Goal: Task Accomplishment & Management: Complete application form

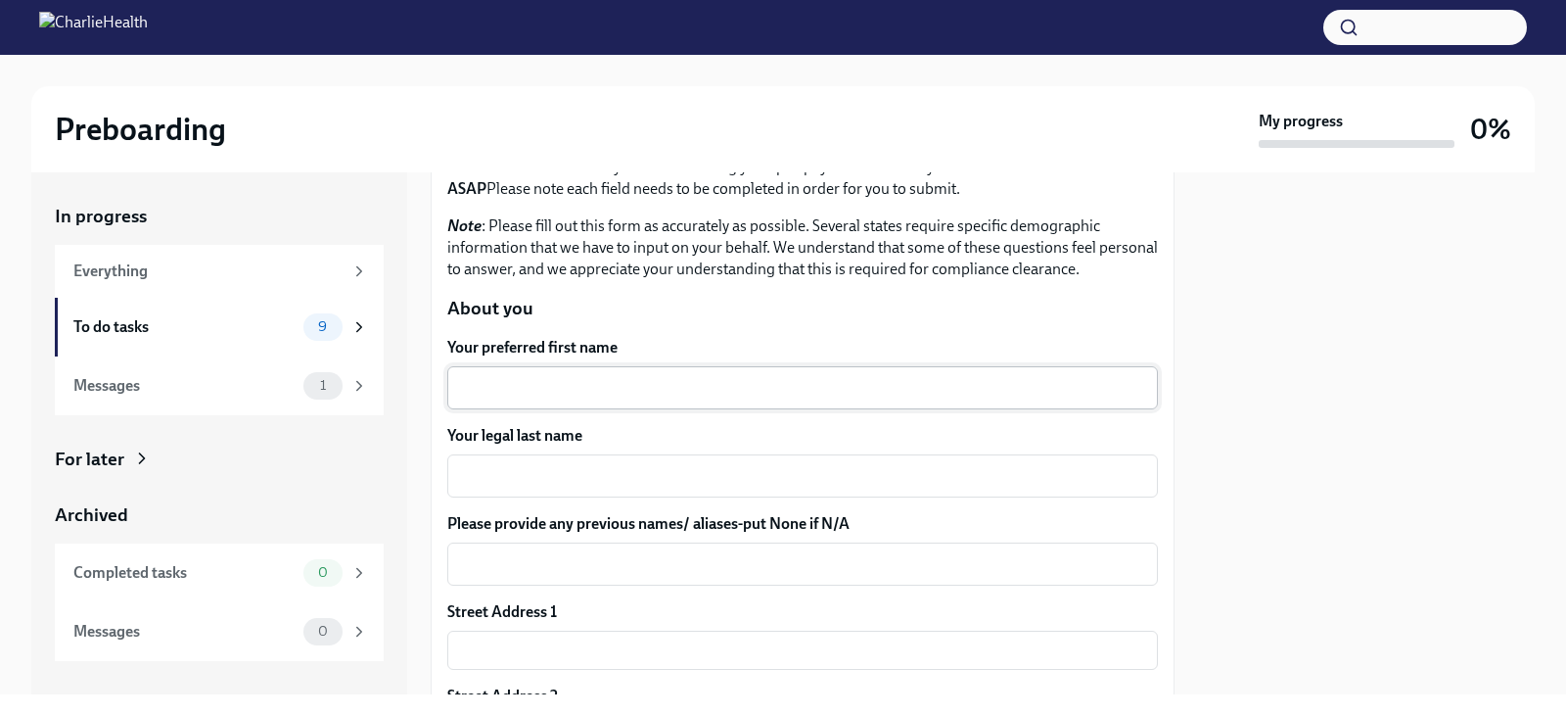
scroll to position [196, 0]
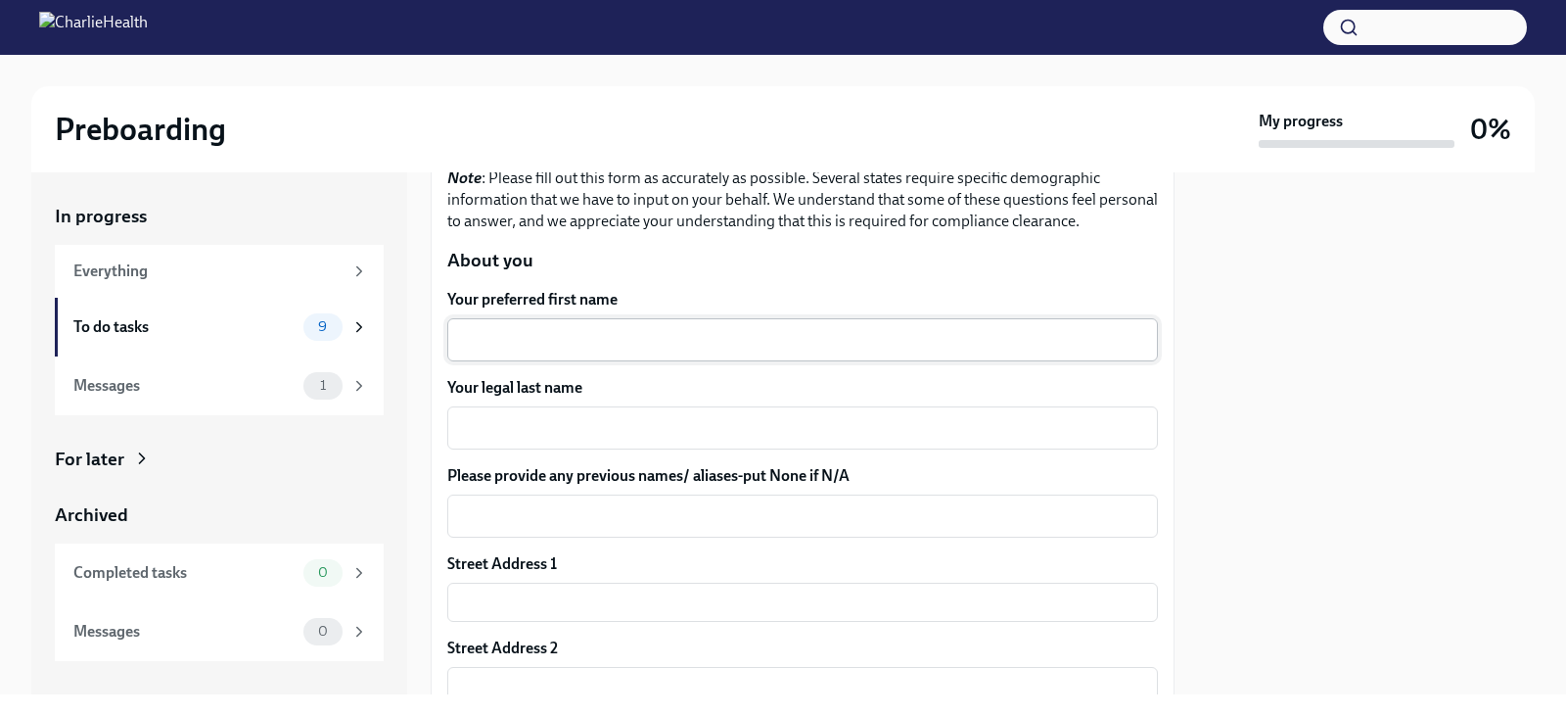
click at [688, 321] on div "x ​" at bounding box center [802, 339] width 711 height 43
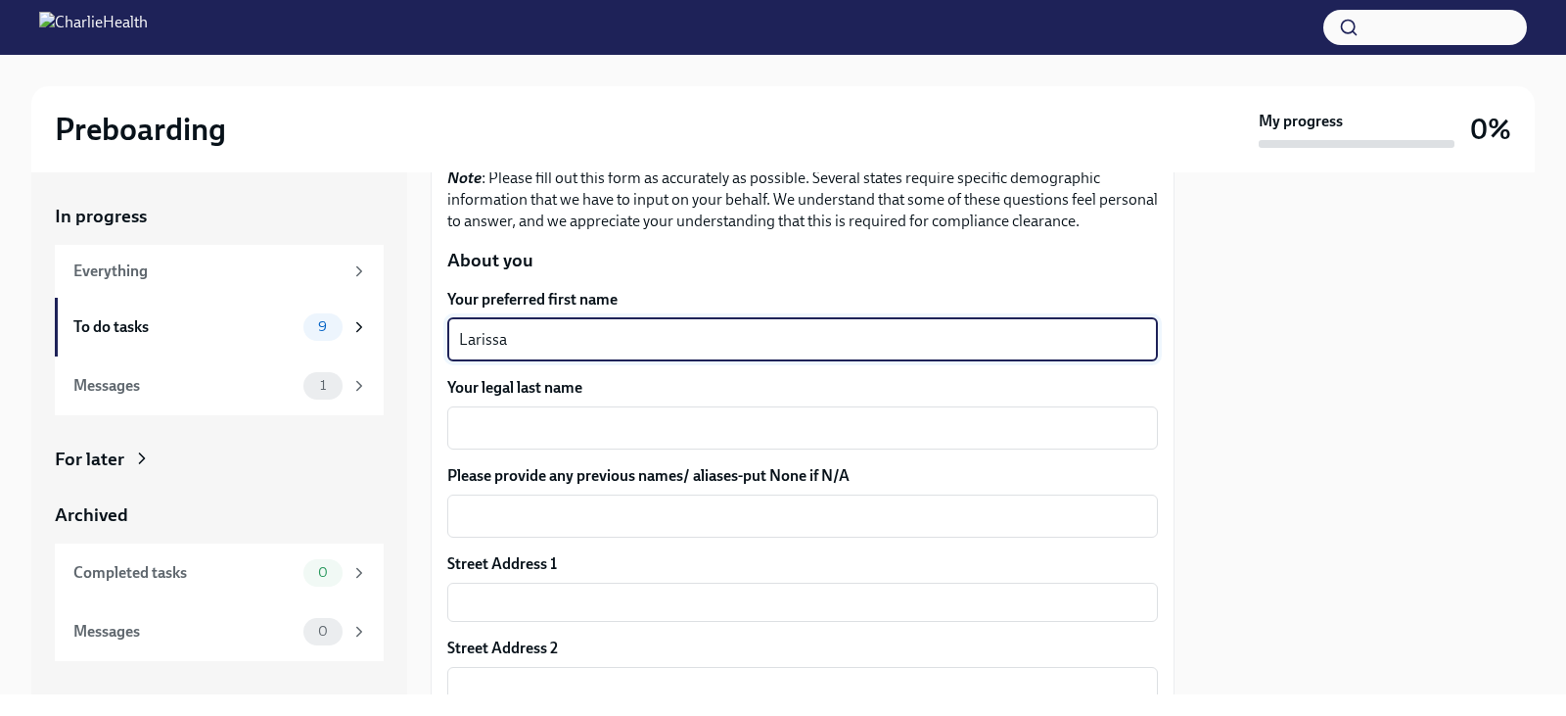
type textarea "Larissa"
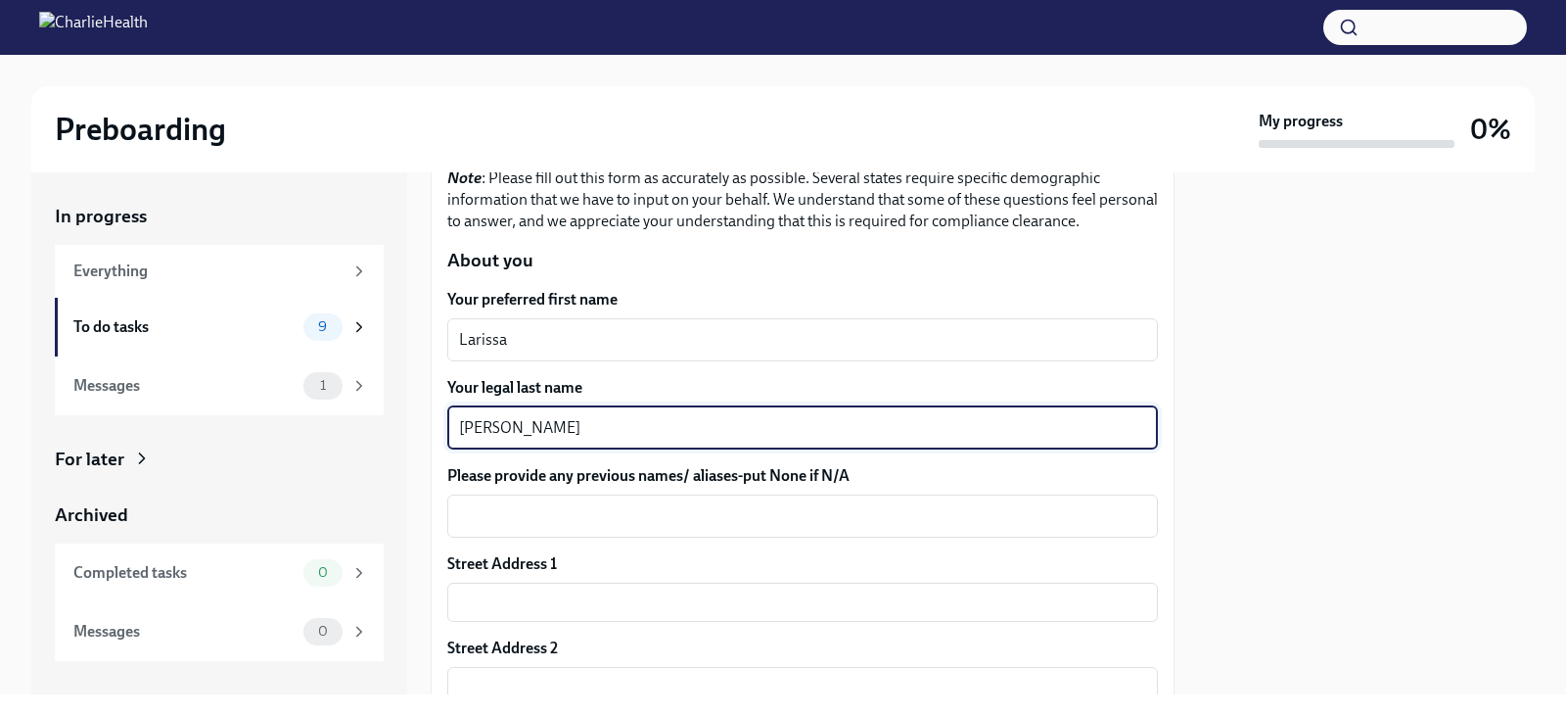
scroll to position [294, 0]
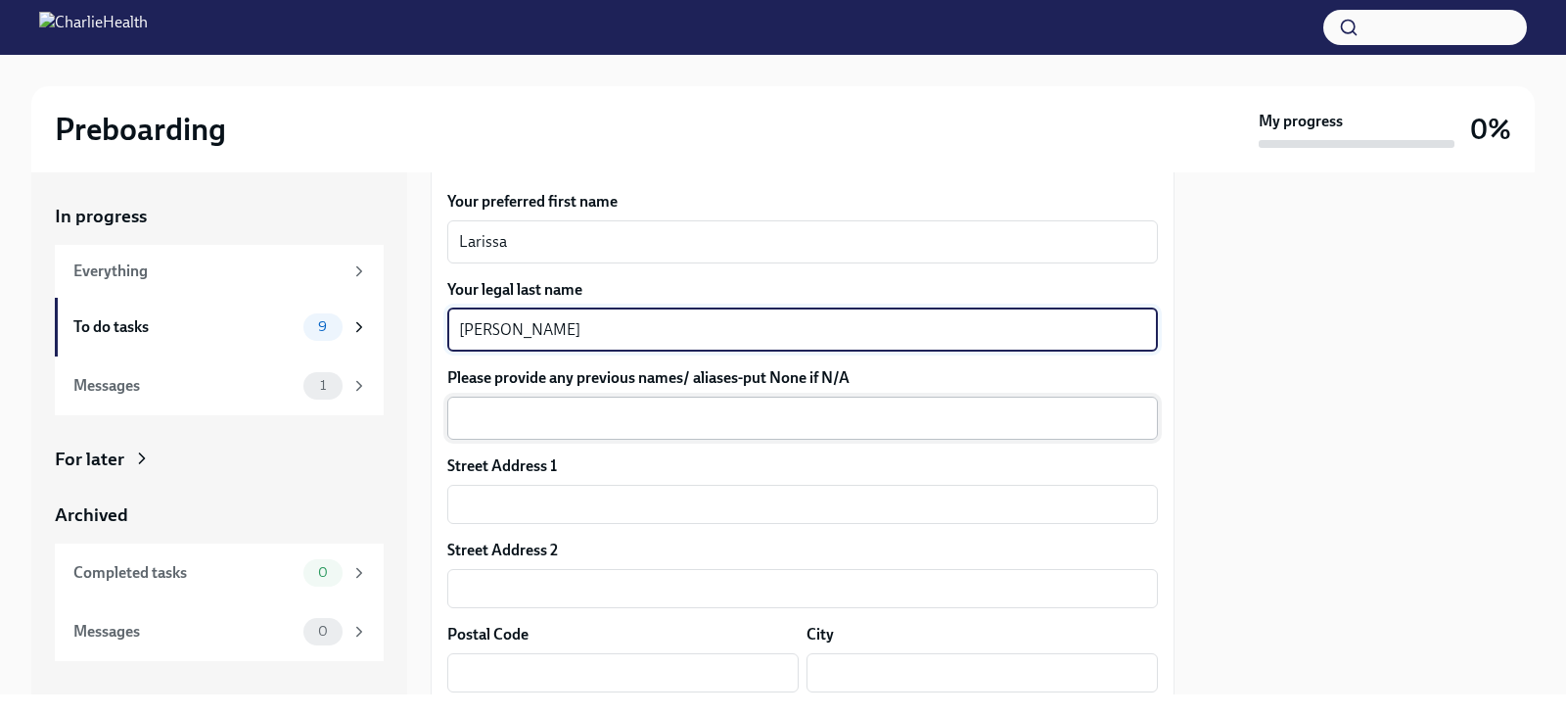
type textarea "[PERSON_NAME]"
click at [703, 433] on div "x ​" at bounding box center [802, 417] width 711 height 43
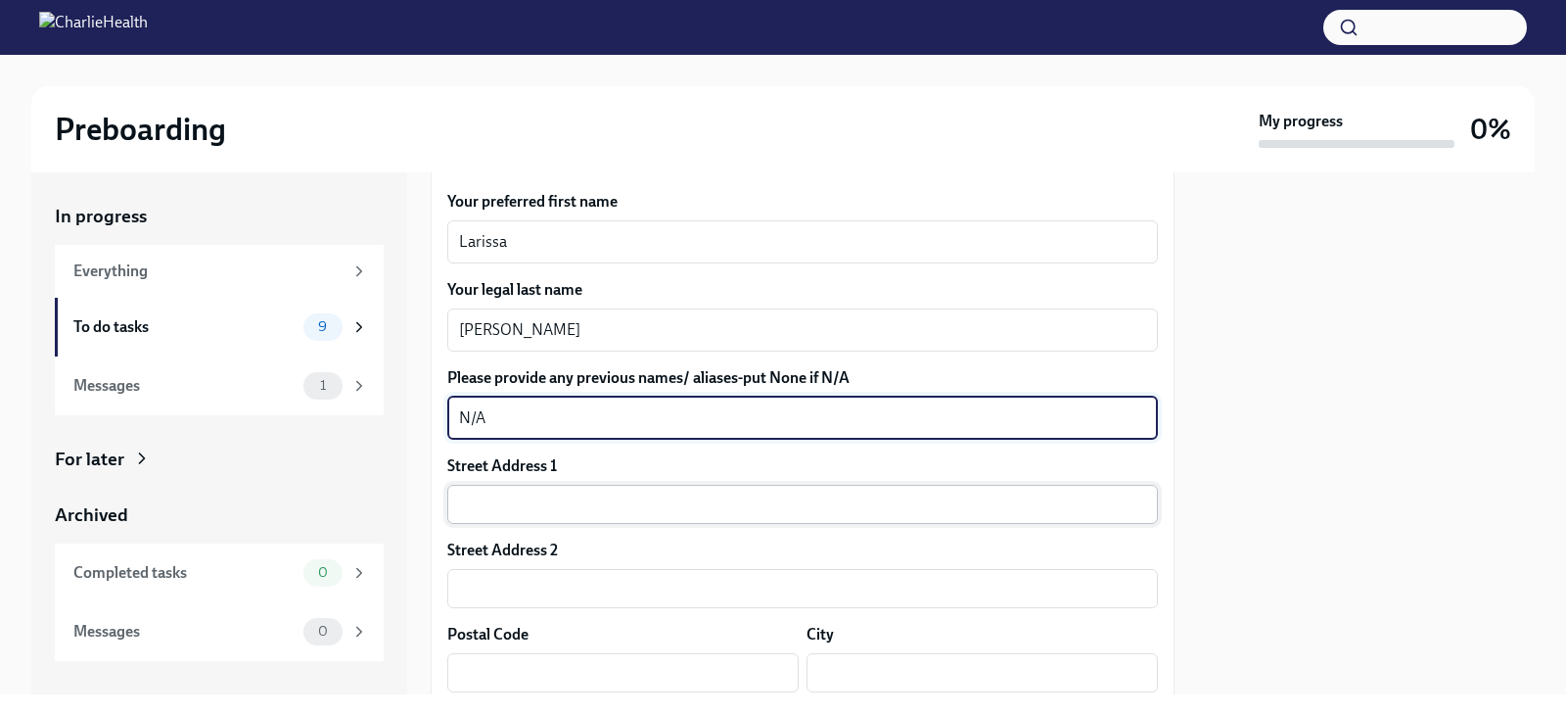
type textarea "N/A"
click at [663, 509] on input "text" at bounding box center [802, 504] width 711 height 39
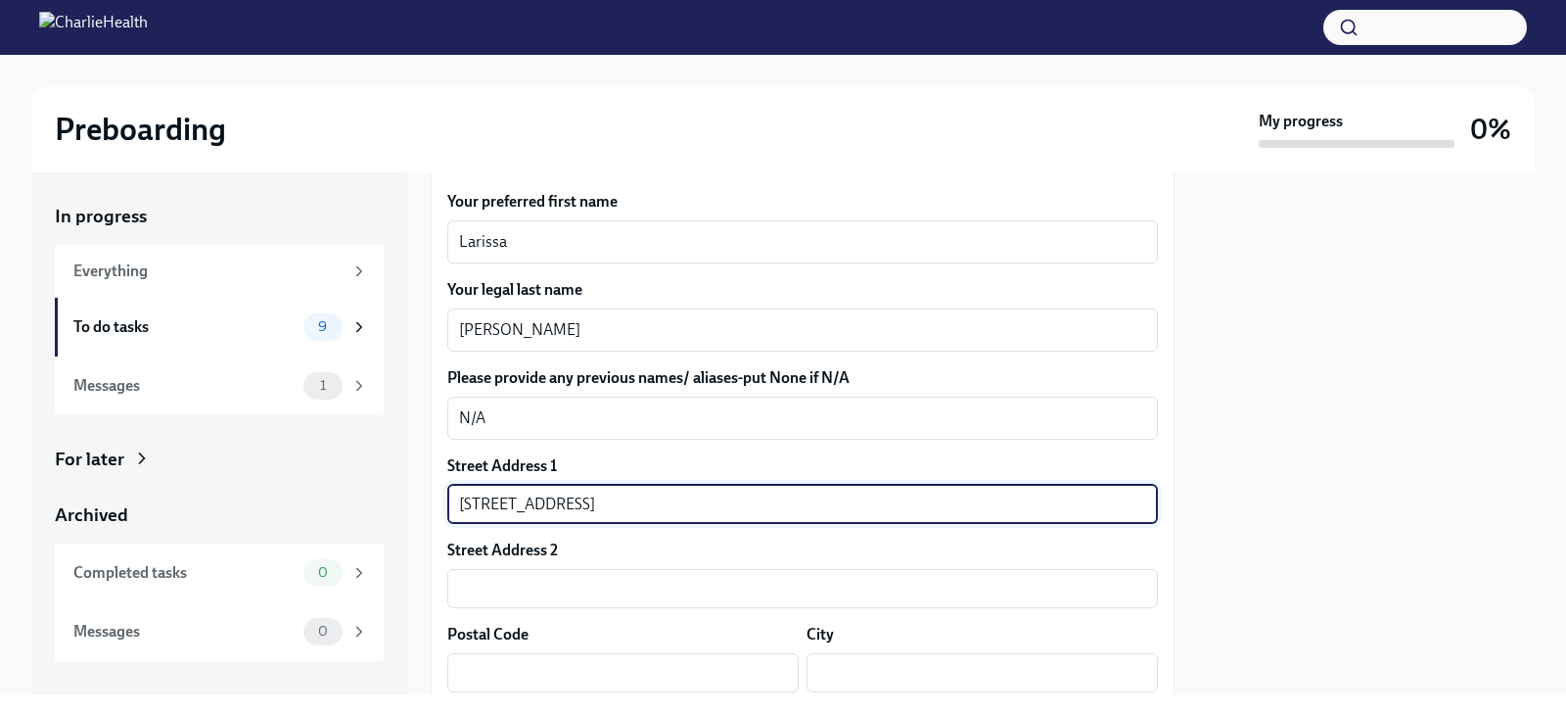
type input "[STREET_ADDRESS]"
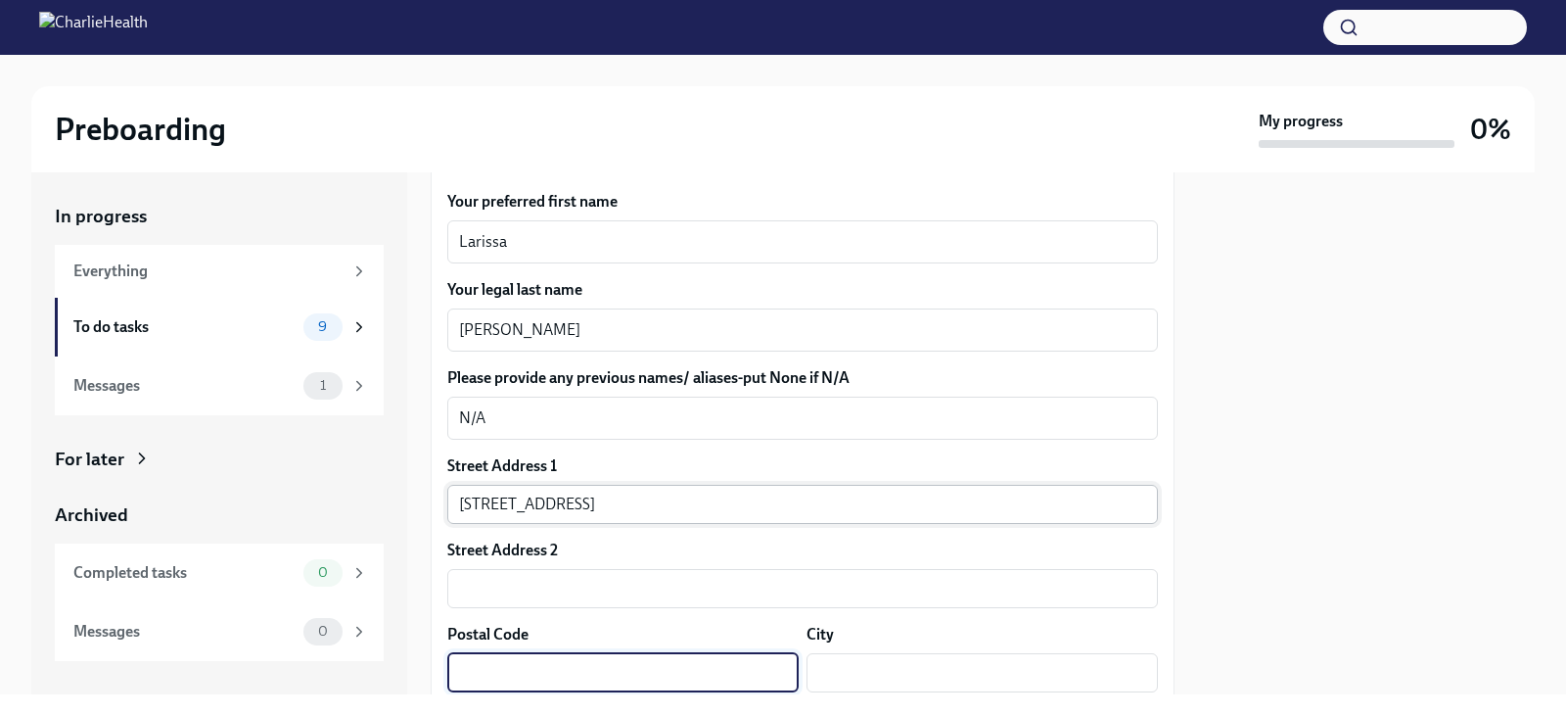
type input "P"
type input "07865"
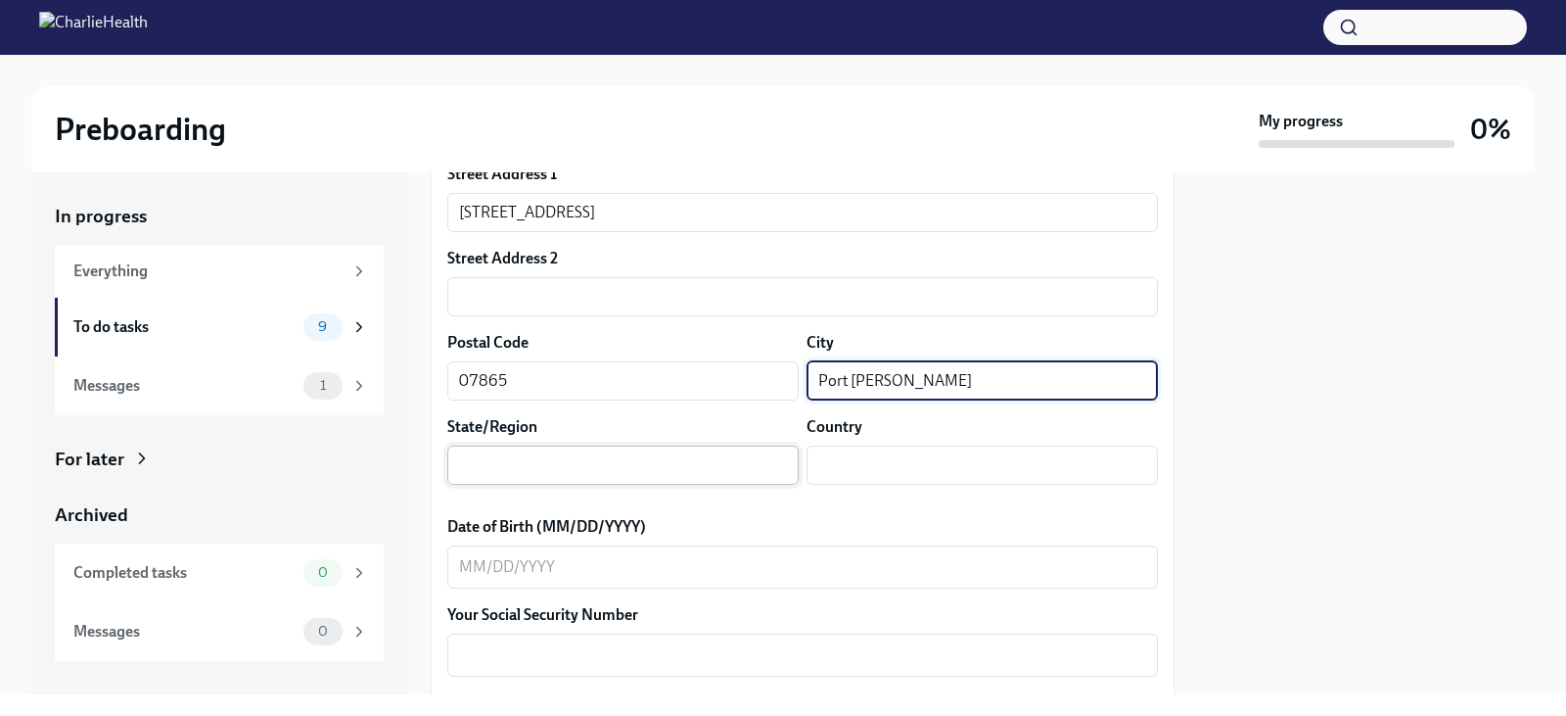
scroll to position [587, 0]
type input "Port [PERSON_NAME]"
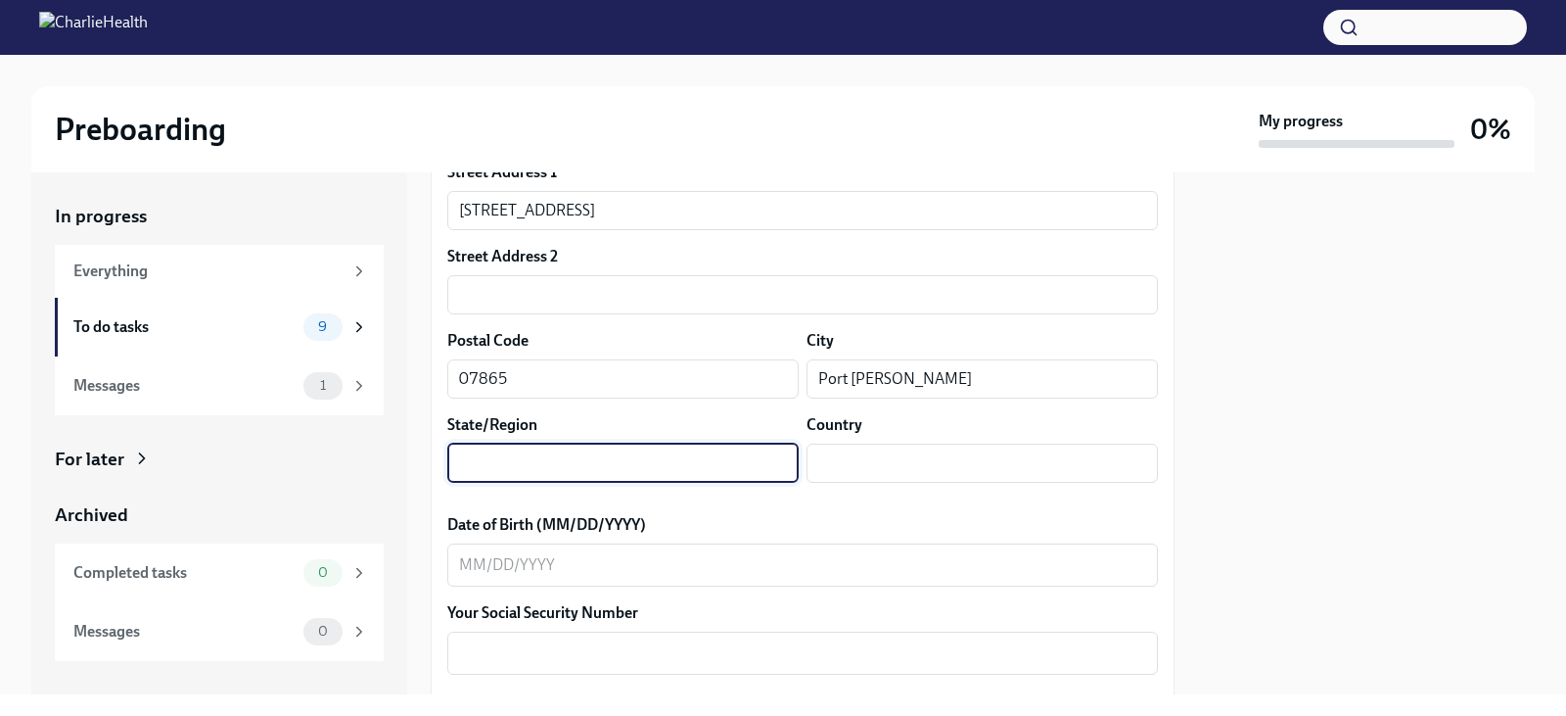
click at [614, 463] on input "text" at bounding box center [622, 462] width 351 height 39
type input "NJ"
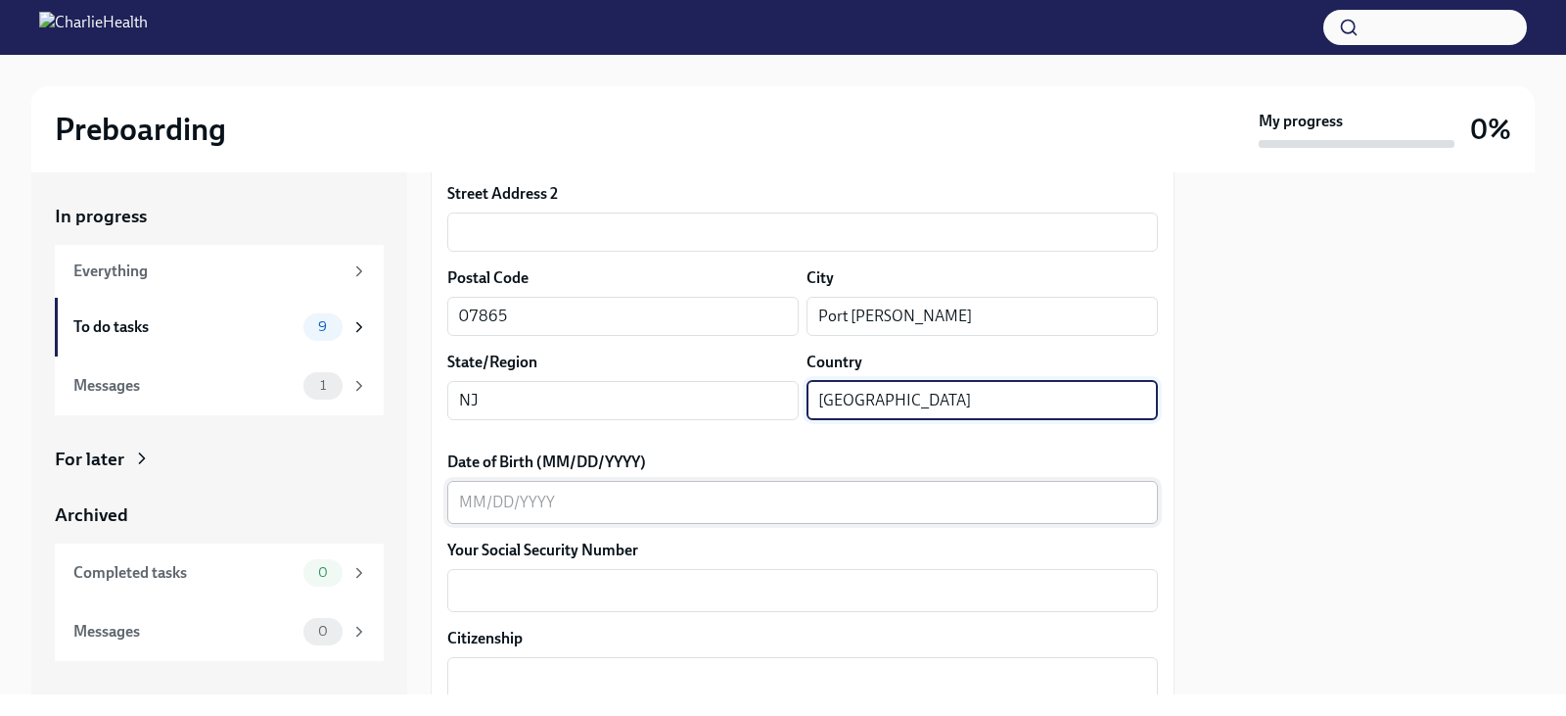
scroll to position [685, 0]
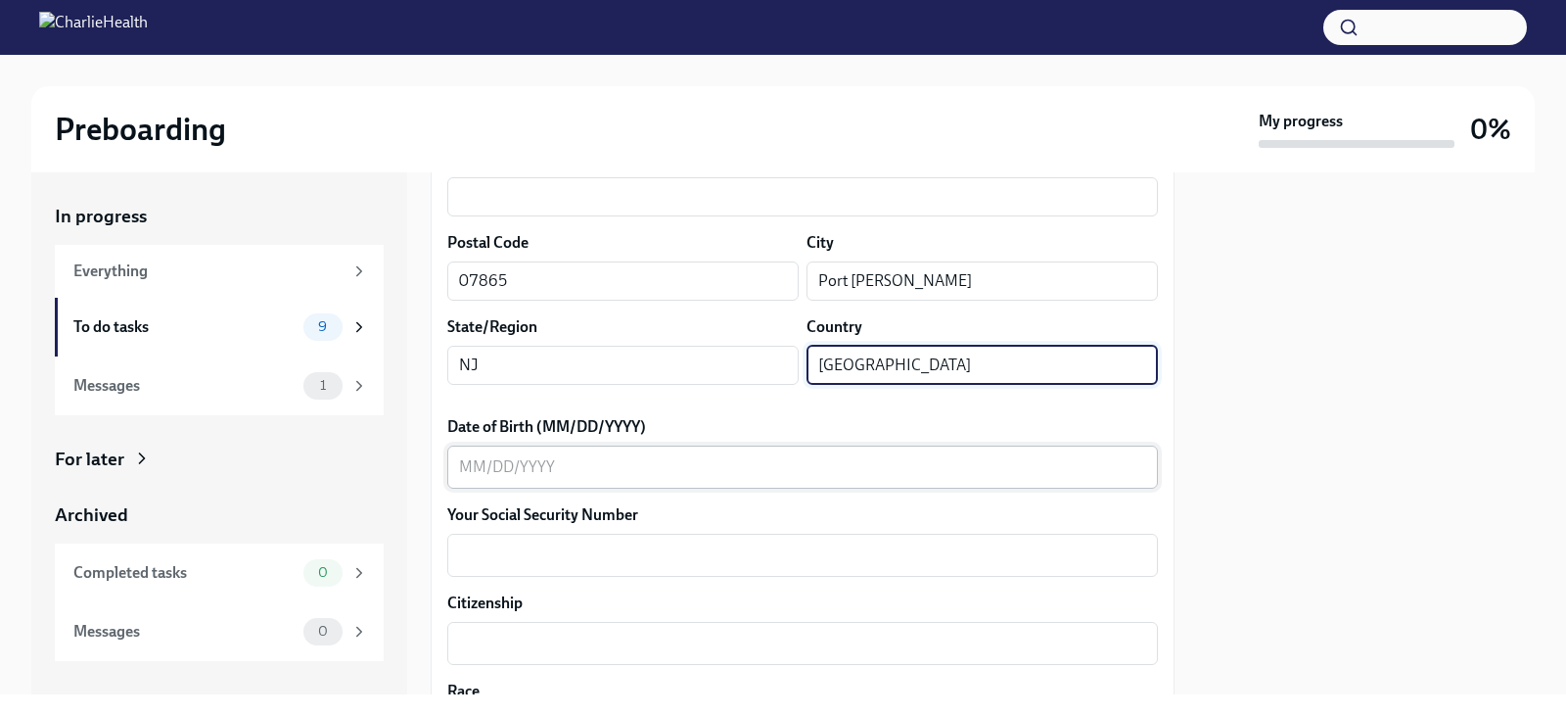
type input "[GEOGRAPHIC_DATA]"
click at [606, 472] on textarea "Date of Birth (MM/DD/YYYY)" at bounding box center [802, 466] width 687 height 23
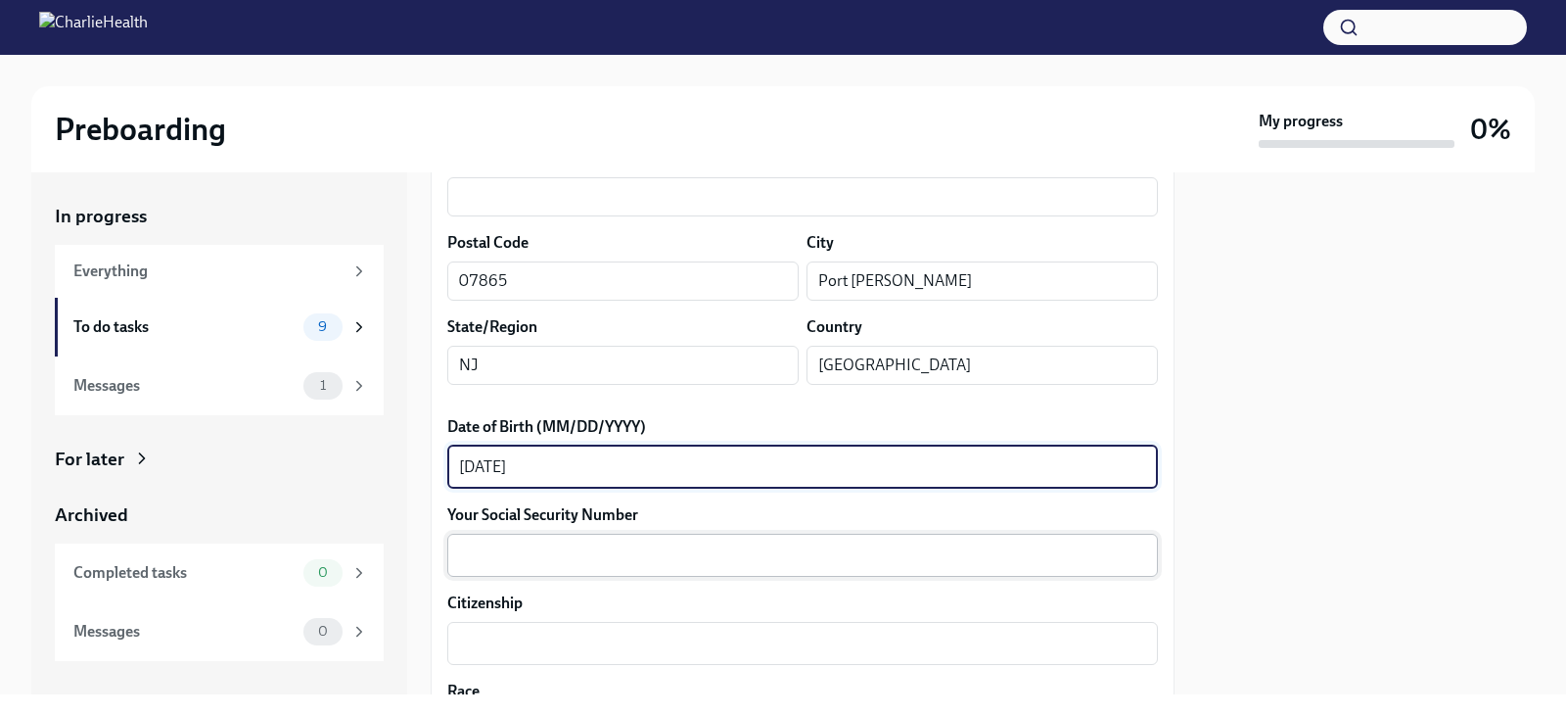
type textarea "[DATE]"
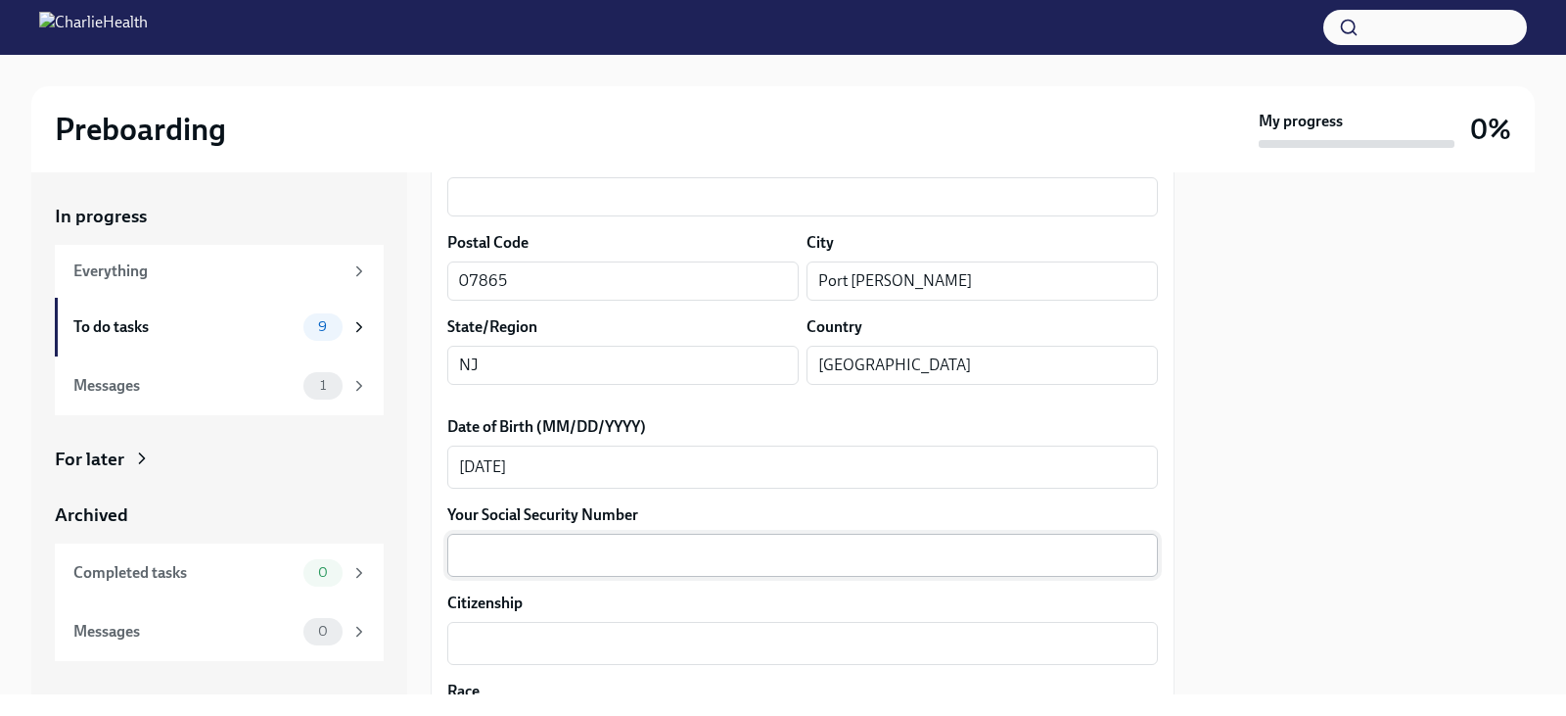
click at [575, 538] on div "x ​" at bounding box center [802, 554] width 711 height 43
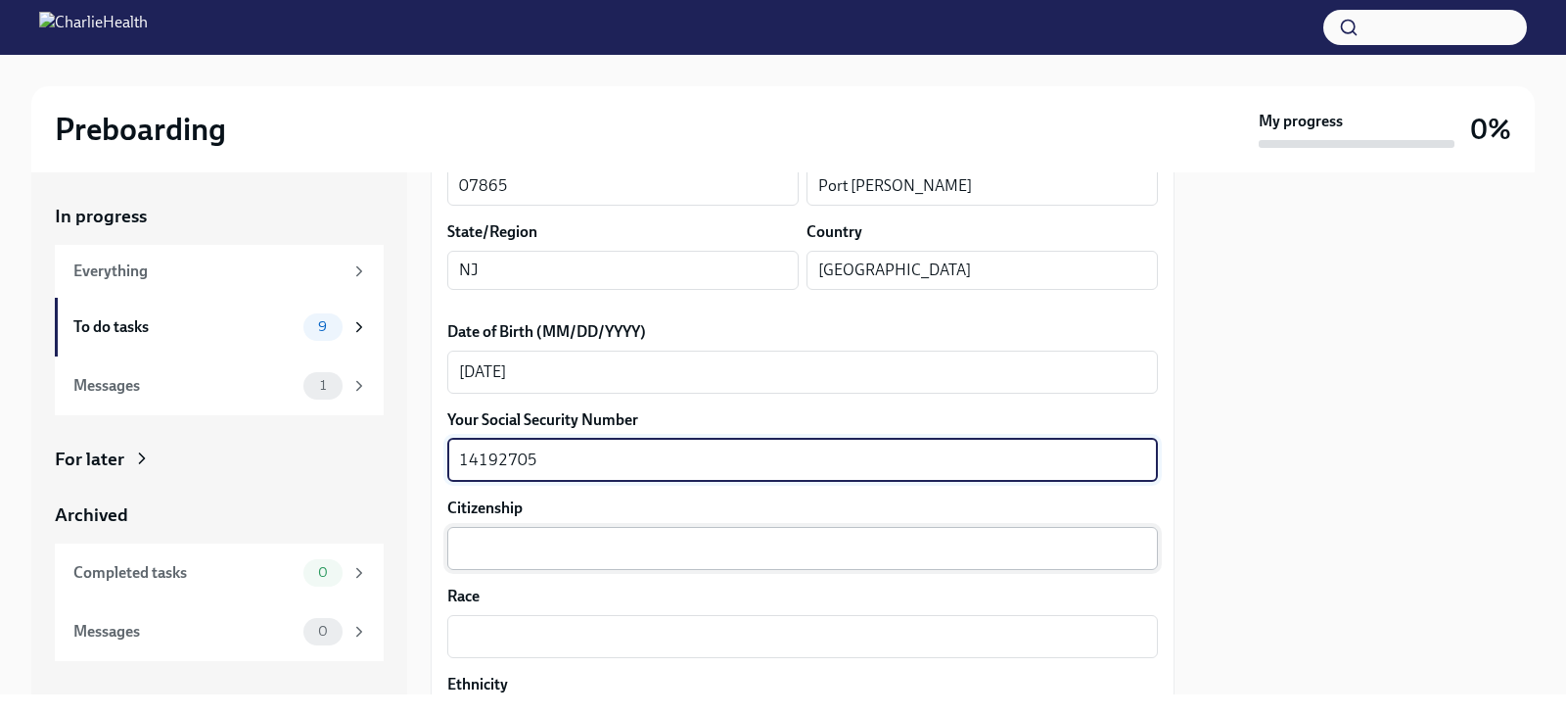
scroll to position [881, 0]
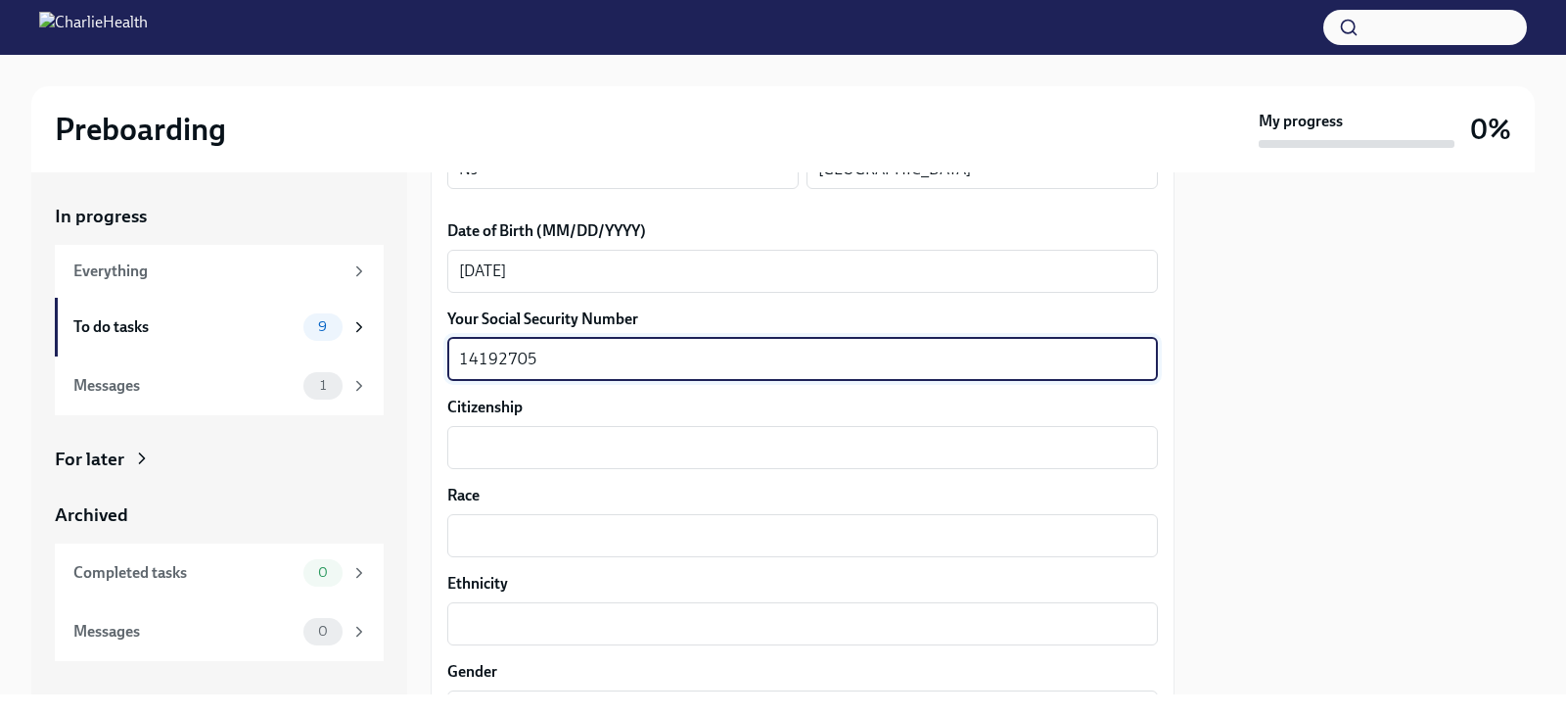
drag, startPoint x: 556, startPoint y: 359, endPoint x: 442, endPoint y: 371, distance: 114.2
click at [442, 371] on div "We need some info from you to start setting you up in payroll and other systems…" at bounding box center [803, 465] width 744 height 2117
type textarea "141921705"
click at [460, 434] on div "x ​" at bounding box center [802, 447] width 711 height 43
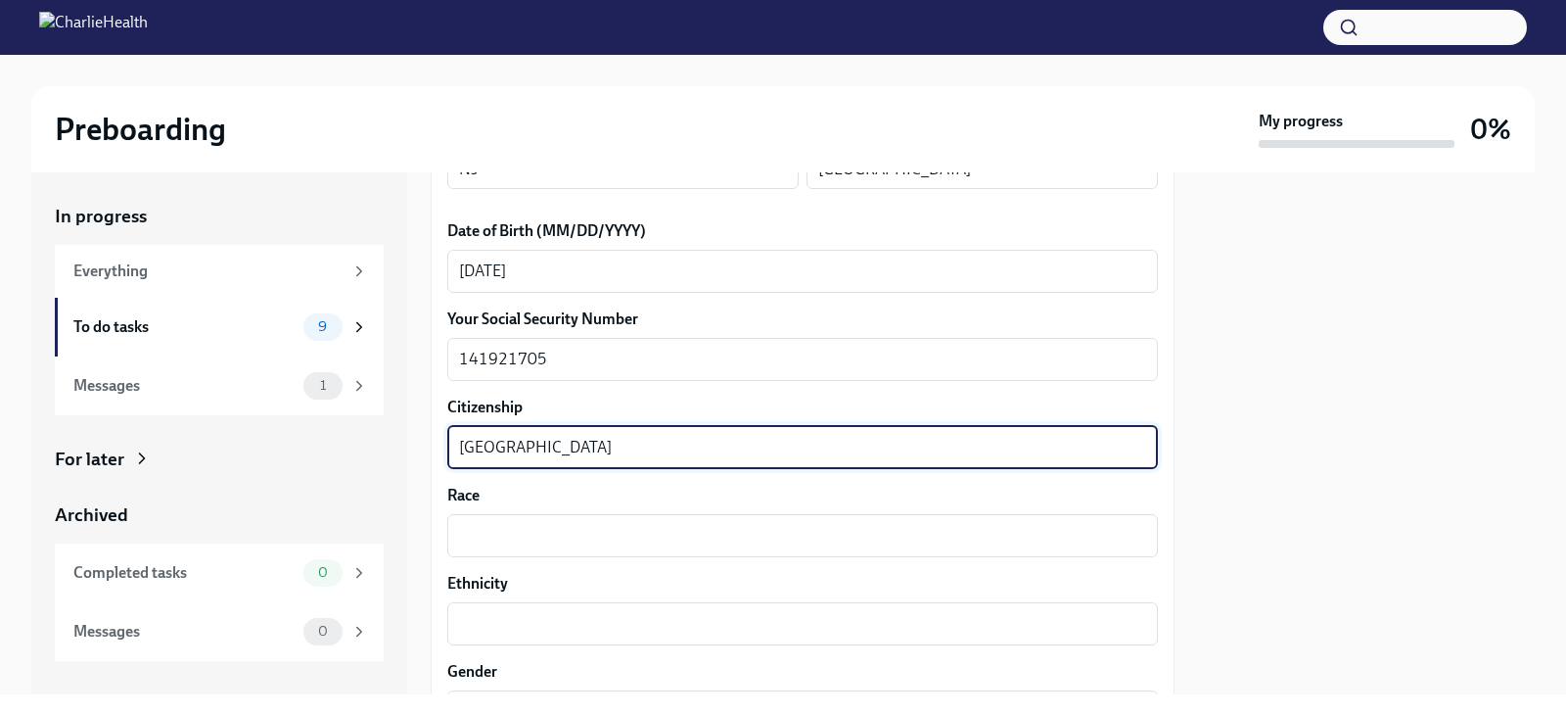
scroll to position [979, 0]
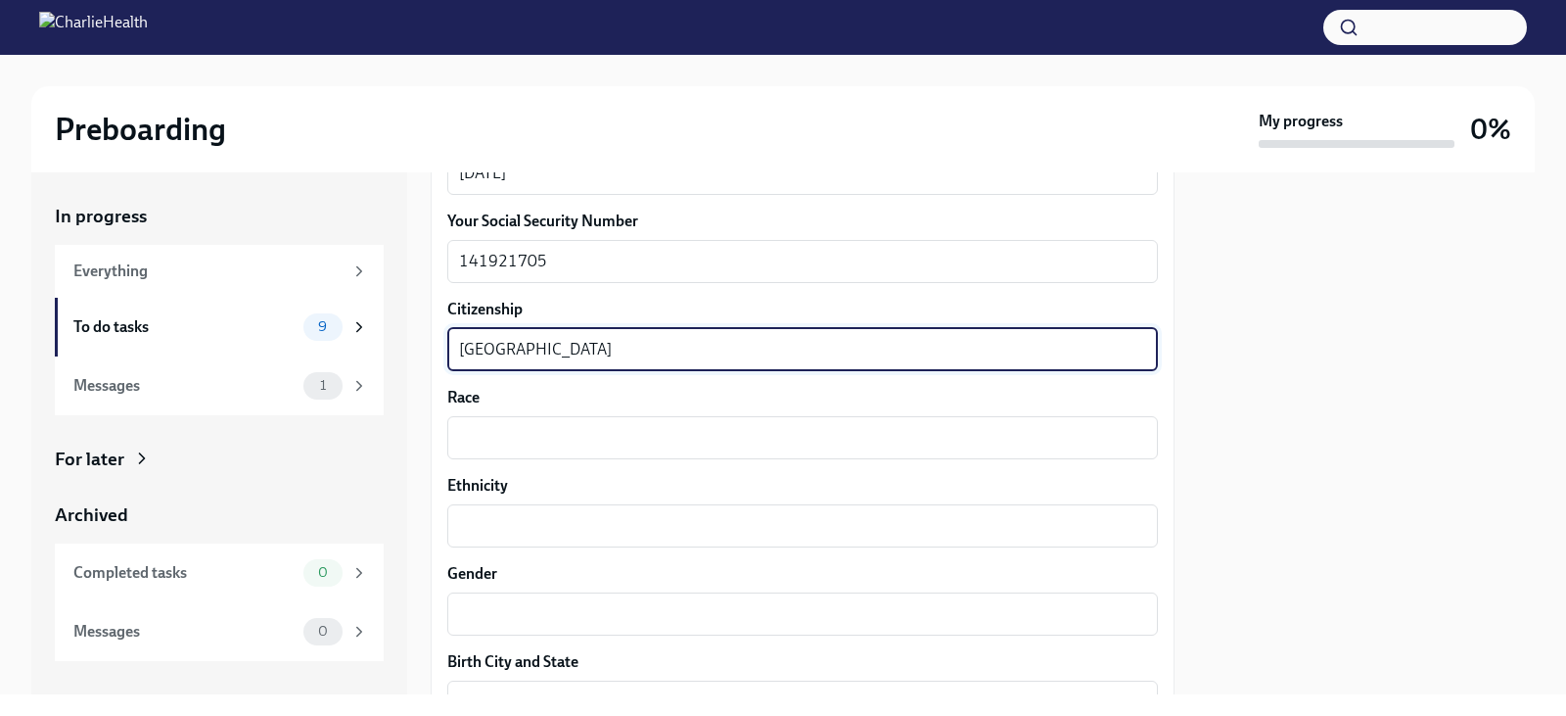
type textarea "[GEOGRAPHIC_DATA]"
click at [570, 436] on textarea "Race" at bounding box center [802, 437] width 687 height 23
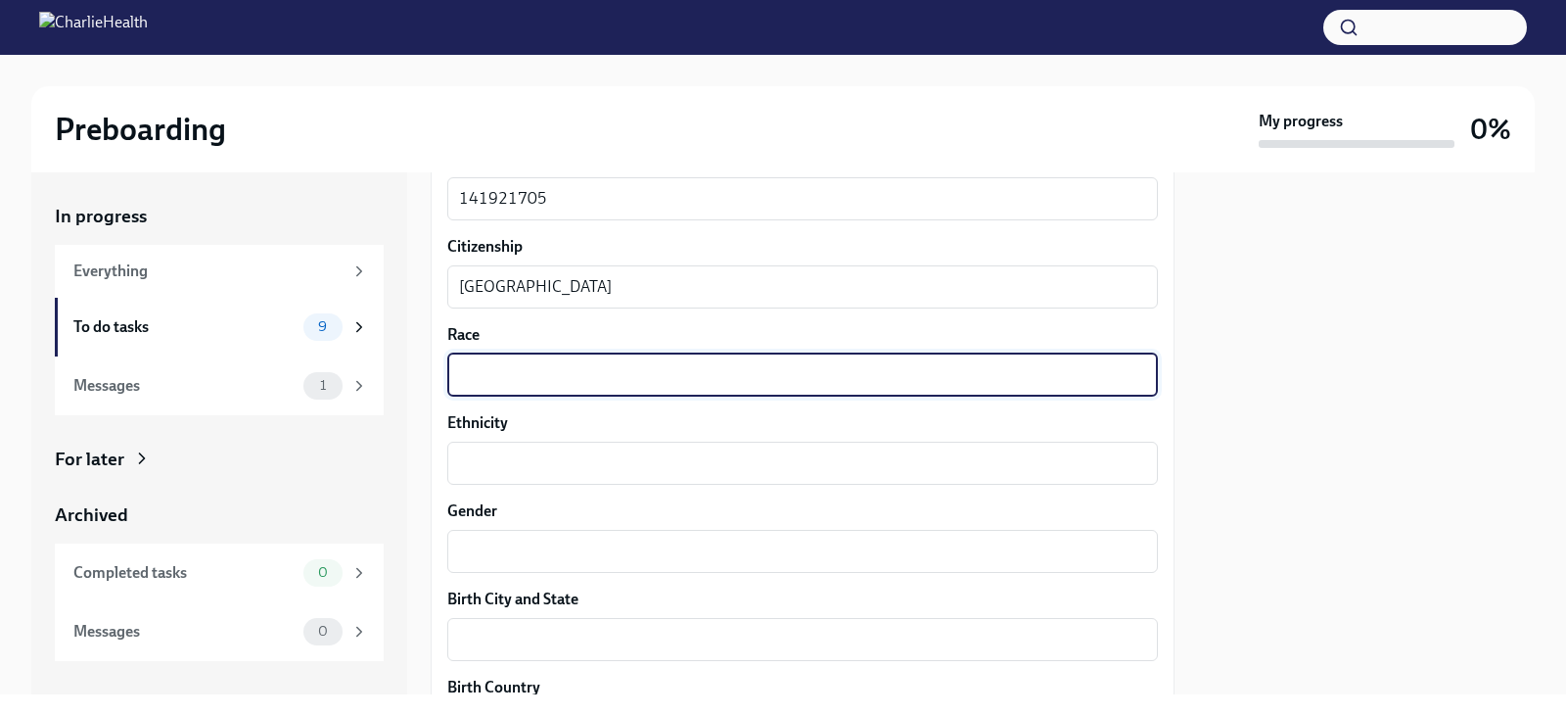
scroll to position [1077, 0]
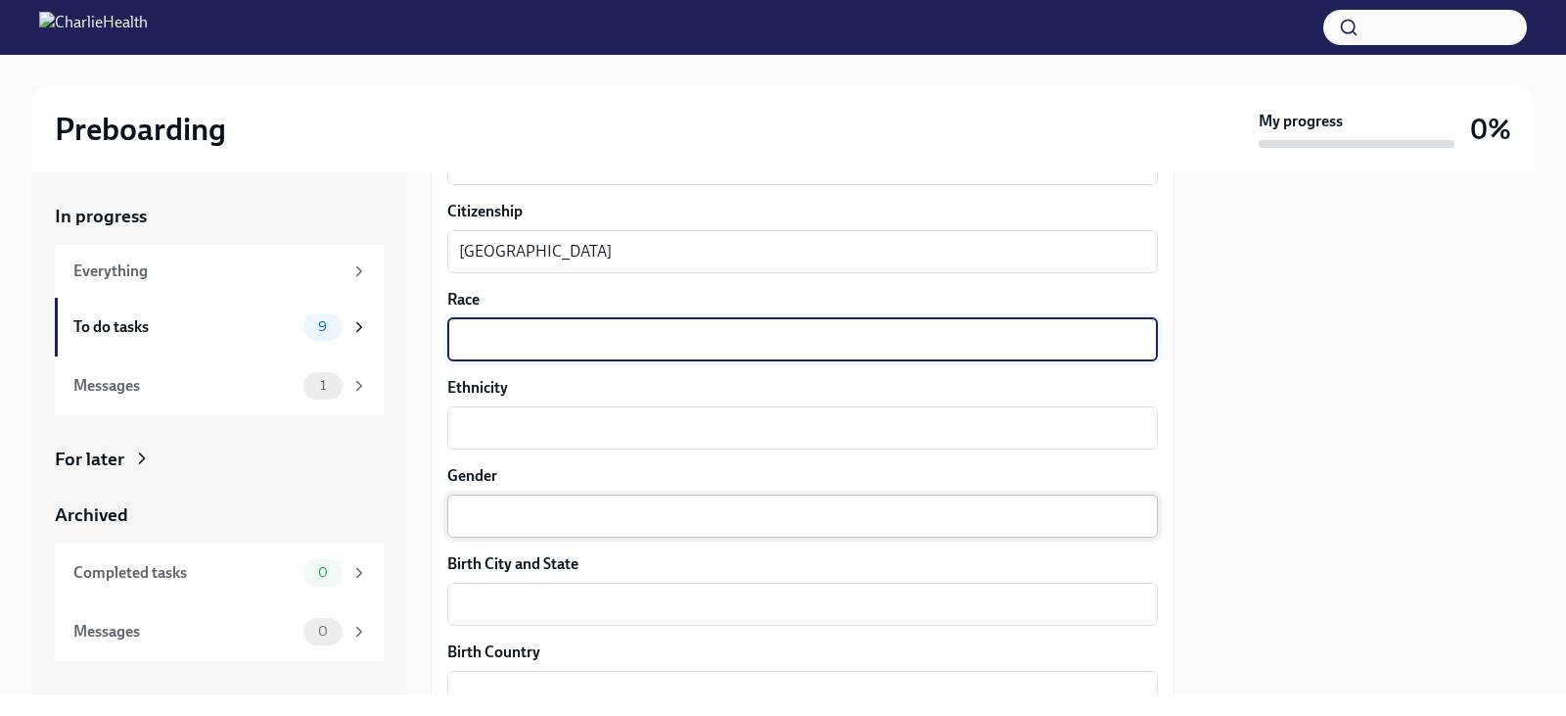
click at [627, 519] on textarea "Gender" at bounding box center [802, 515] width 687 height 23
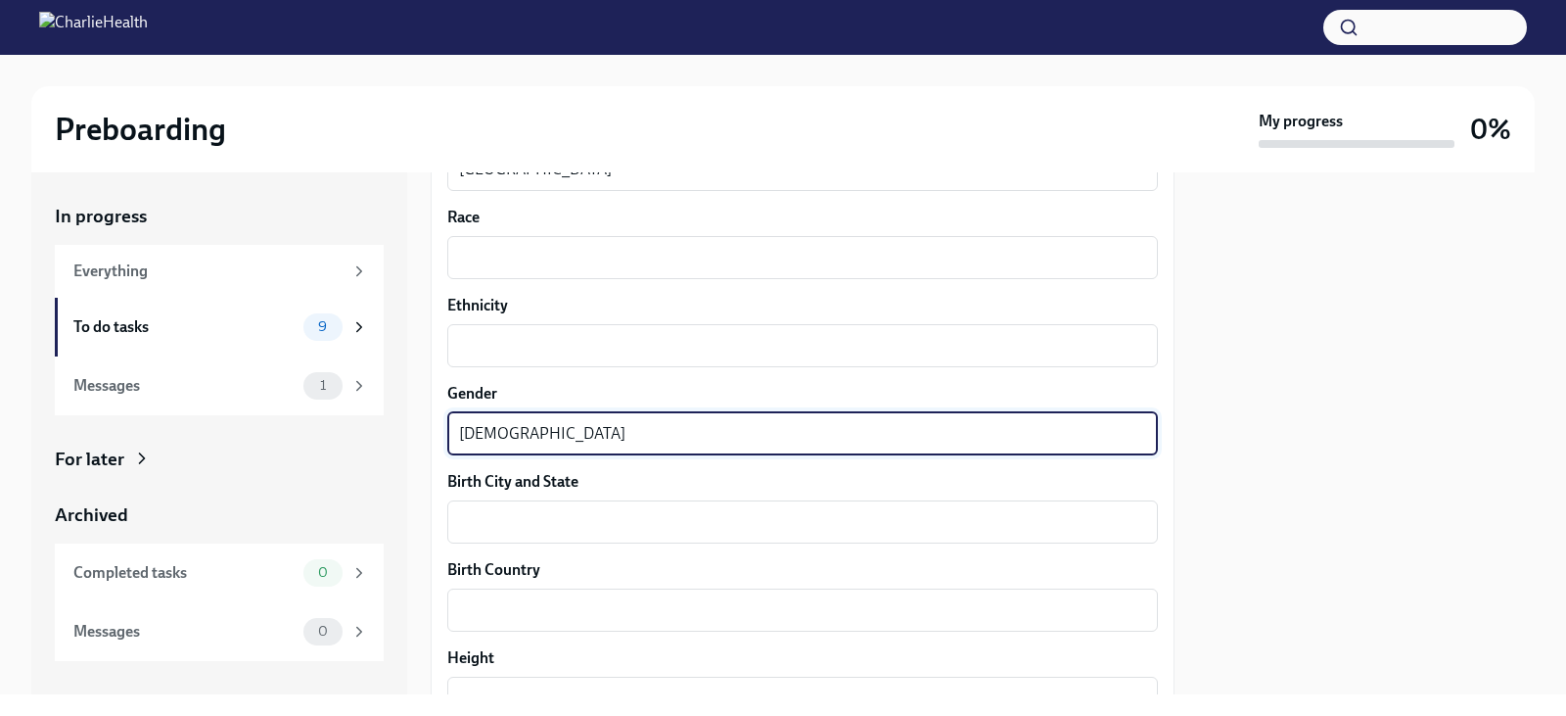
scroll to position [1273, 0]
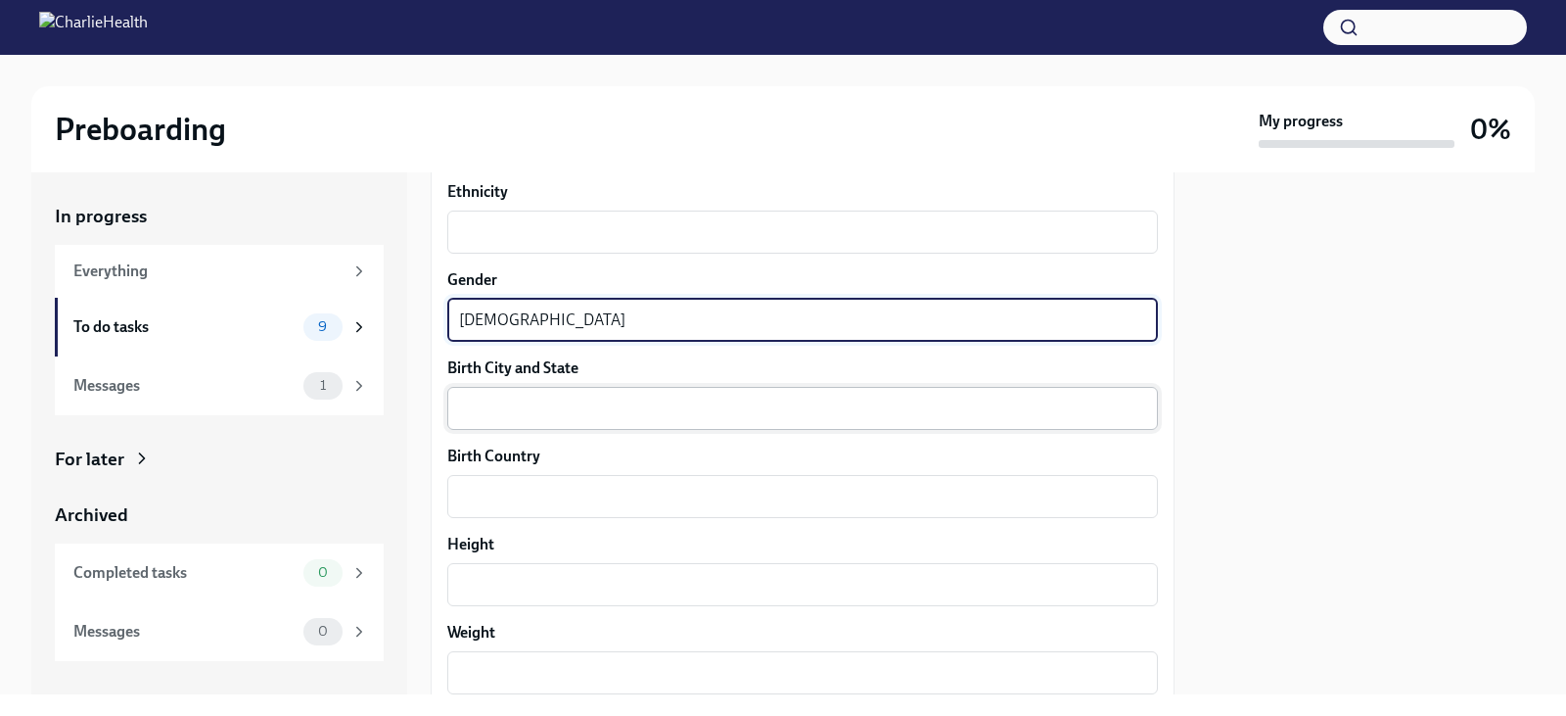
type textarea "[DEMOGRAPHIC_DATA]"
click at [575, 405] on textarea "Birth City and State" at bounding box center [802, 407] width 687 height 23
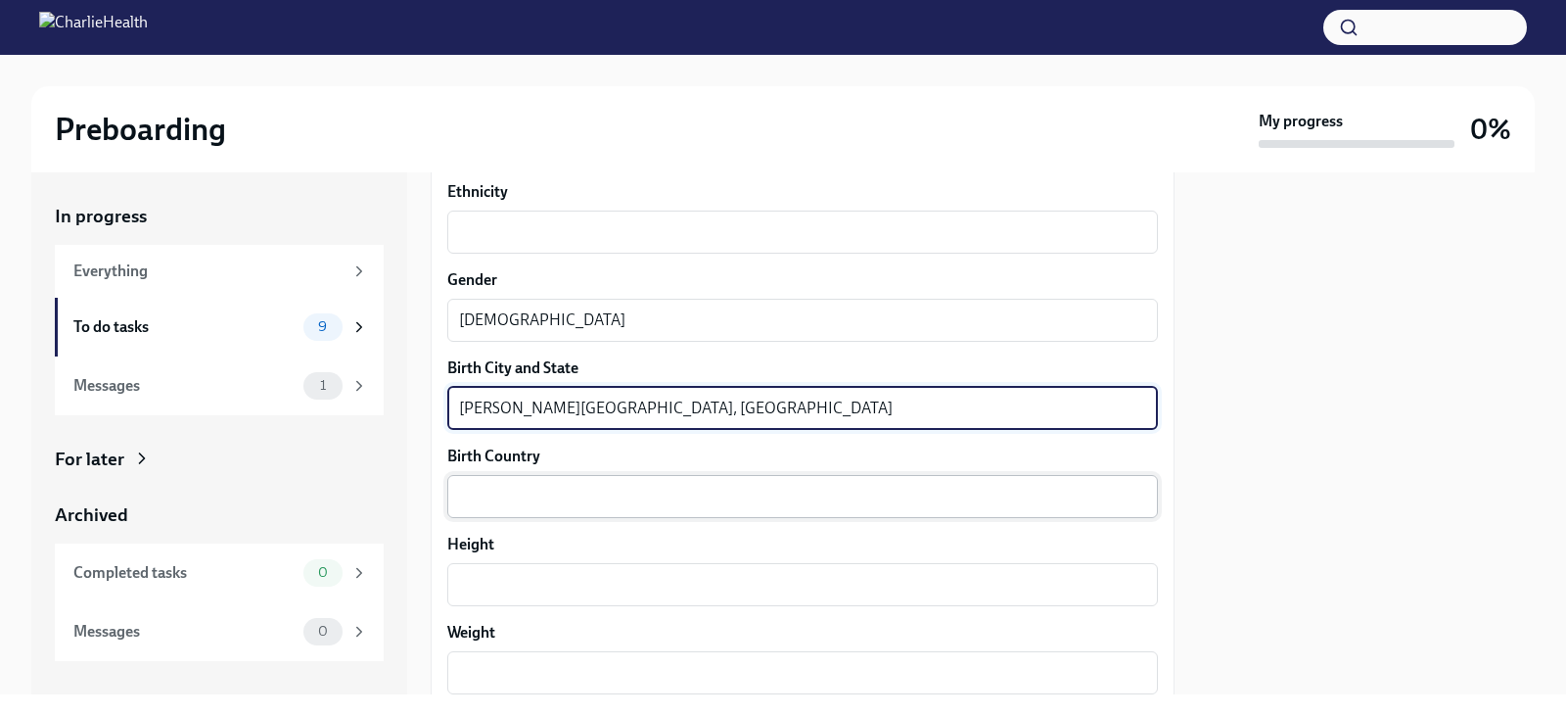
type textarea "[PERSON_NAME][GEOGRAPHIC_DATA], [GEOGRAPHIC_DATA]"
click at [547, 487] on textarea "Birth Country" at bounding box center [802, 496] width 687 height 23
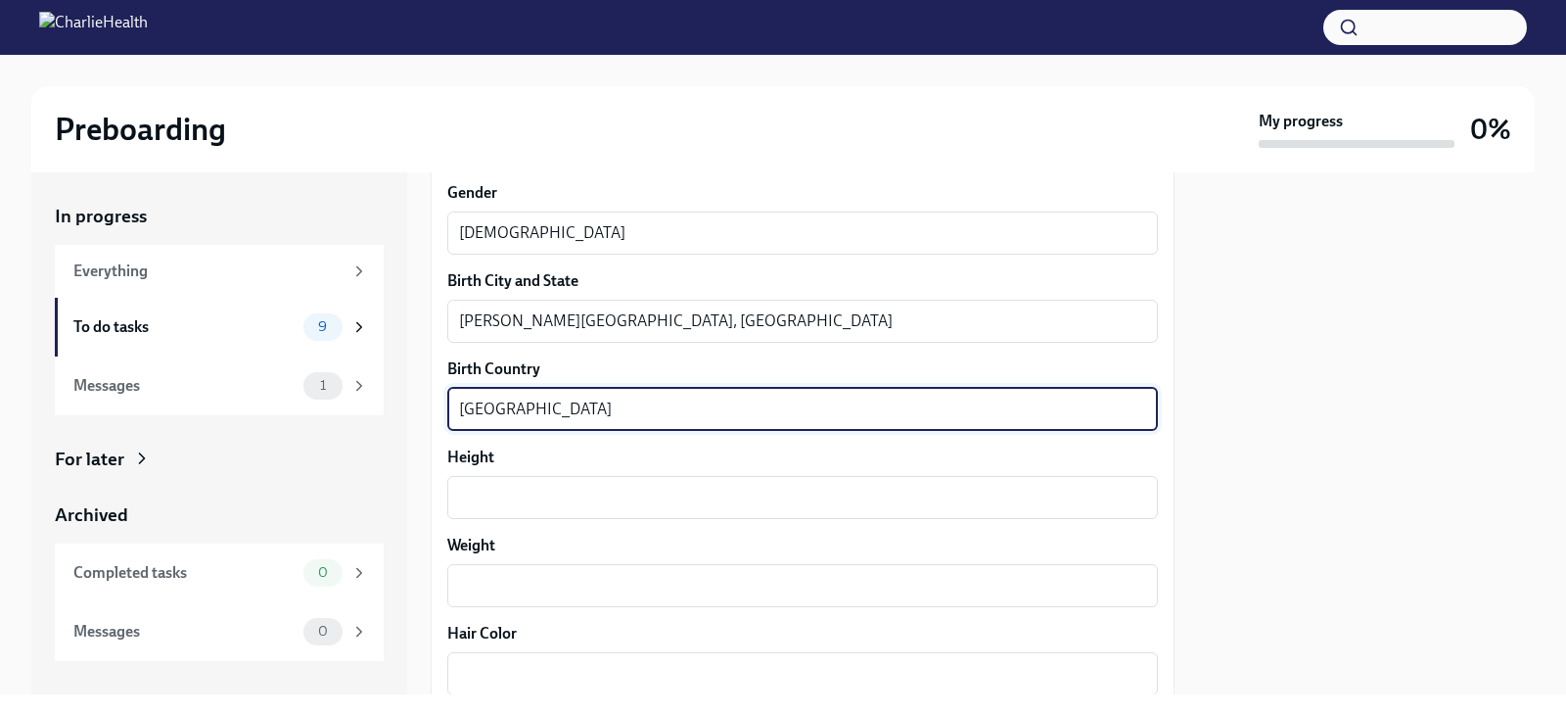
scroll to position [1468, 0]
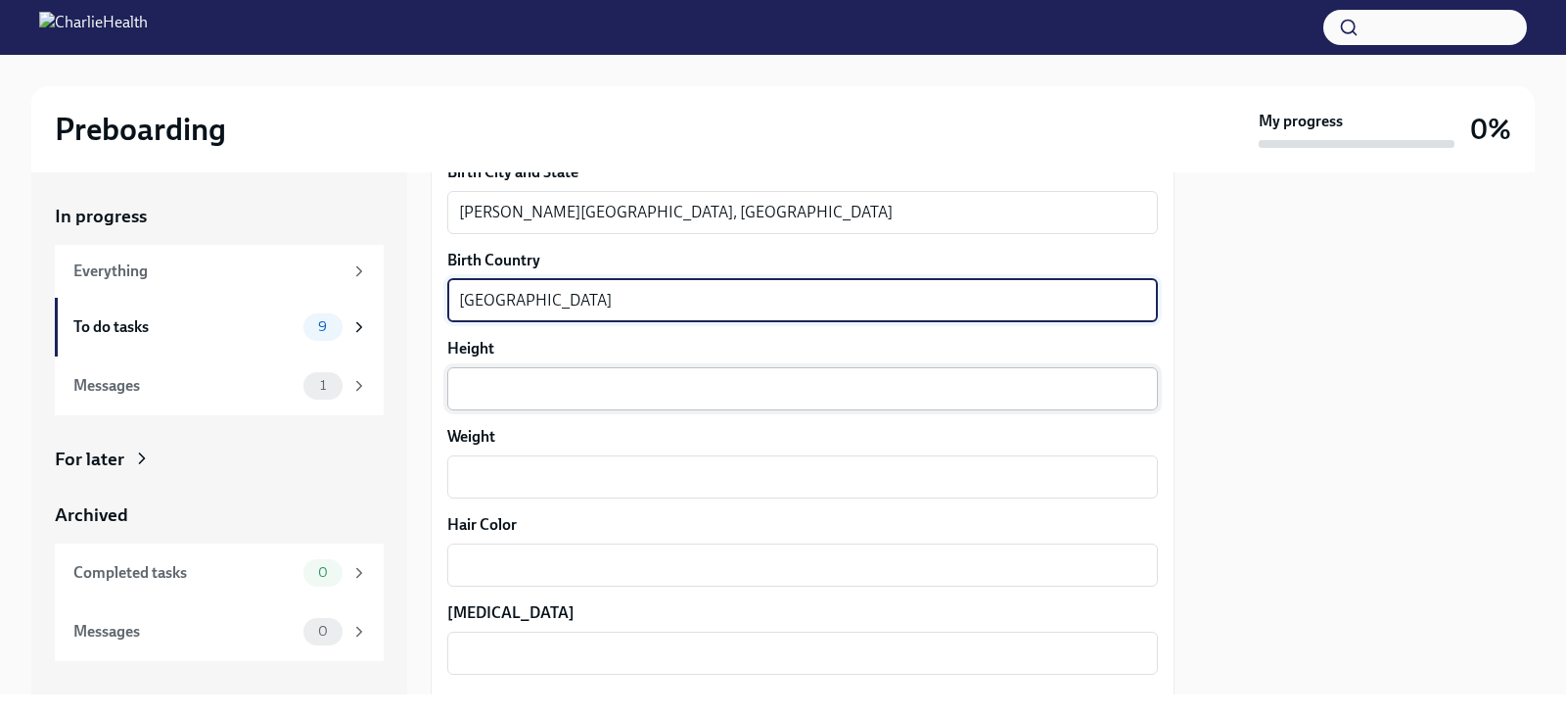
type textarea "[GEOGRAPHIC_DATA]"
click at [562, 379] on textarea "Height" at bounding box center [802, 388] width 687 height 23
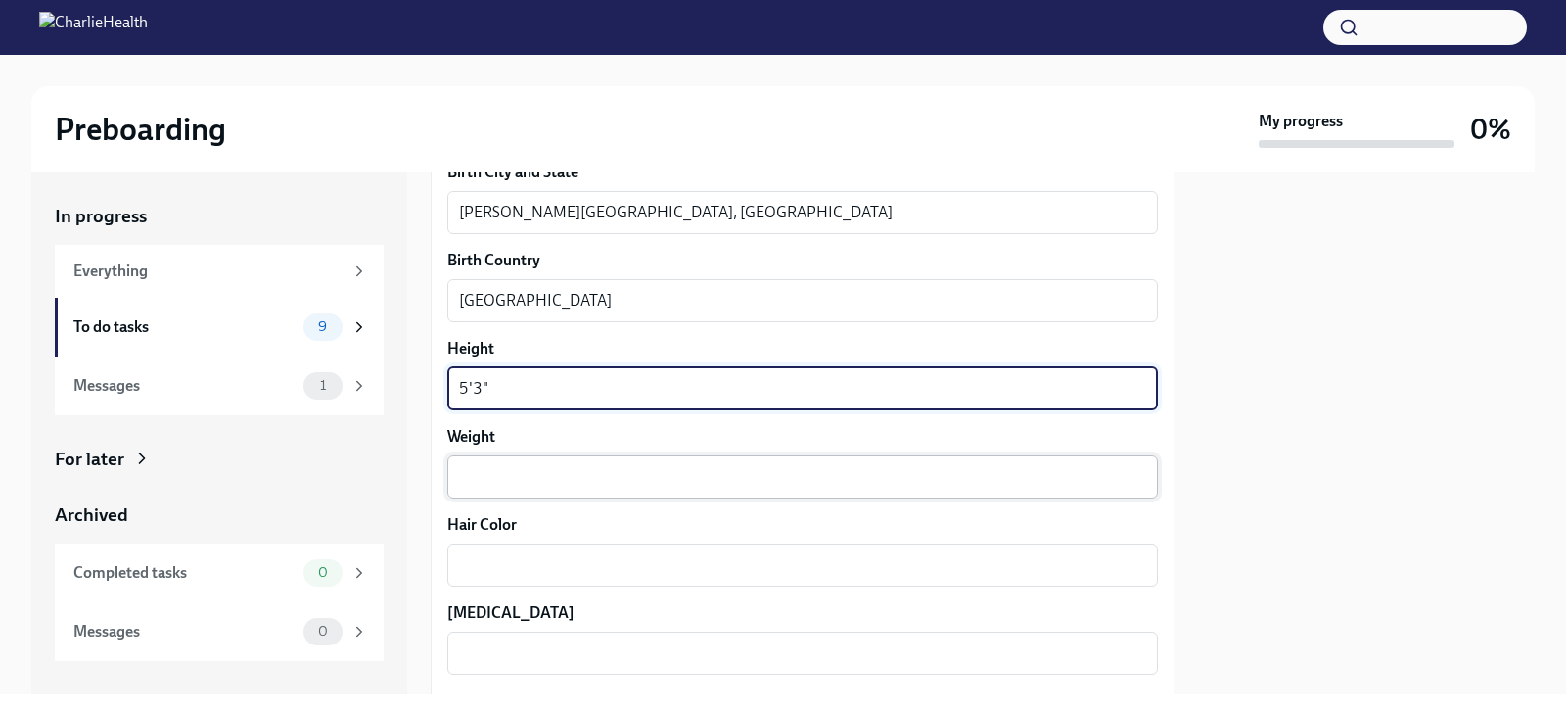
type textarea "5'3""
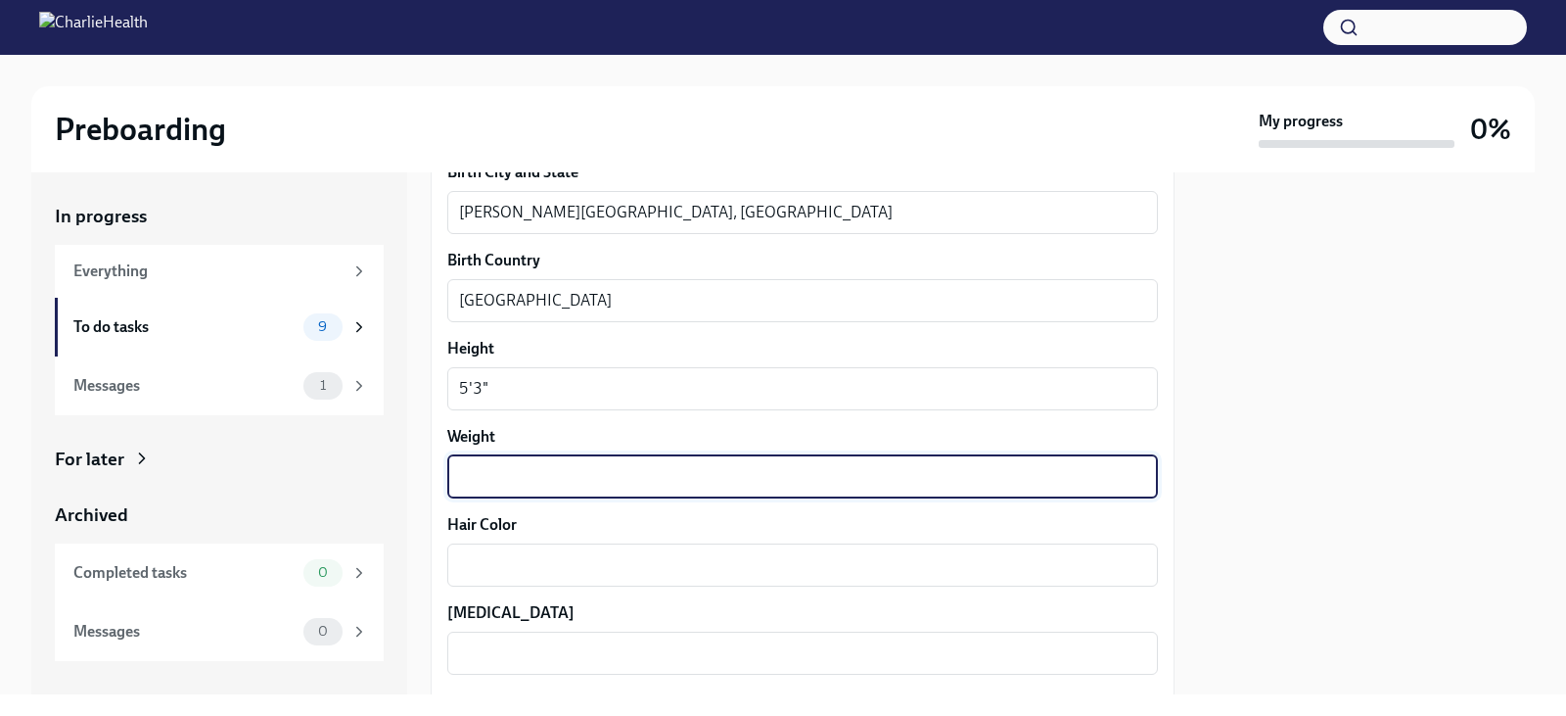
click at [530, 471] on textarea "Weight" at bounding box center [802, 476] width 687 height 23
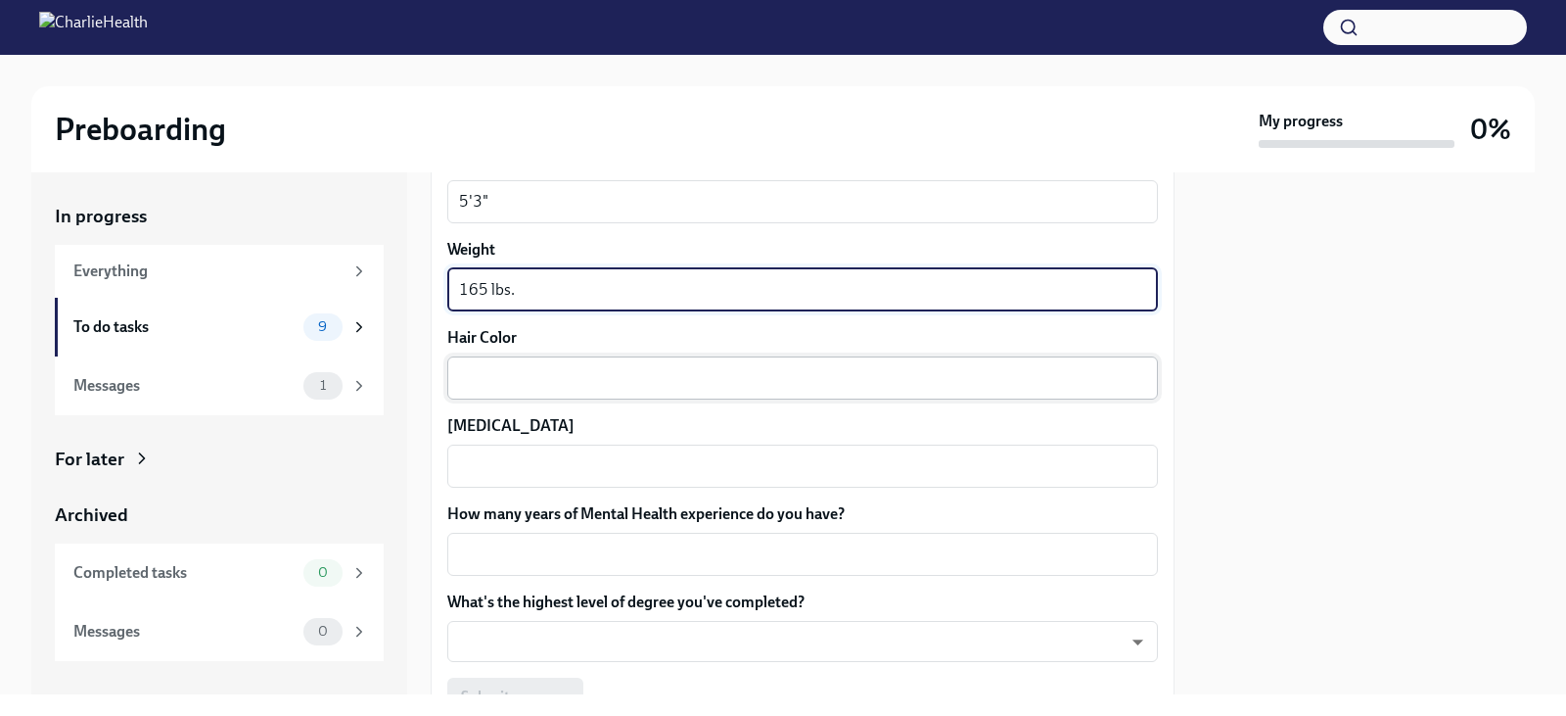
scroll to position [1664, 0]
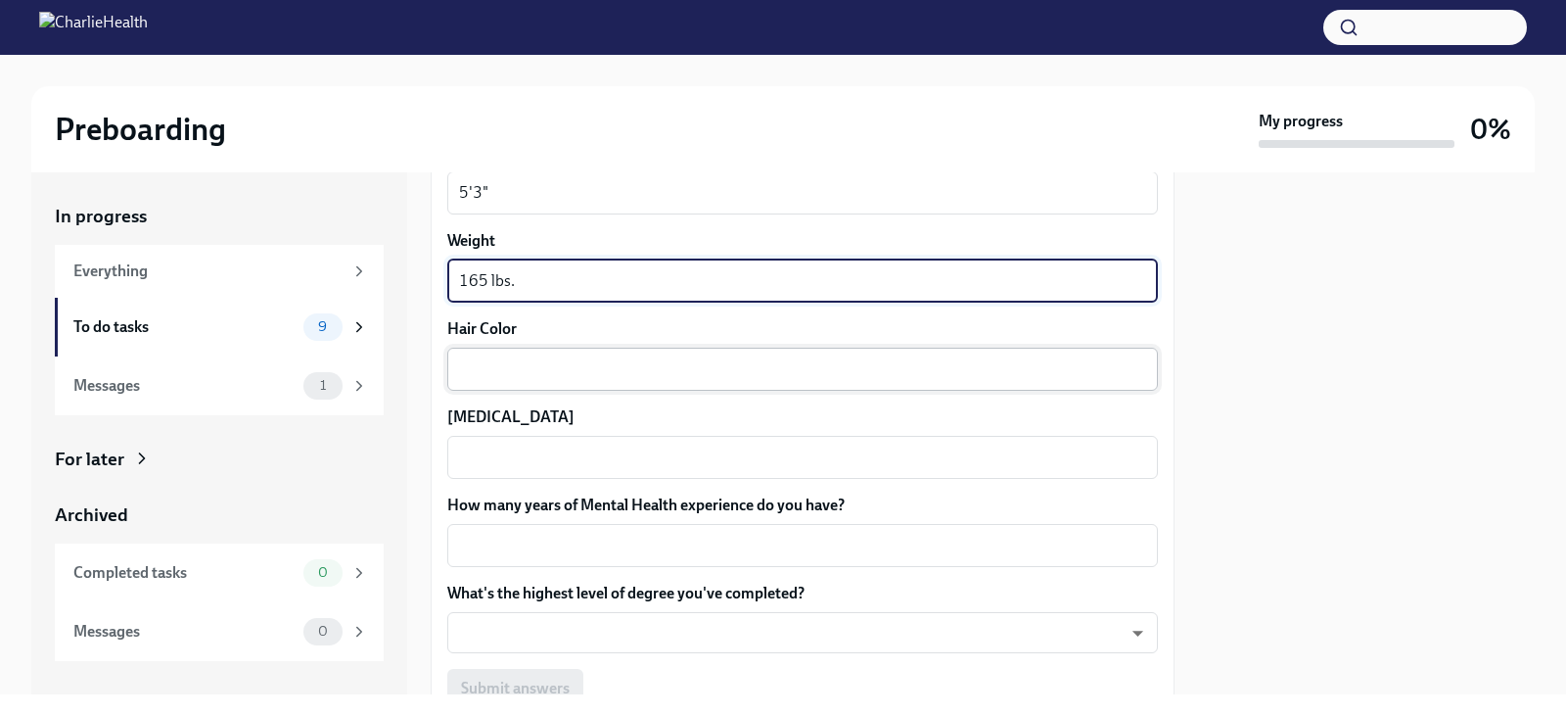
type textarea "165 lbs."
click at [511, 366] on textarea "Hair Color" at bounding box center [802, 368] width 687 height 23
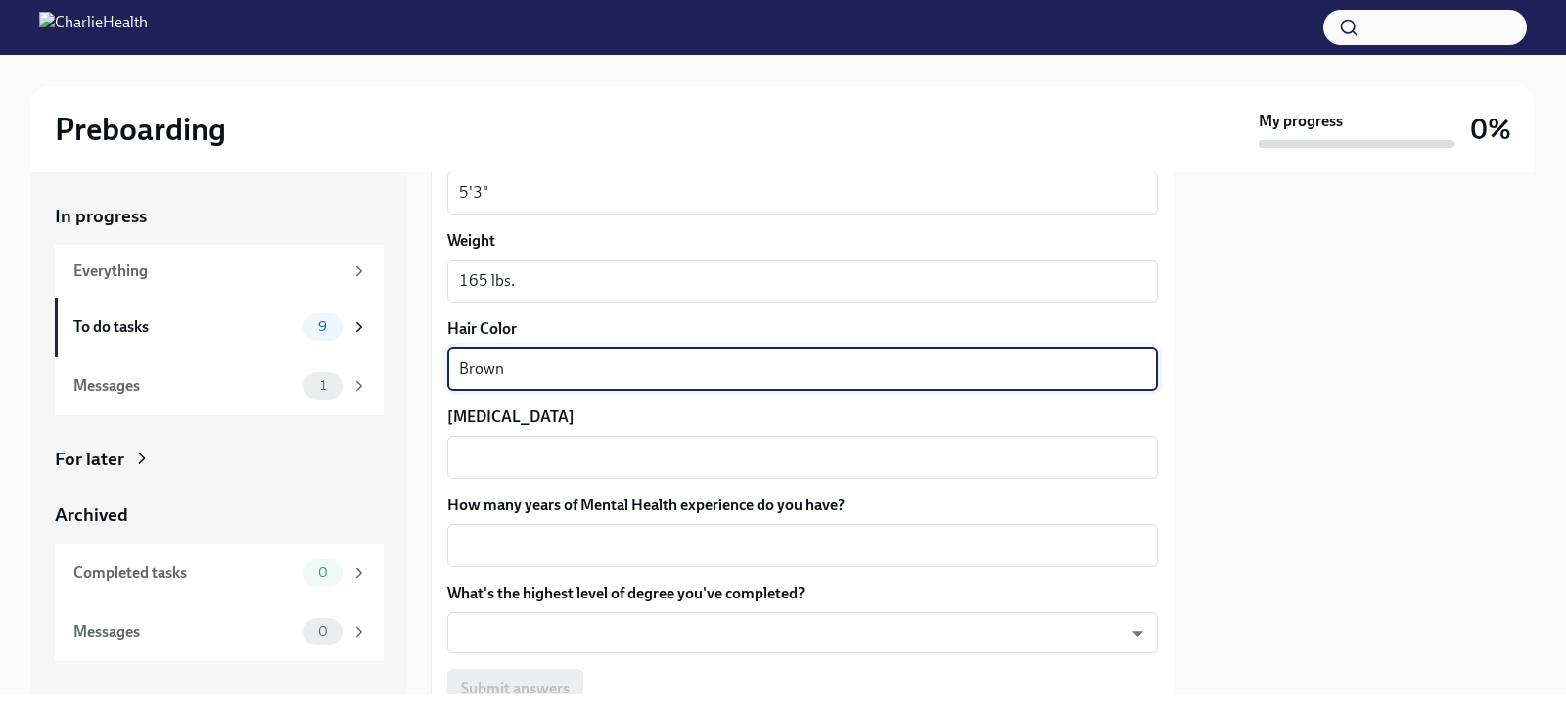
type textarea "Brown"
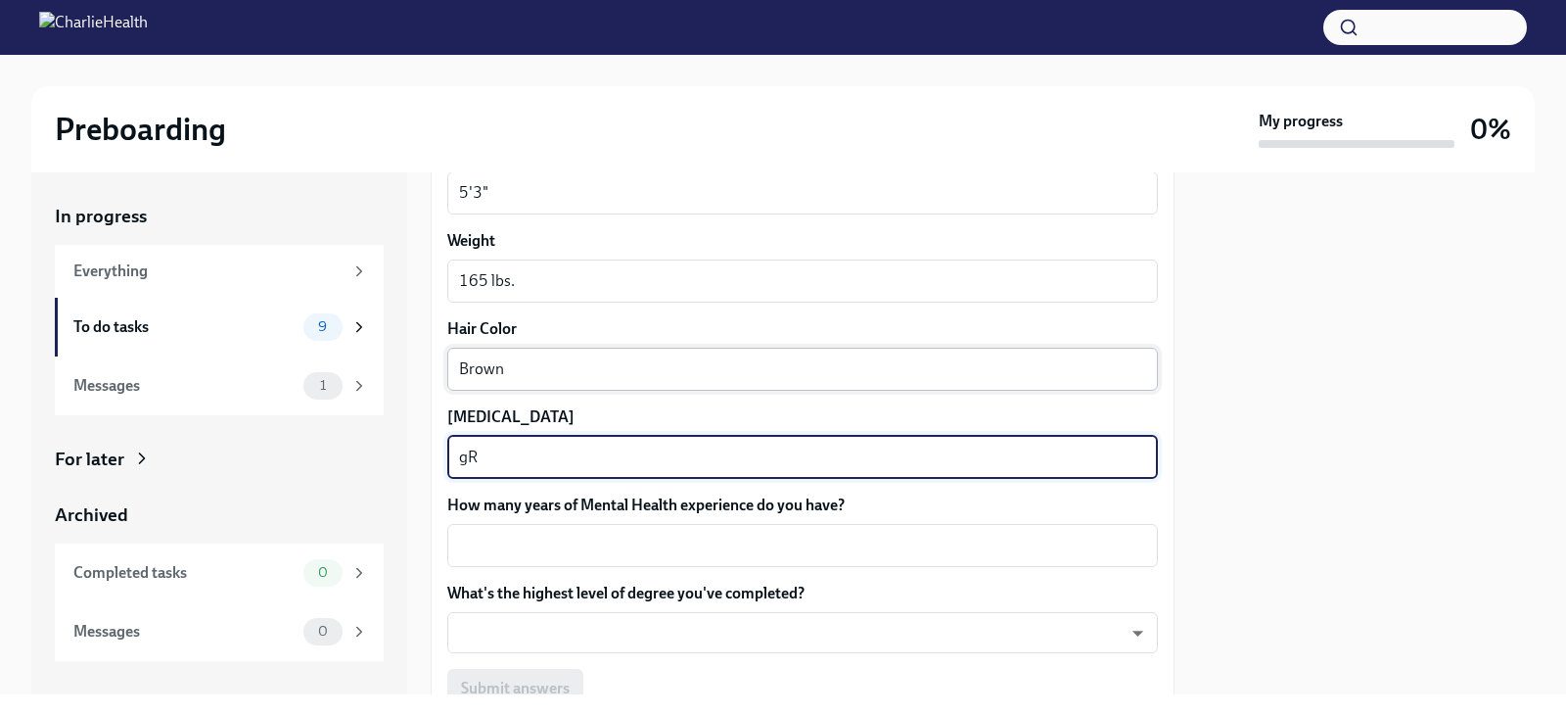
type textarea "g"
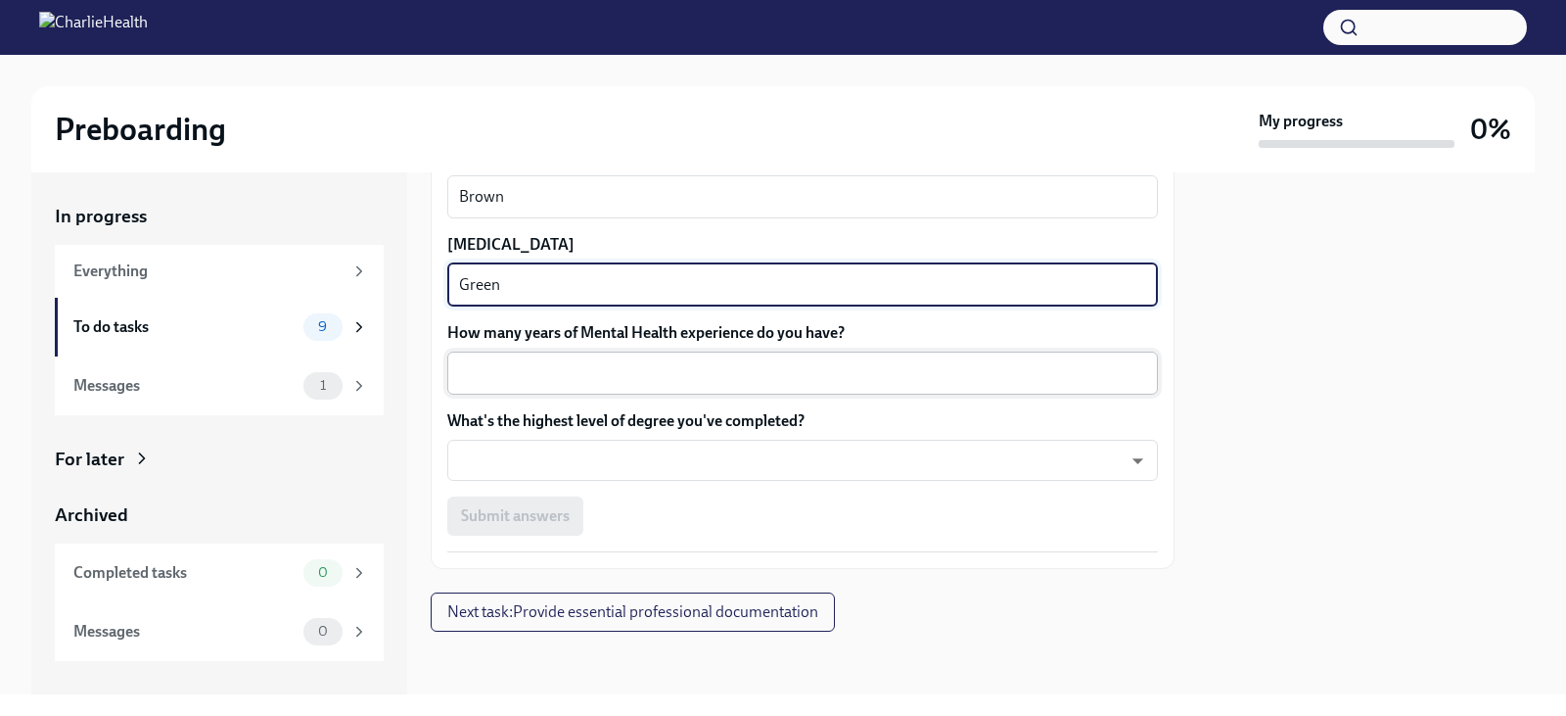
type textarea "Green"
click at [658, 361] on textarea "How many years of Mental Health experience do you have?" at bounding box center [802, 372] width 687 height 23
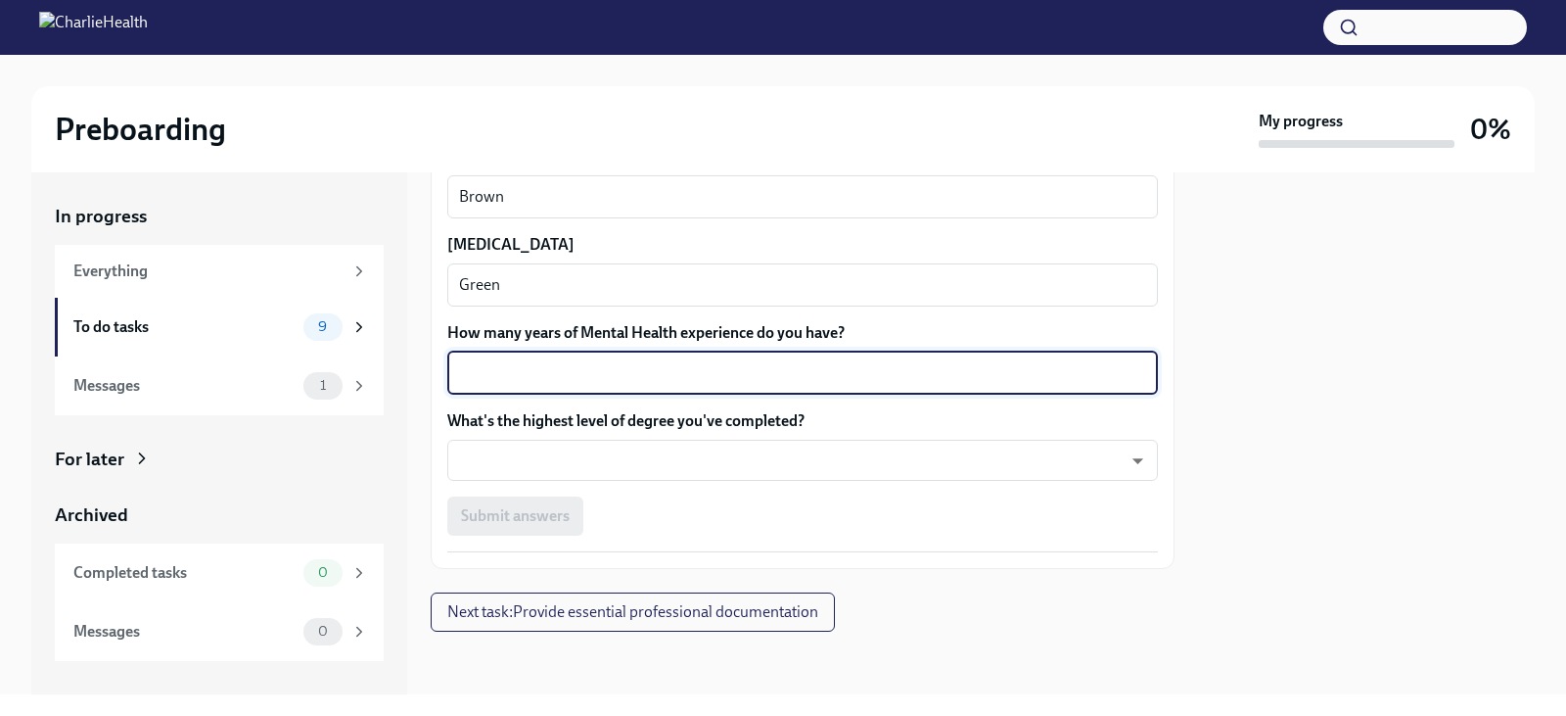
click at [869, 375] on textarea "How many years of Mental Health experience do you have?" at bounding box center [802, 372] width 687 height 23
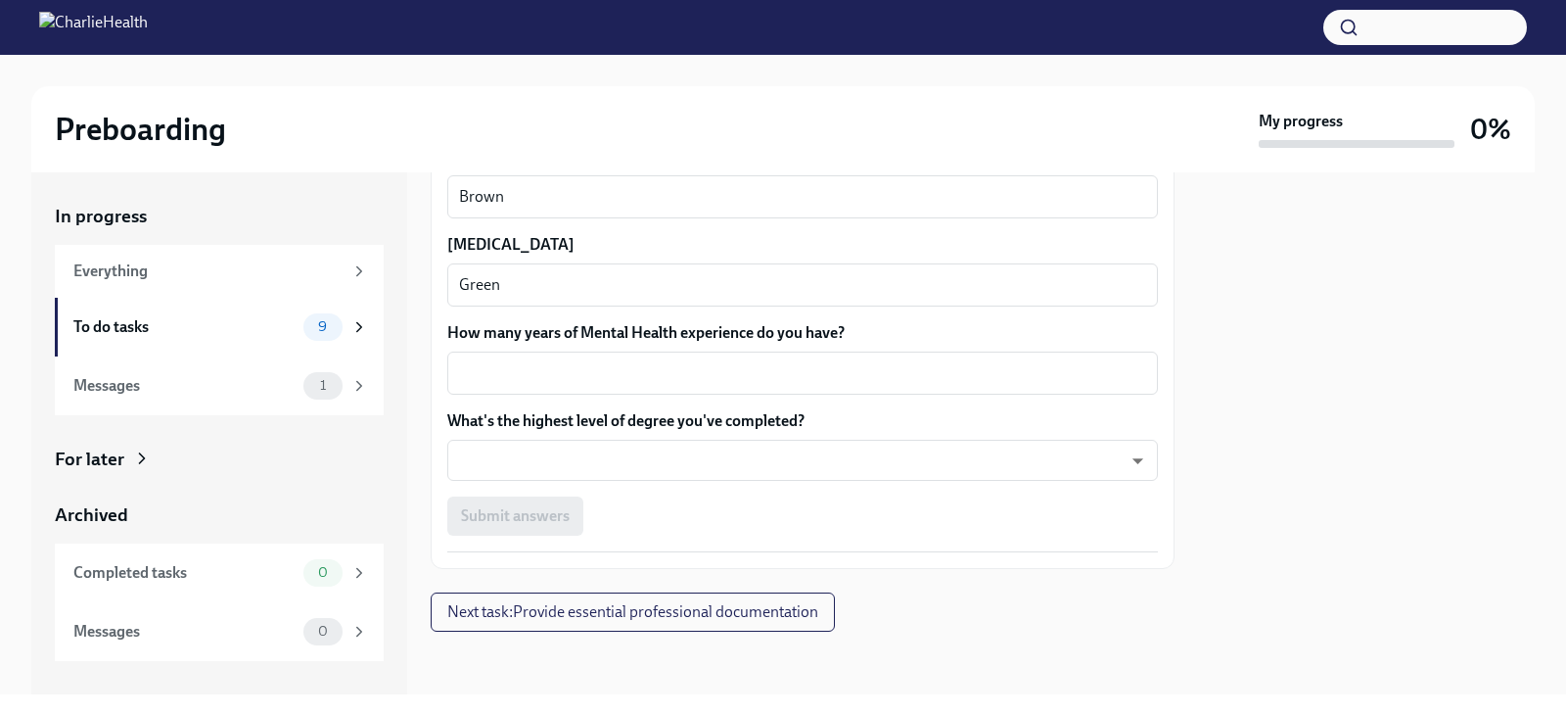
click at [1211, 416] on div at bounding box center [1366, 433] width 337 height 522
click at [714, 387] on div "x ​" at bounding box center [802, 372] width 711 height 43
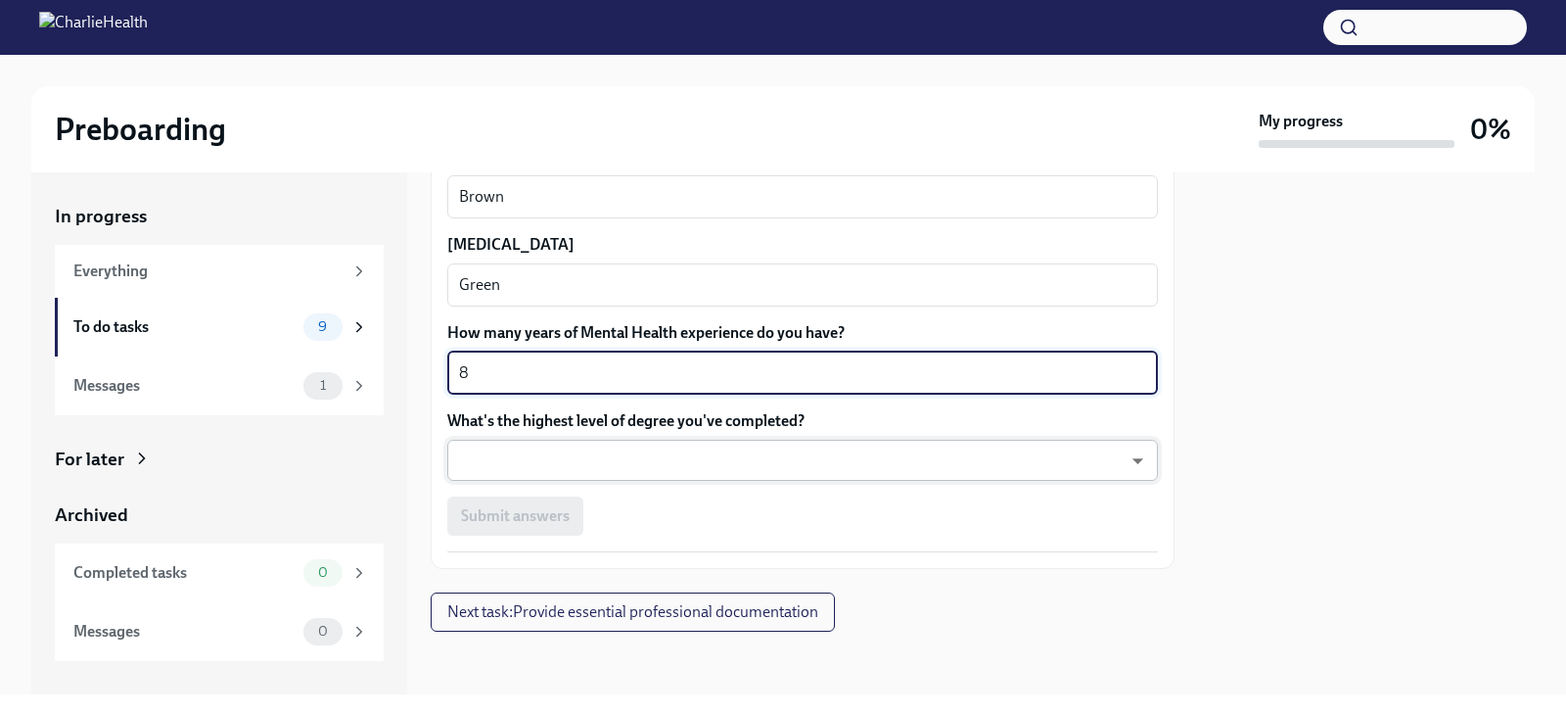
type textarea "8"
click at [694, 479] on body "Preboarding My progress 0% In progress Everything To do tasks 9 Messages 1 For …" at bounding box center [783, 358] width 1566 height 716
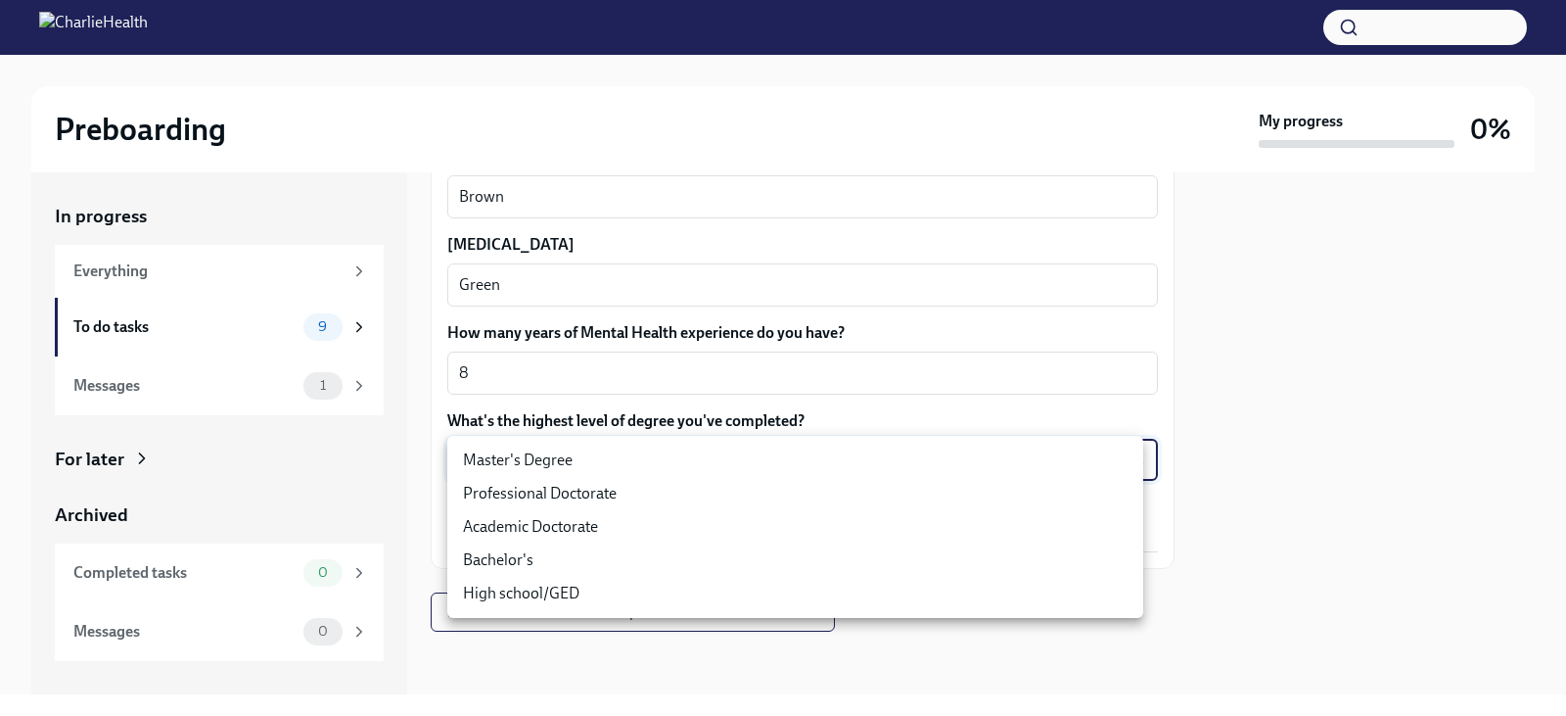
click at [706, 452] on li "Master's Degree" at bounding box center [795, 459] width 696 height 33
type input "2vBr-ghkD"
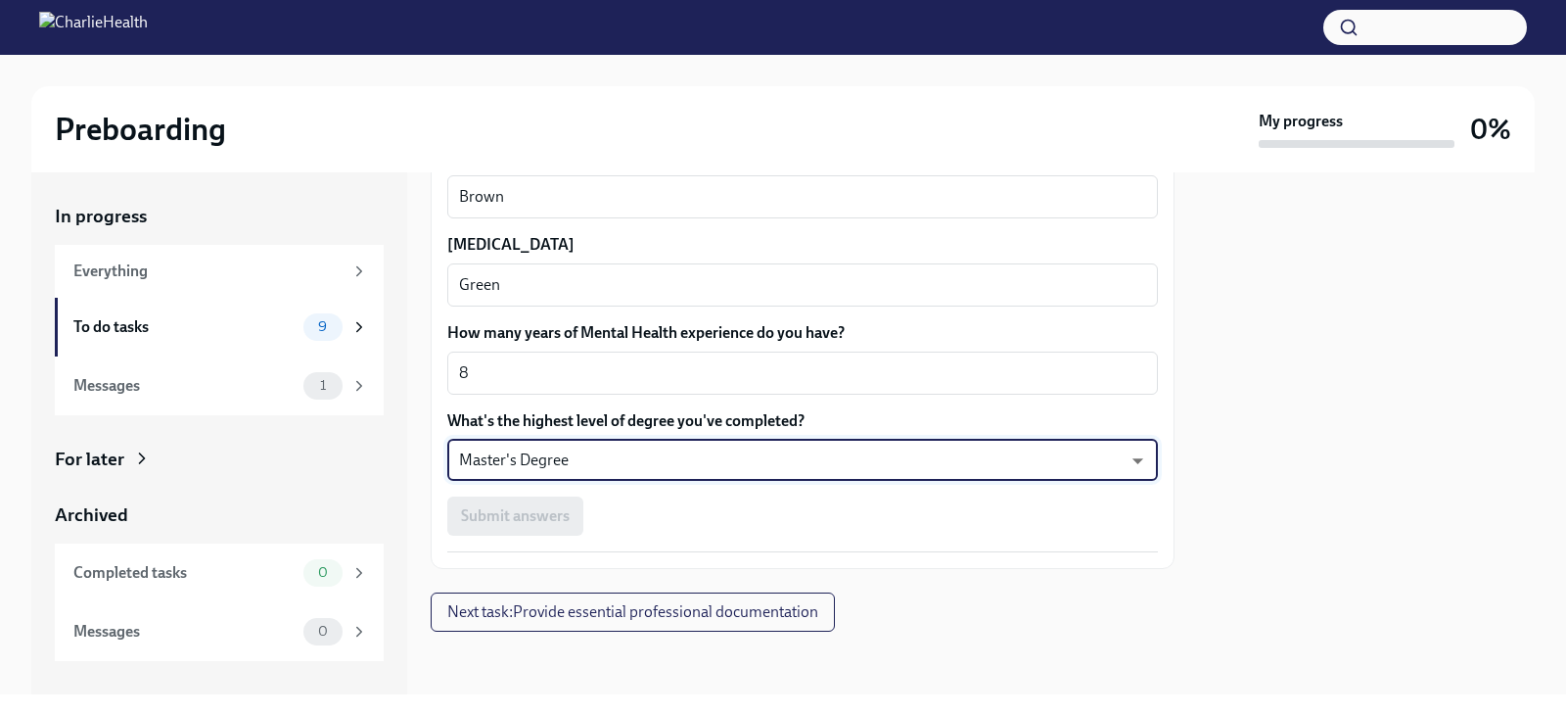
click at [705, 451] on body "Preboarding My progress 0% In progress Everything To do tasks 9 Messages 1 For …" at bounding box center [783, 358] width 1566 height 716
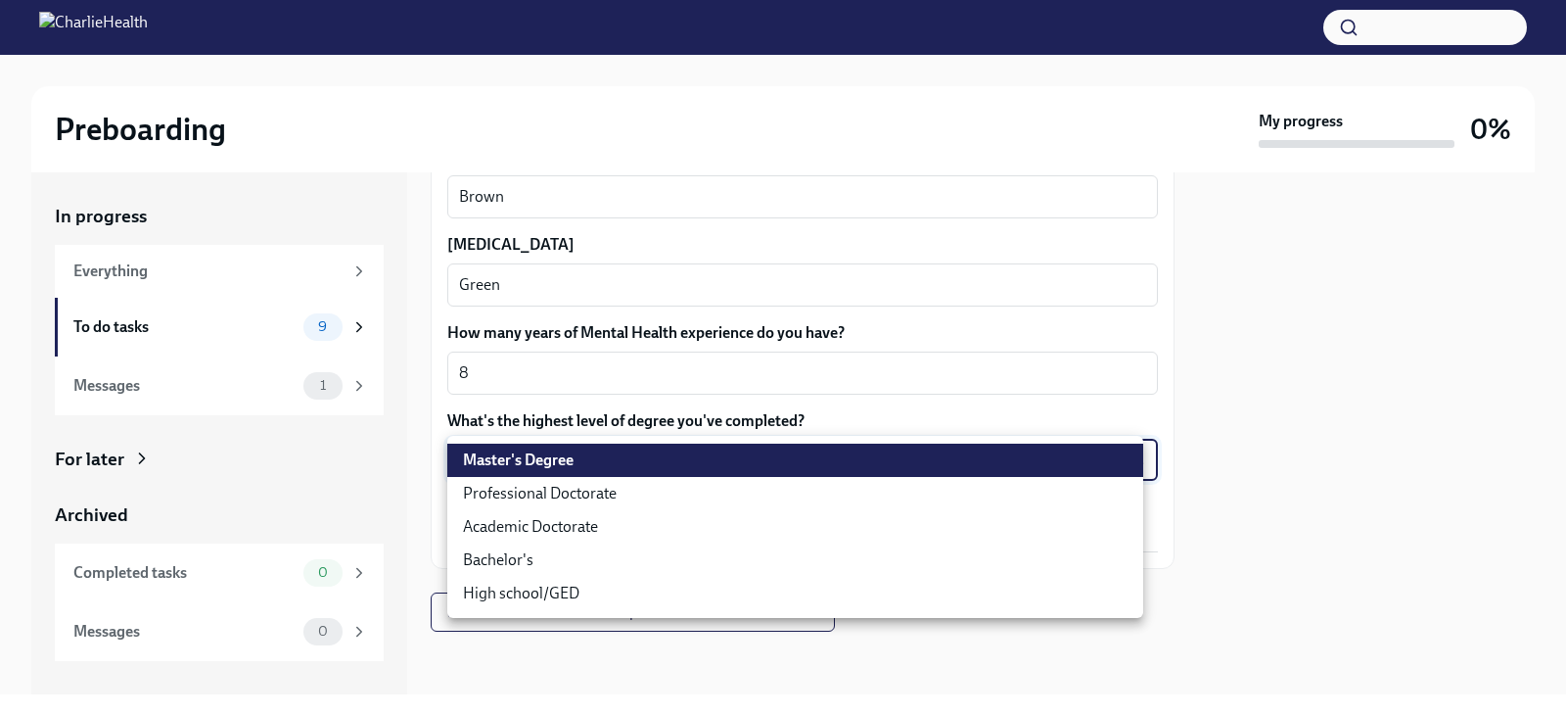
click at [1342, 444] on div at bounding box center [783, 358] width 1566 height 716
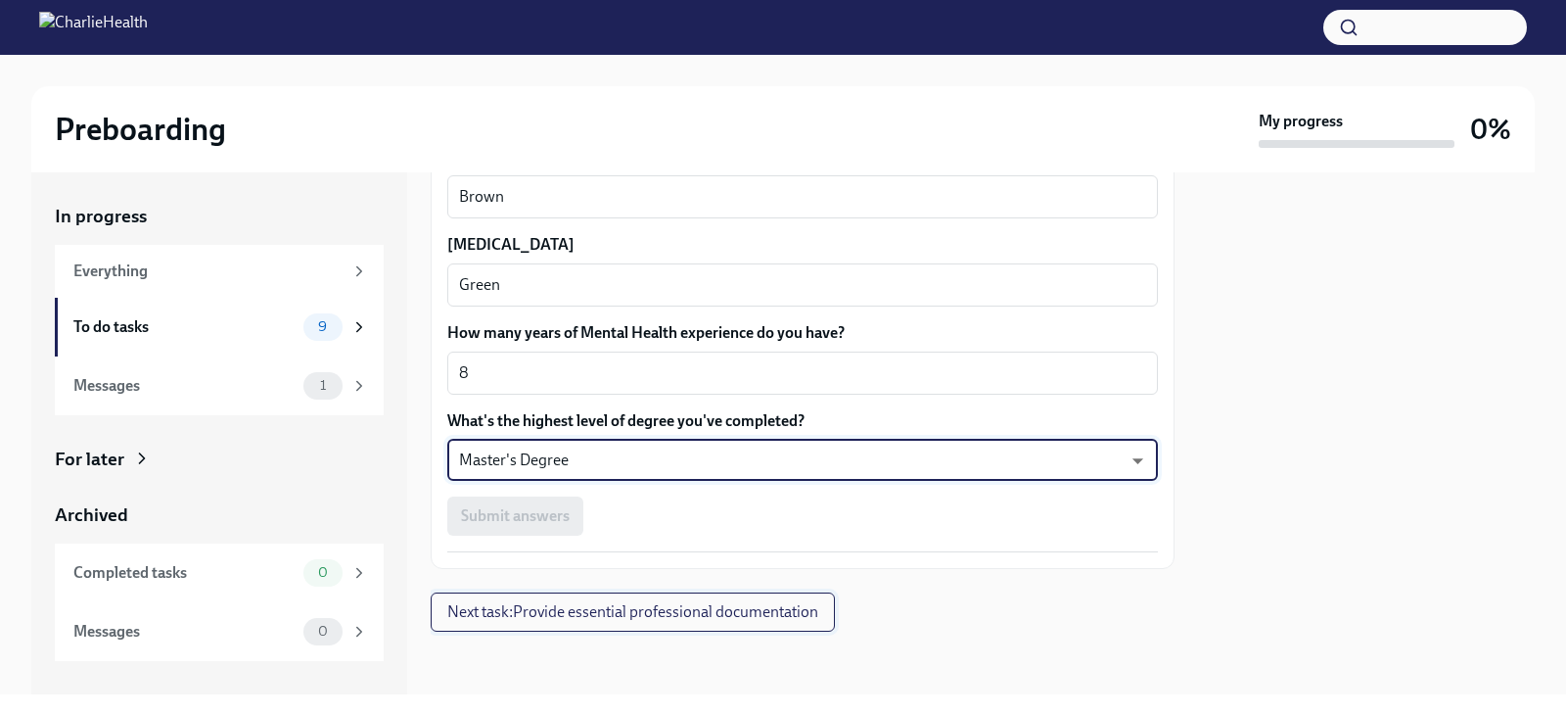
click at [766, 612] on span "Next task : Provide essential professional documentation" at bounding box center [632, 612] width 371 height 20
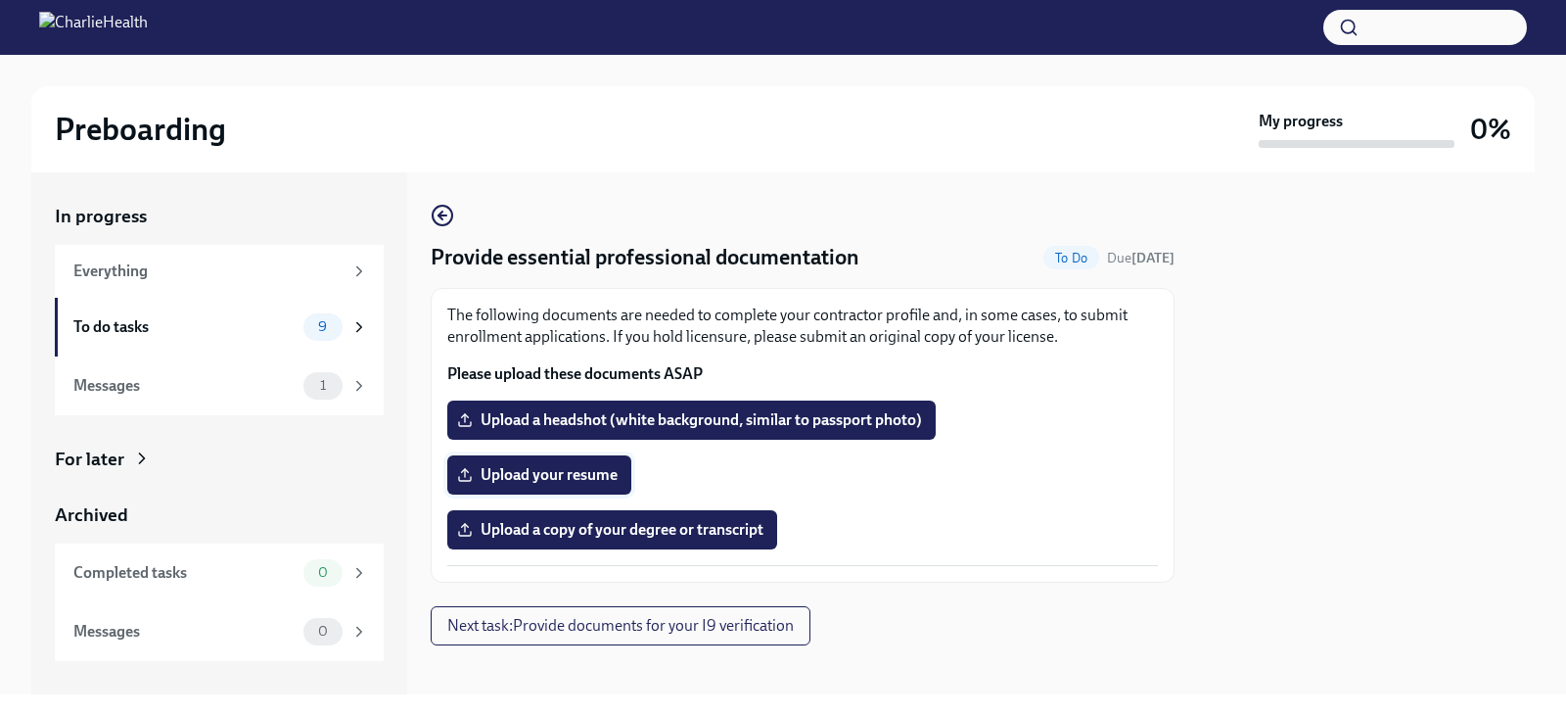
click at [597, 466] on span "Upload your resume" at bounding box center [539, 475] width 157 height 20
click at [0, 0] on input "Upload your resume" at bounding box center [0, 0] width 0 height 0
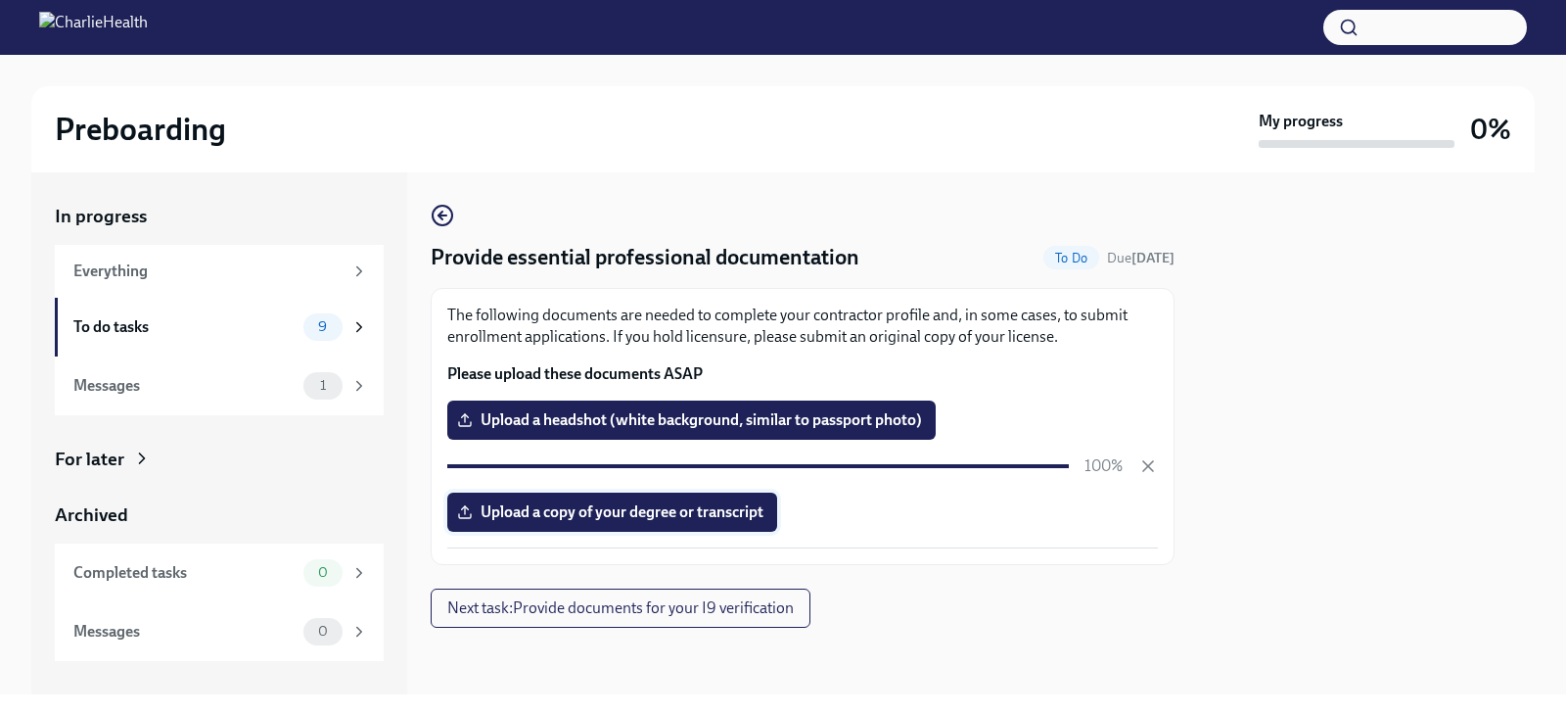
click at [752, 513] on span "Upload a copy of your degree or transcript" at bounding box center [612, 512] width 302 height 20
click at [0, 0] on input "Upload a copy of your degree or transcript" at bounding box center [0, 0] width 0 height 0
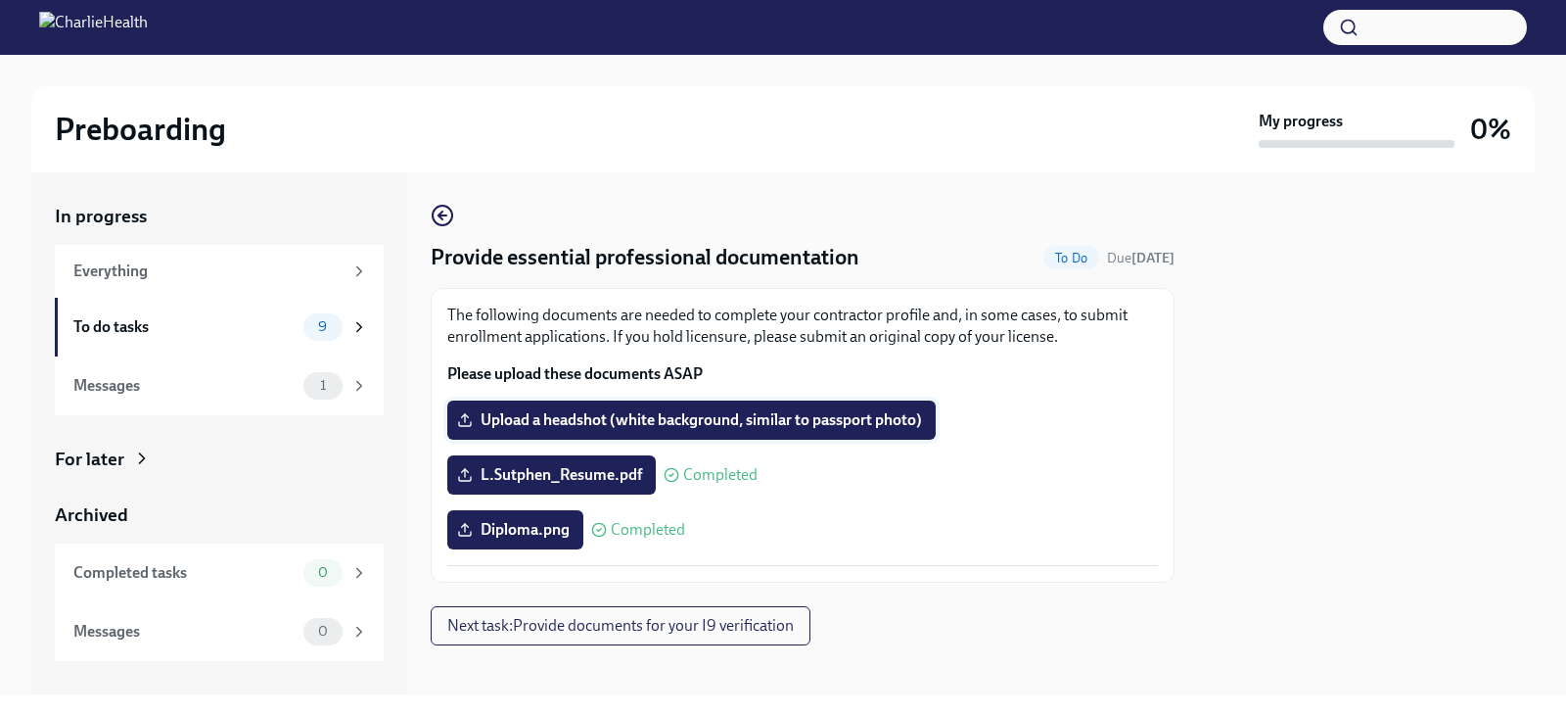
click at [586, 410] on span "Upload a headshot (white background, similar to passport photo)" at bounding box center [691, 420] width 461 height 20
click at [0, 0] on input "Upload a headshot (white background, similar to passport photo)" at bounding box center [0, 0] width 0 height 0
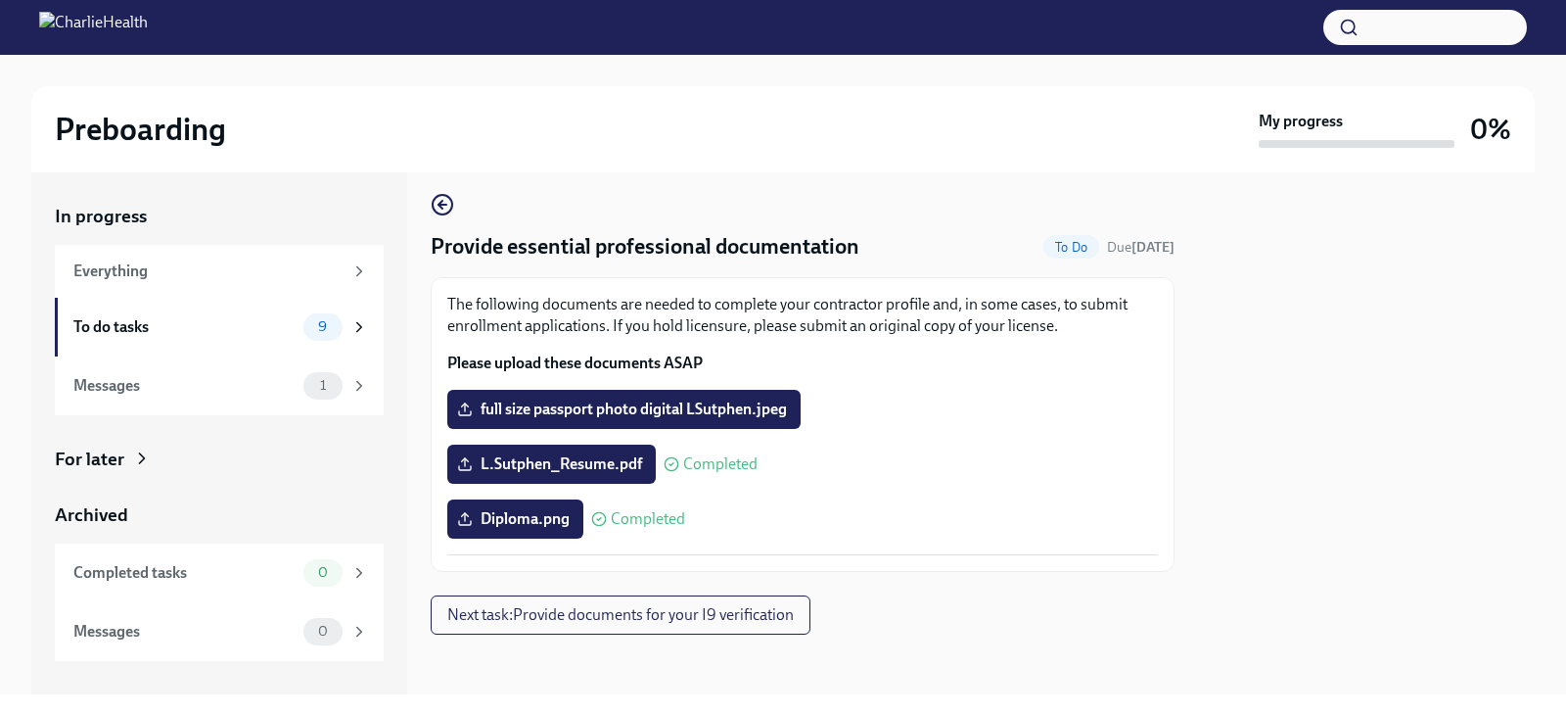
scroll to position [14, 0]
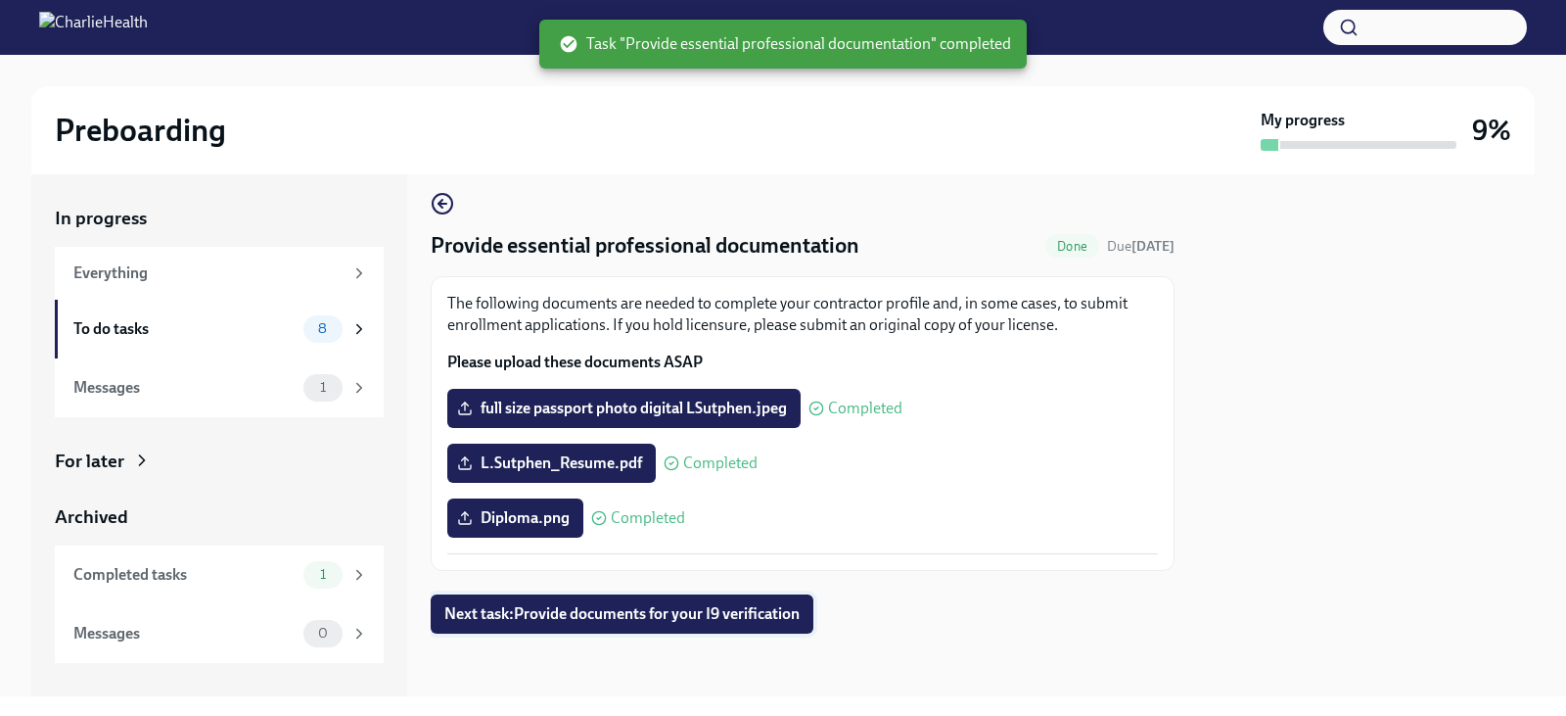
click at [738, 615] on span "Next task : Provide documents for your I9 verification" at bounding box center [621, 614] width 355 height 20
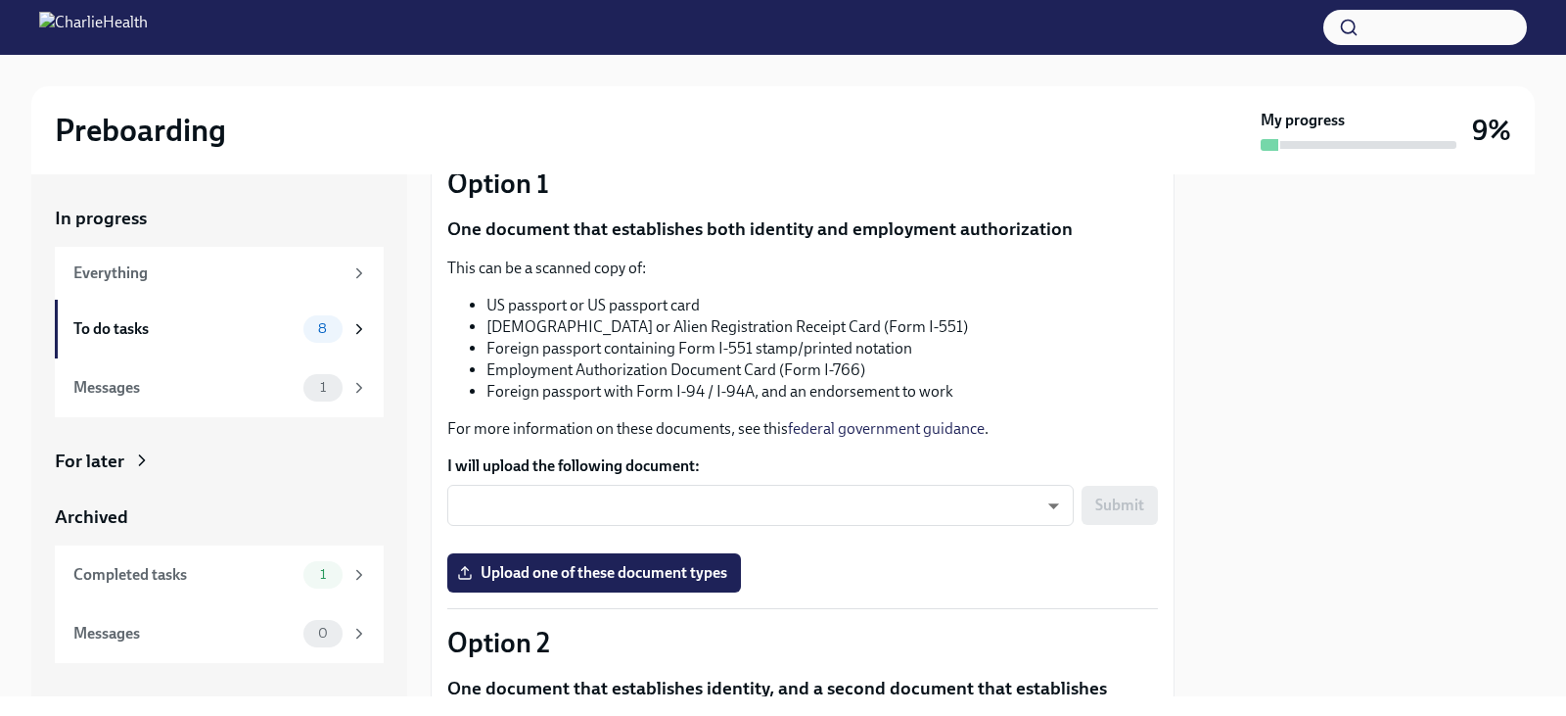
scroll to position [196, 0]
click at [860, 501] on body "Preboarding My progress 9% In progress Everything To do tasks 8 Messages 1 For …" at bounding box center [783, 358] width 1566 height 716
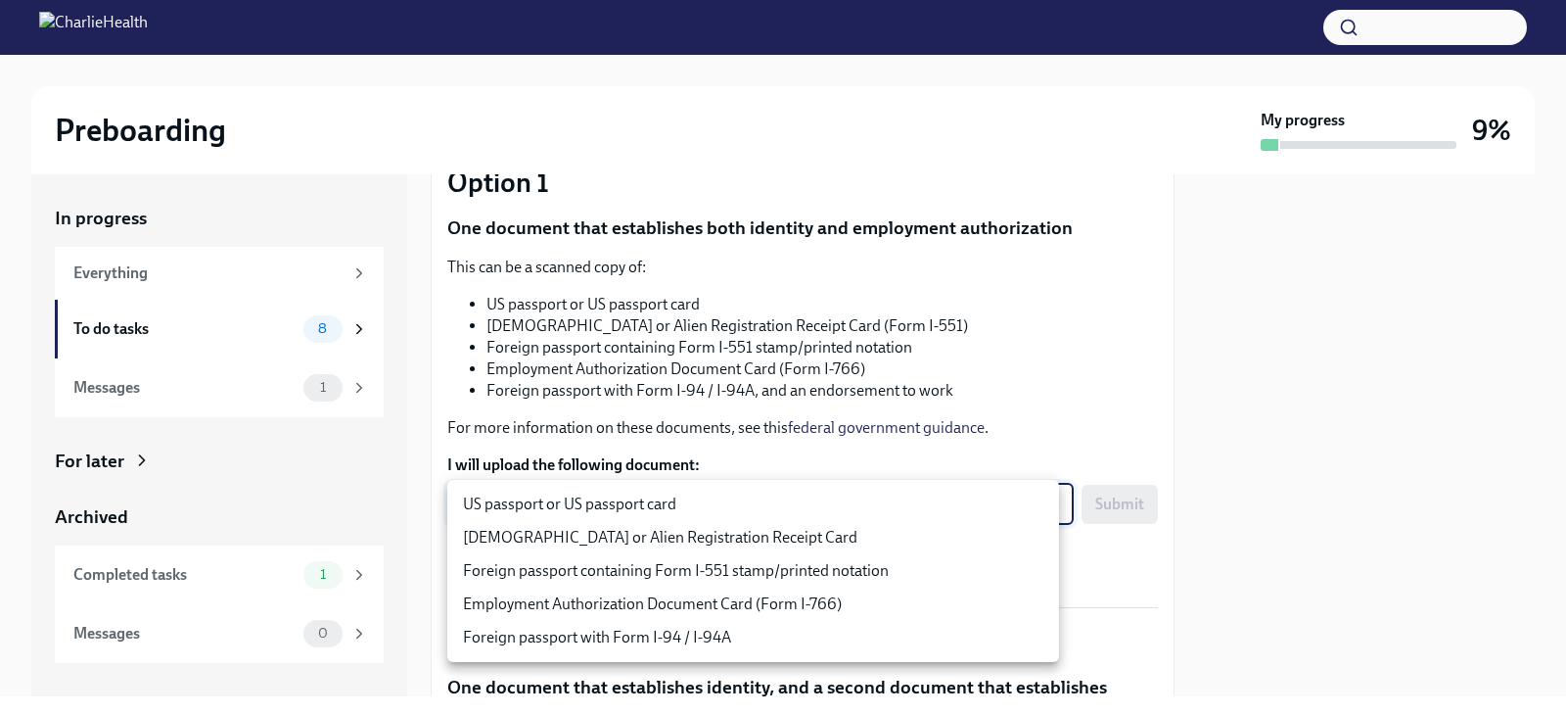
click at [790, 508] on li "US passport or US passport card" at bounding box center [753, 503] width 612 height 33
type input "KnYOjnC8x"
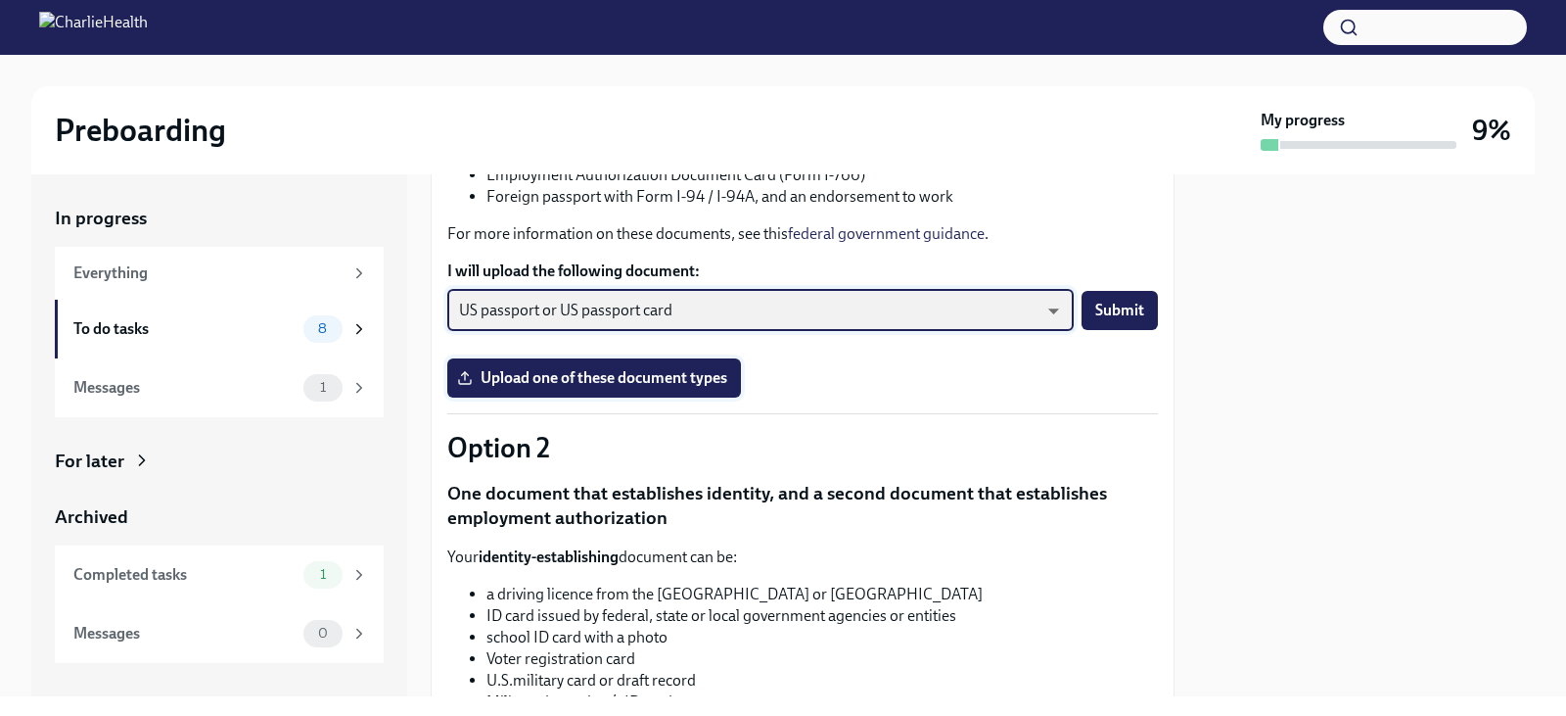
scroll to position [392, 0]
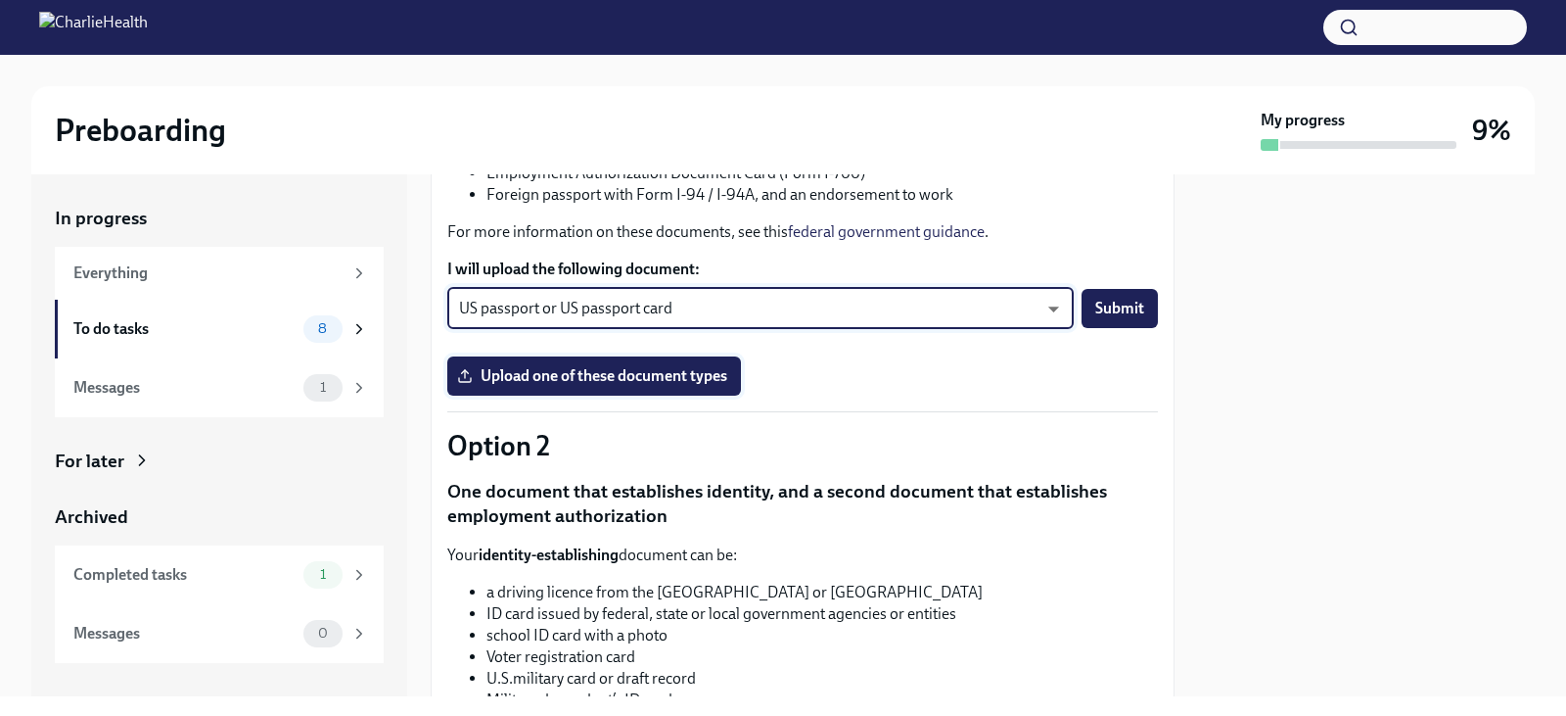
click at [695, 385] on span "Upload one of these document types" at bounding box center [594, 376] width 266 height 20
click at [0, 0] on input "Upload one of these document types" at bounding box center [0, 0] width 0 height 0
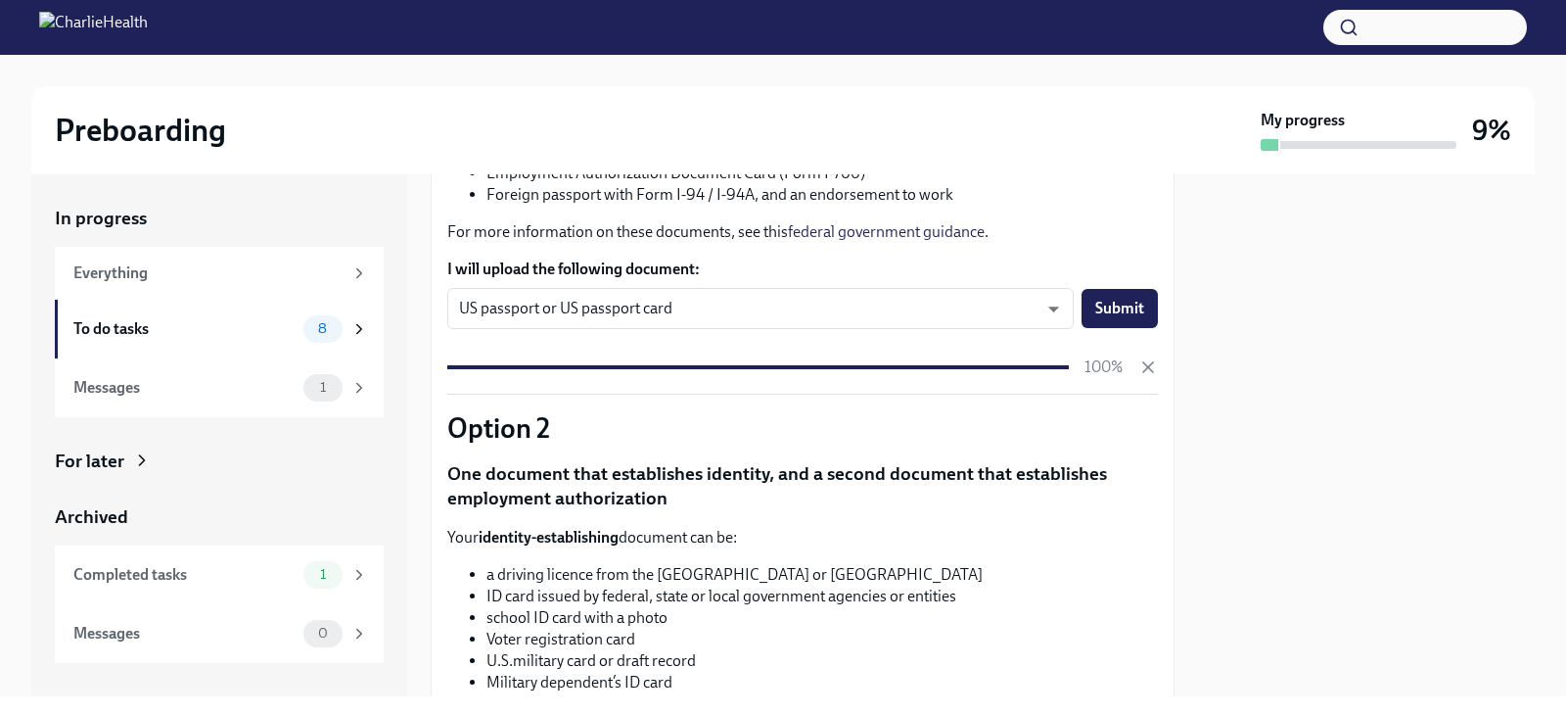
scroll to position [587, 0]
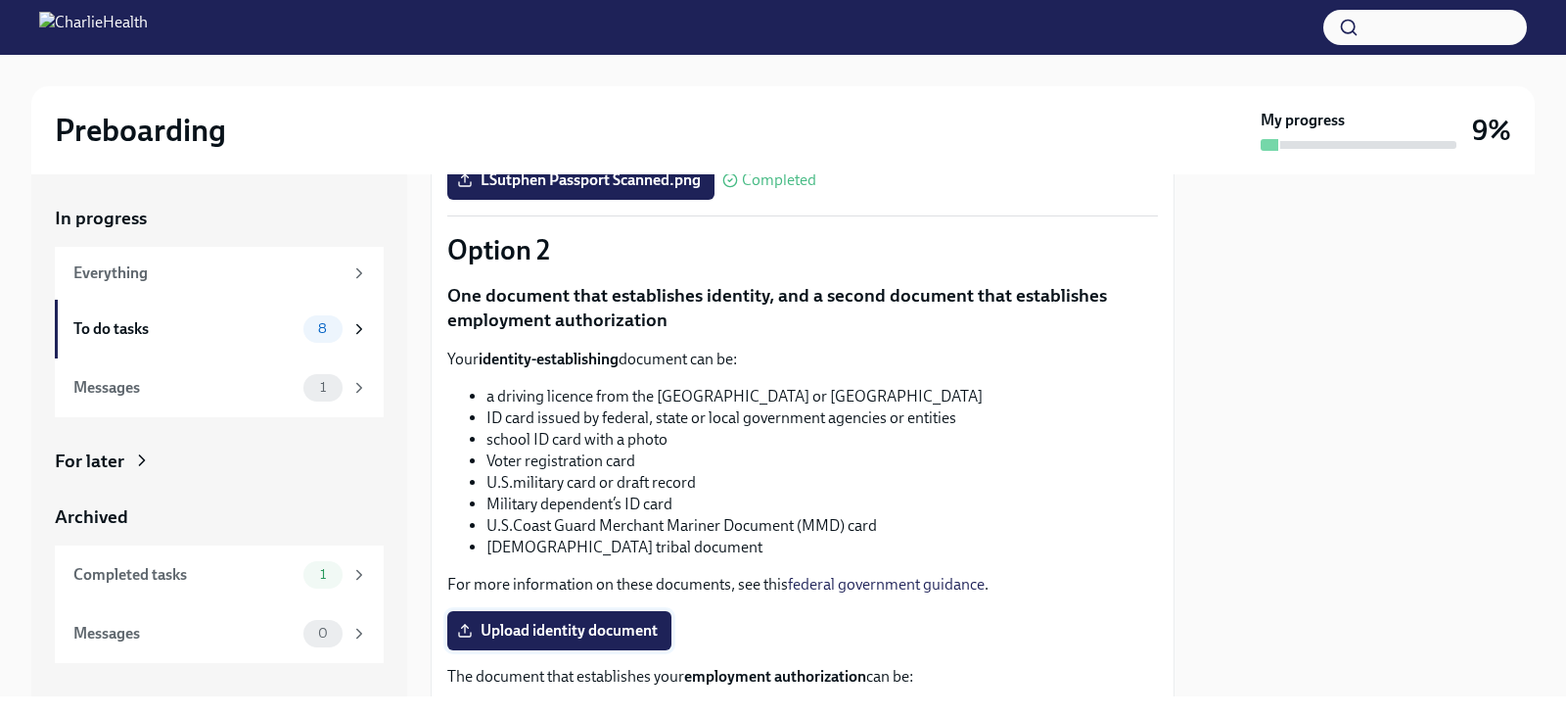
click at [618, 621] on span "Upload identity document" at bounding box center [559, 631] width 197 height 20
click at [0, 0] on input "Upload identity document" at bounding box center [0, 0] width 0 height 0
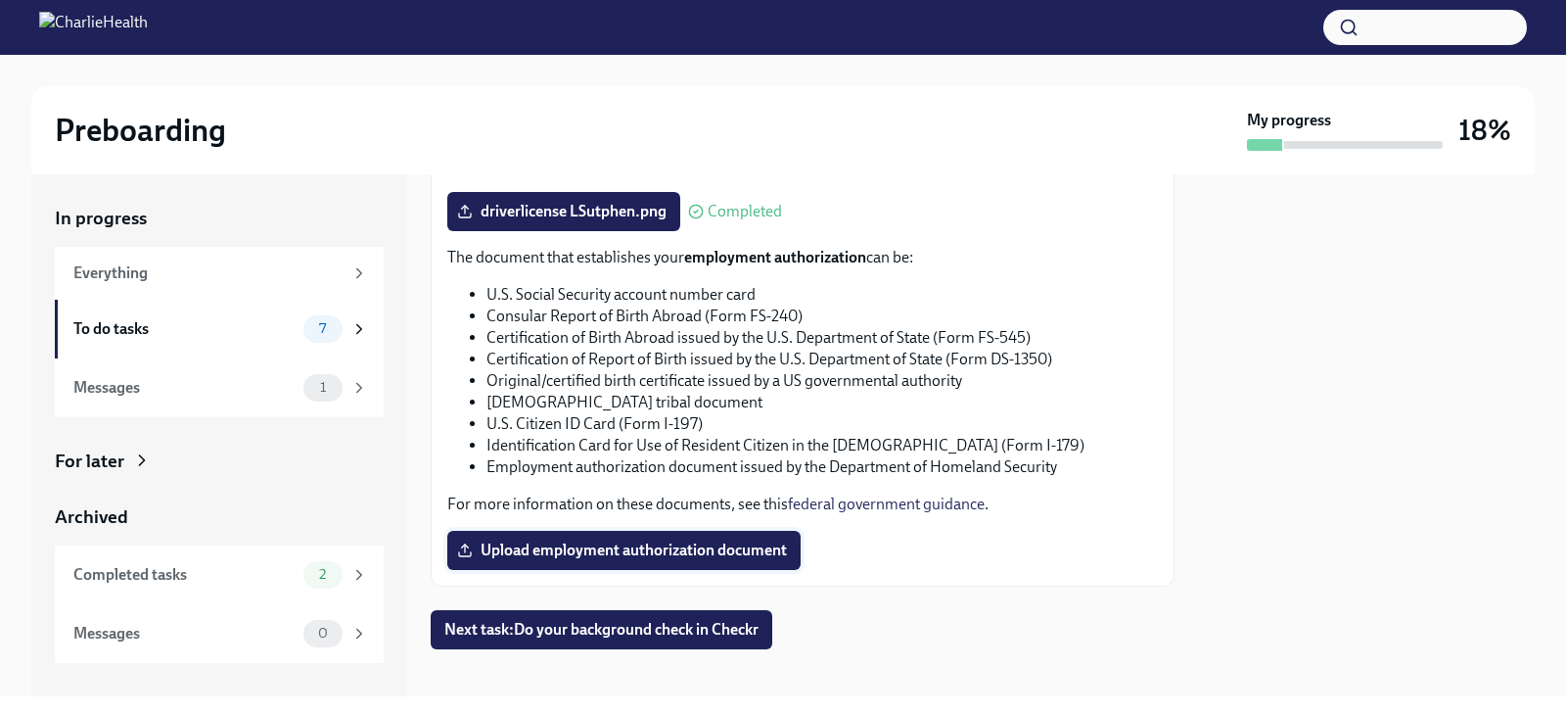
scroll to position [1022, 0]
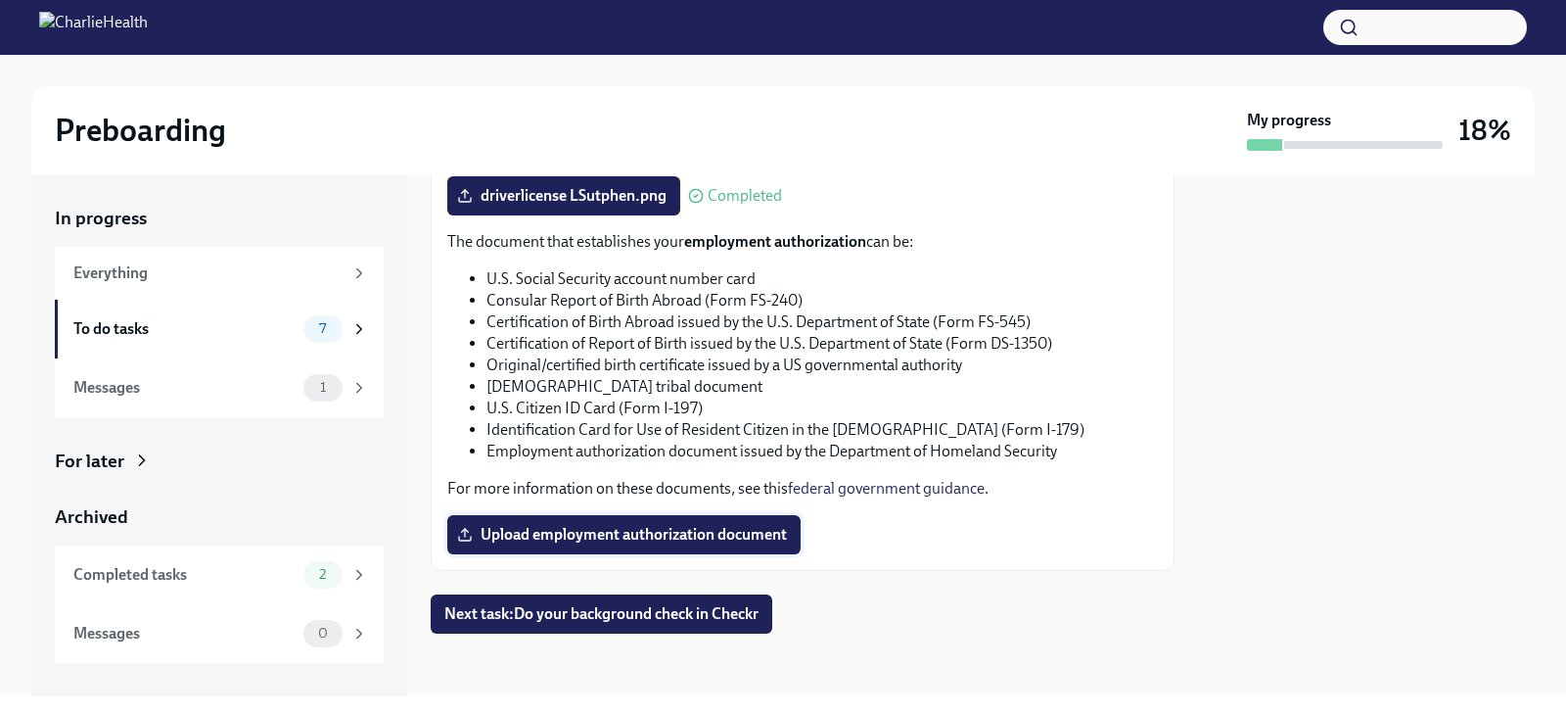
click at [691, 533] on span "Upload employment authorization document" at bounding box center [624, 535] width 326 height 20
click at [0, 0] on input "Upload employment authorization document" at bounding box center [0, 0] width 0 height 0
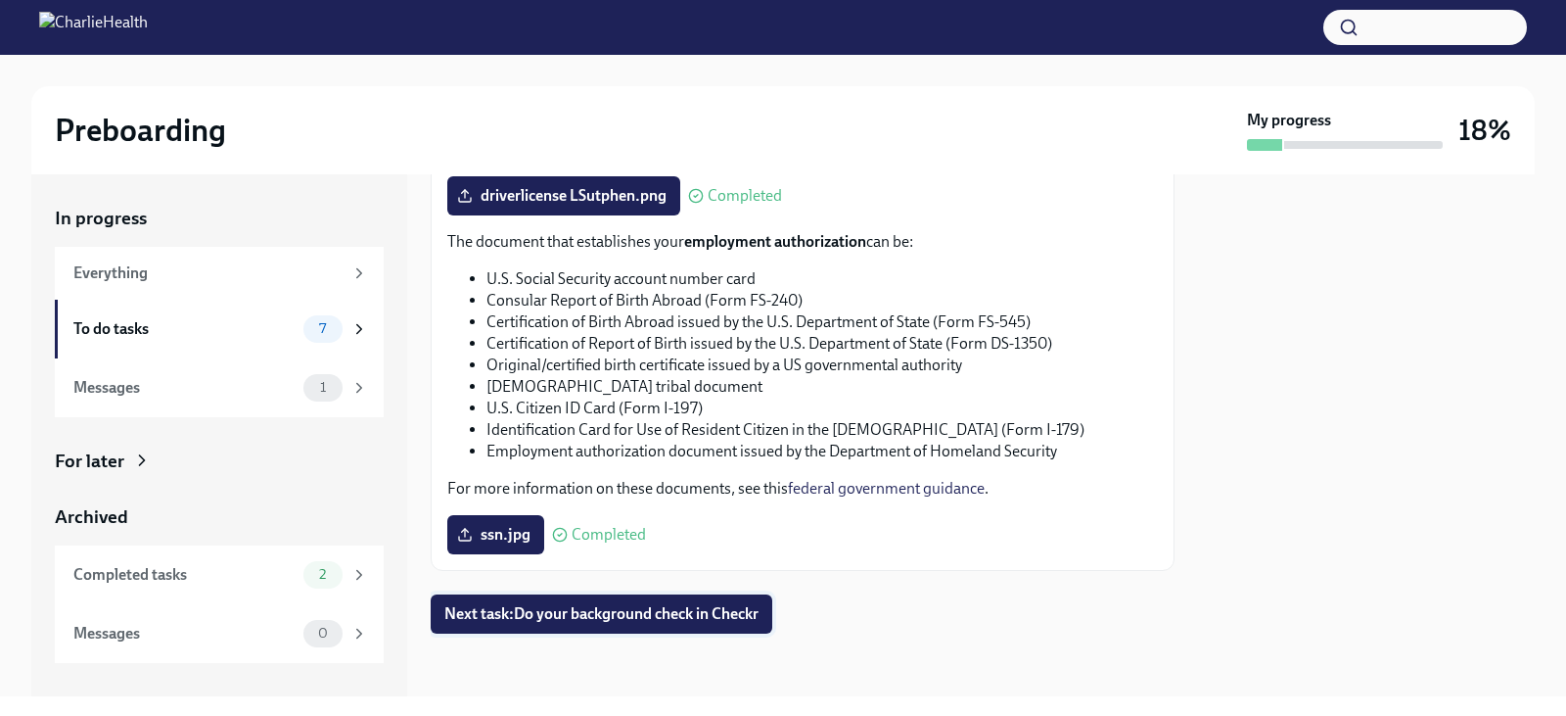
click at [665, 616] on span "Next task : Do your background check in Checkr" at bounding box center [601, 614] width 314 height 20
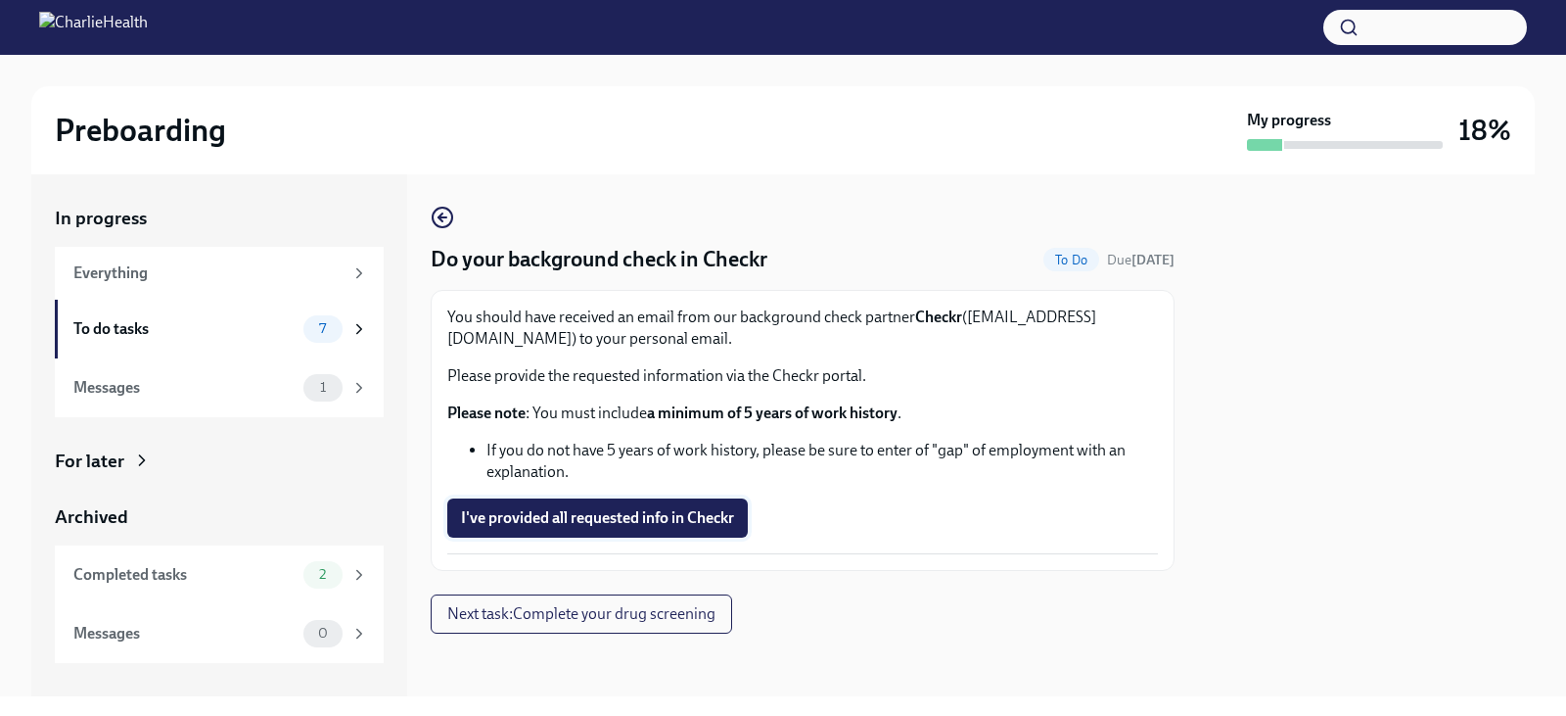
click at [727, 509] on span "I've provided all requested info in Checkr" at bounding box center [597, 518] width 273 height 20
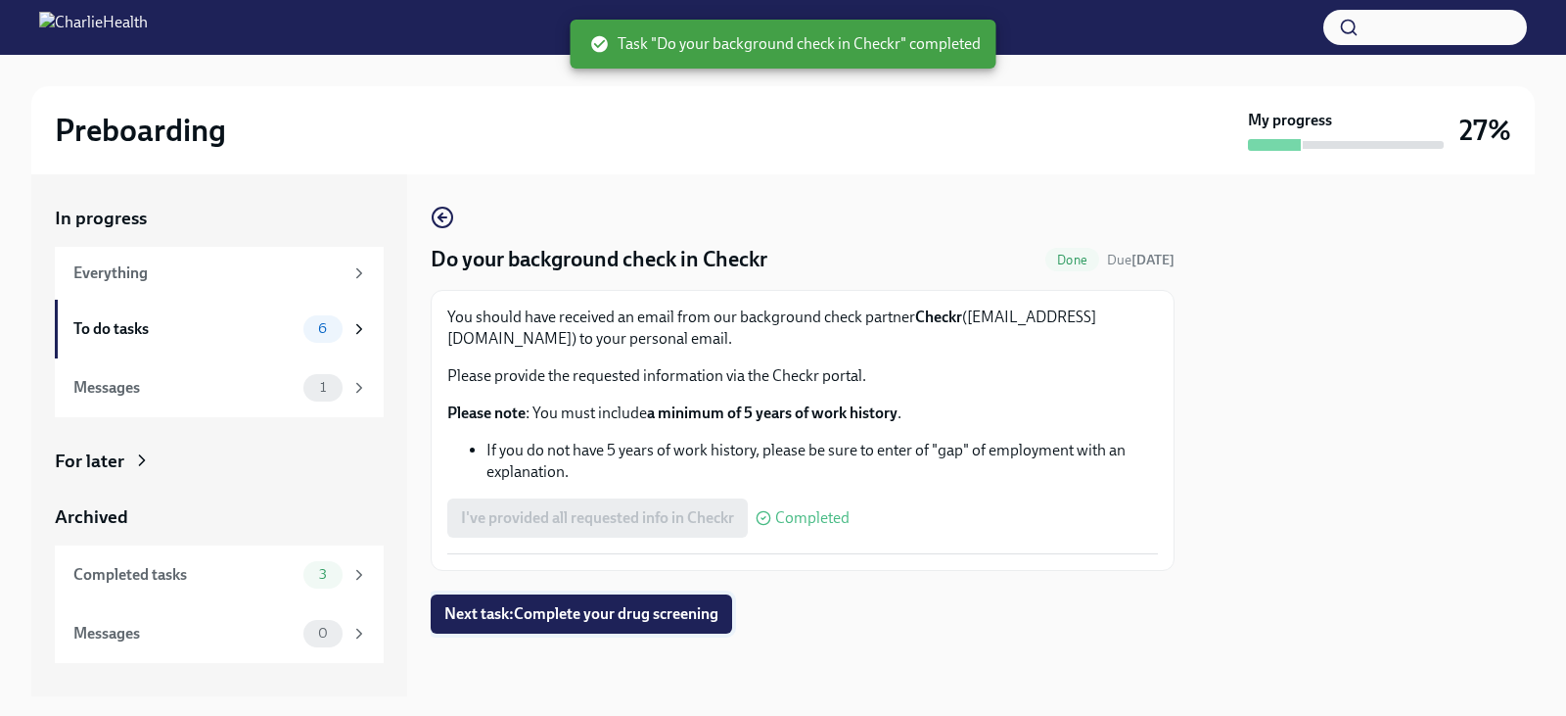
click at [626, 624] on span "Next task : Complete your drug screening" at bounding box center [581, 614] width 274 height 20
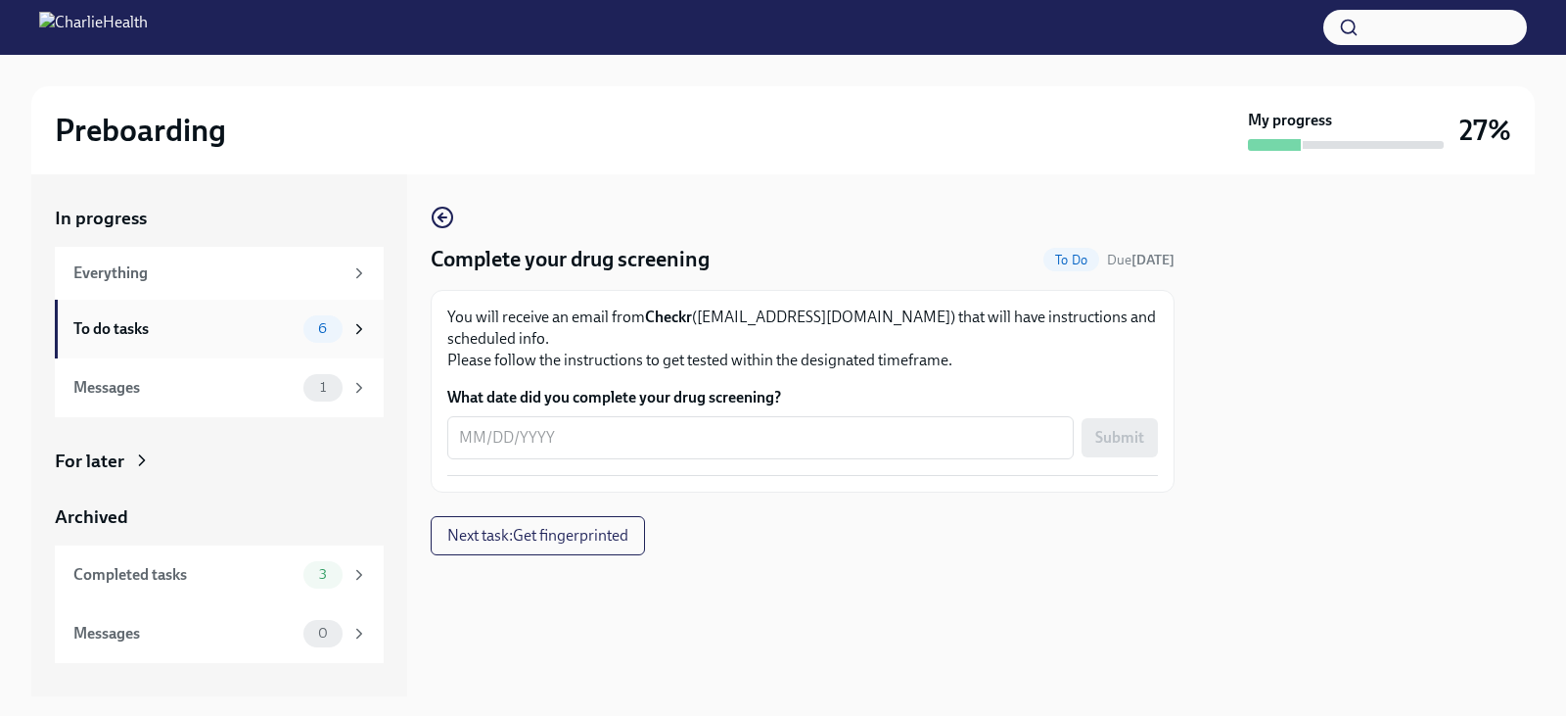
click at [362, 339] on div "6" at bounding box center [335, 328] width 65 height 27
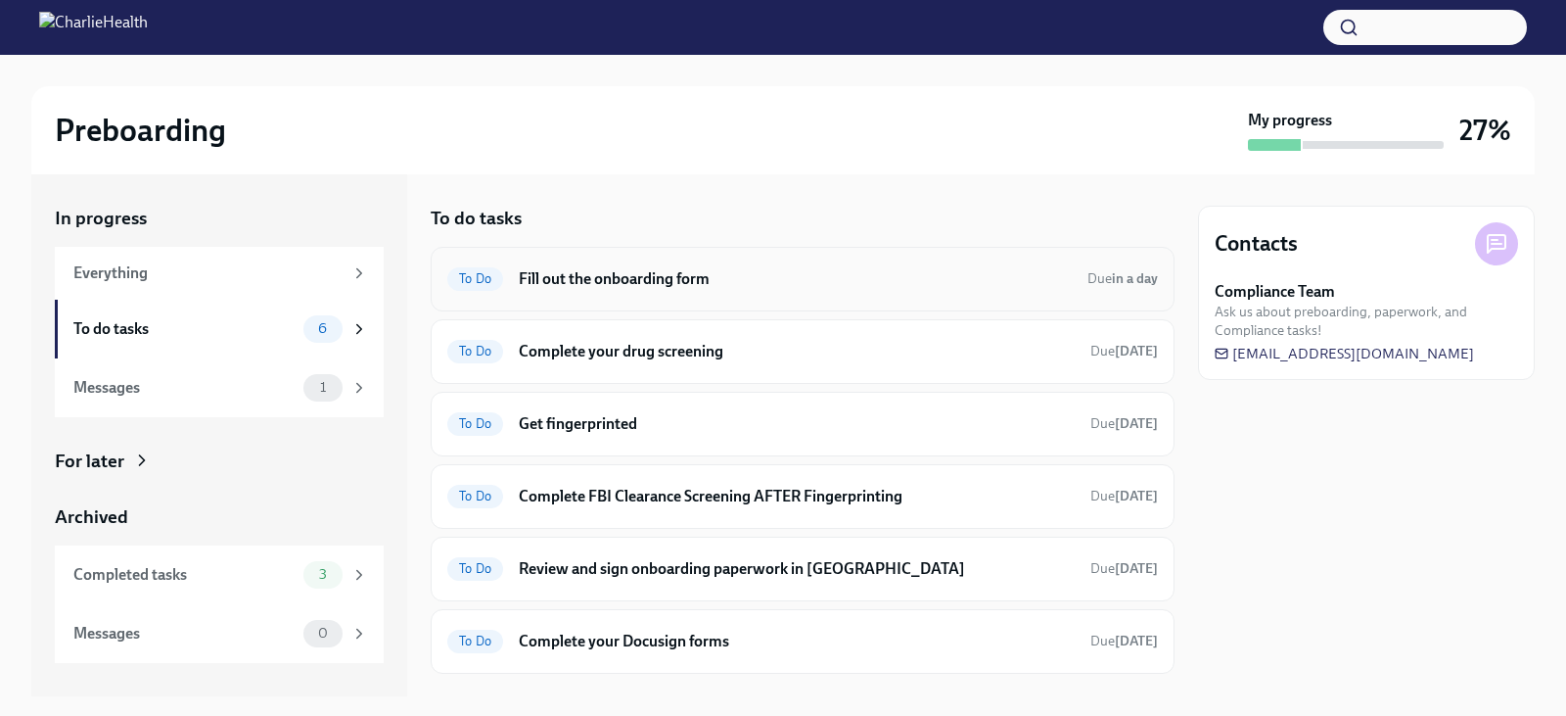
scroll to position [40, 0]
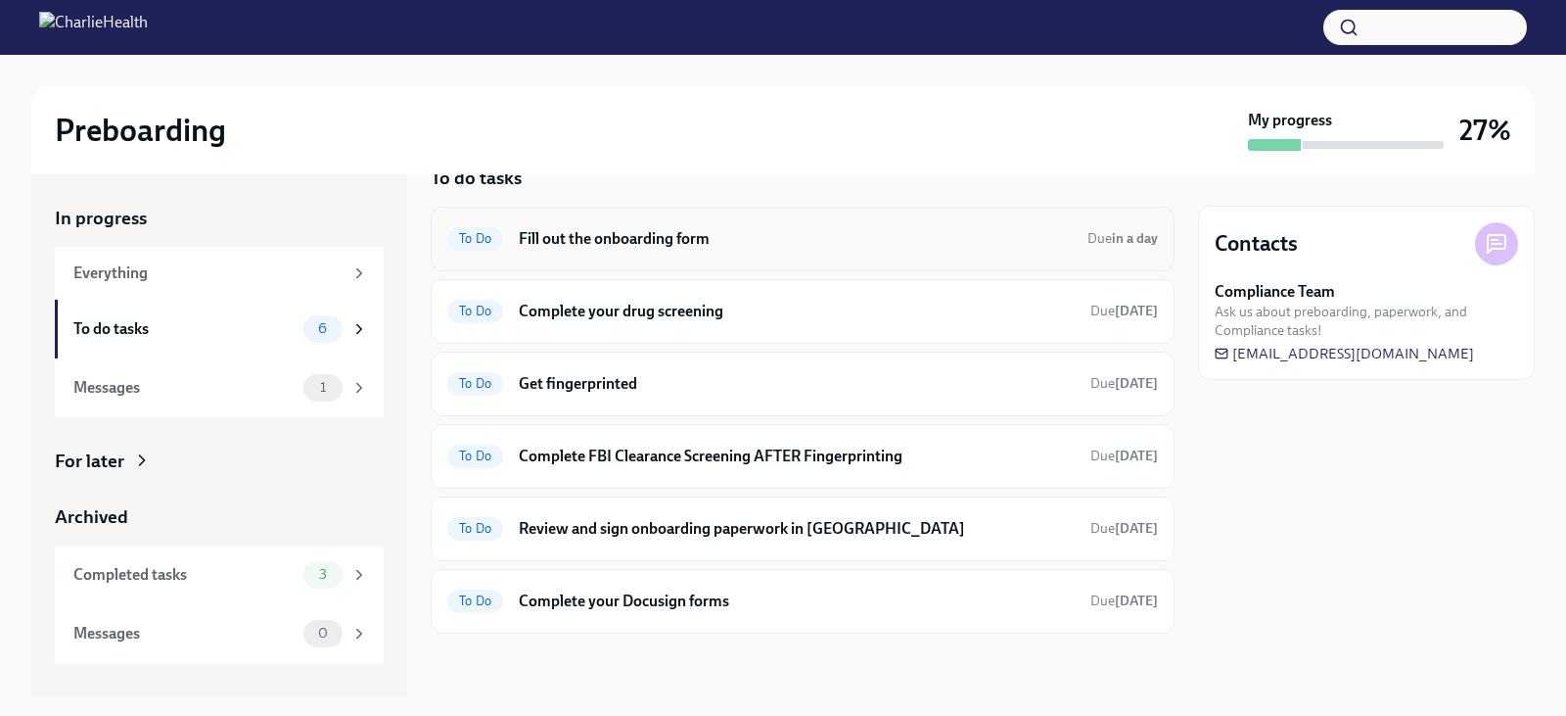
click at [684, 248] on h6 "Fill out the onboarding form" at bounding box center [795, 239] width 553 height 22
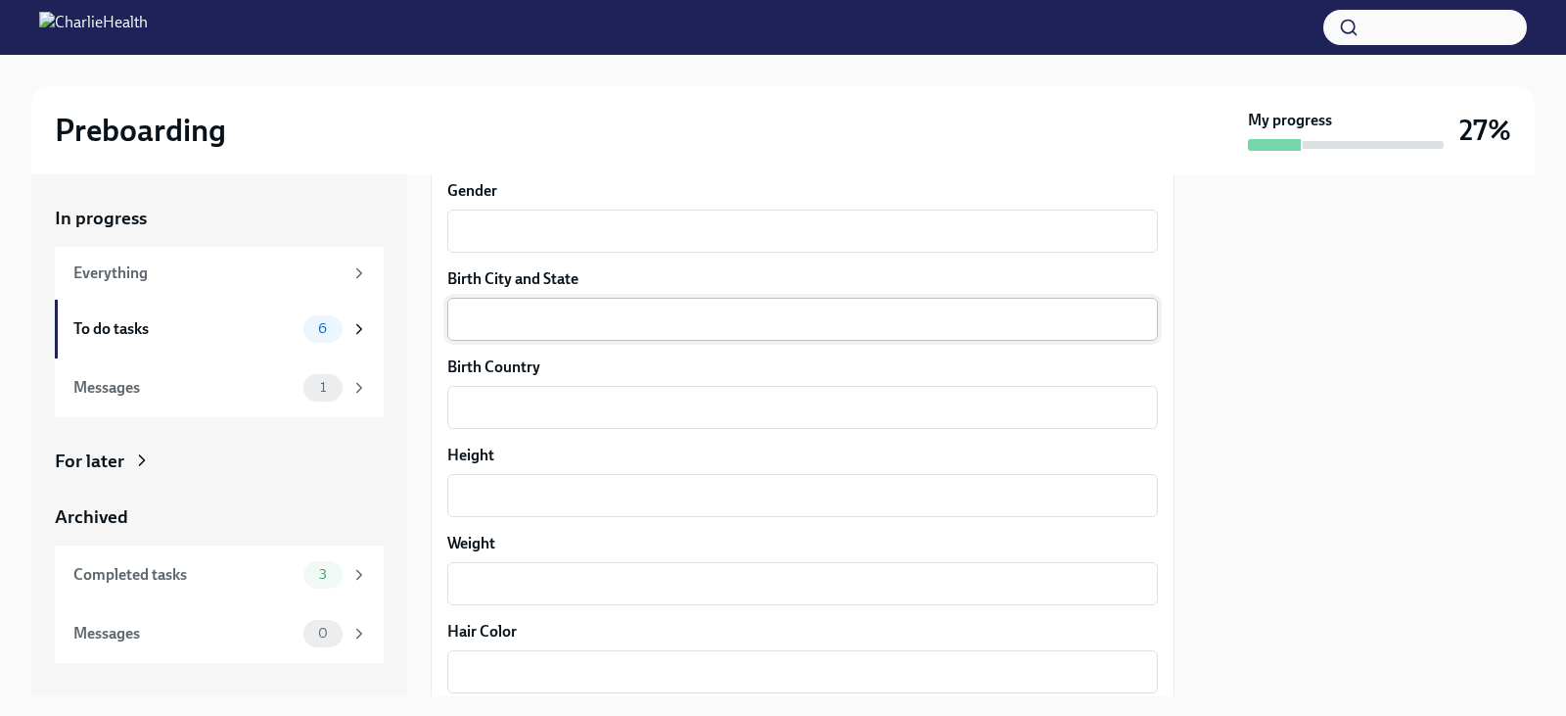
scroll to position [1370, 0]
click at [171, 318] on div "To do tasks" at bounding box center [184, 329] width 222 height 22
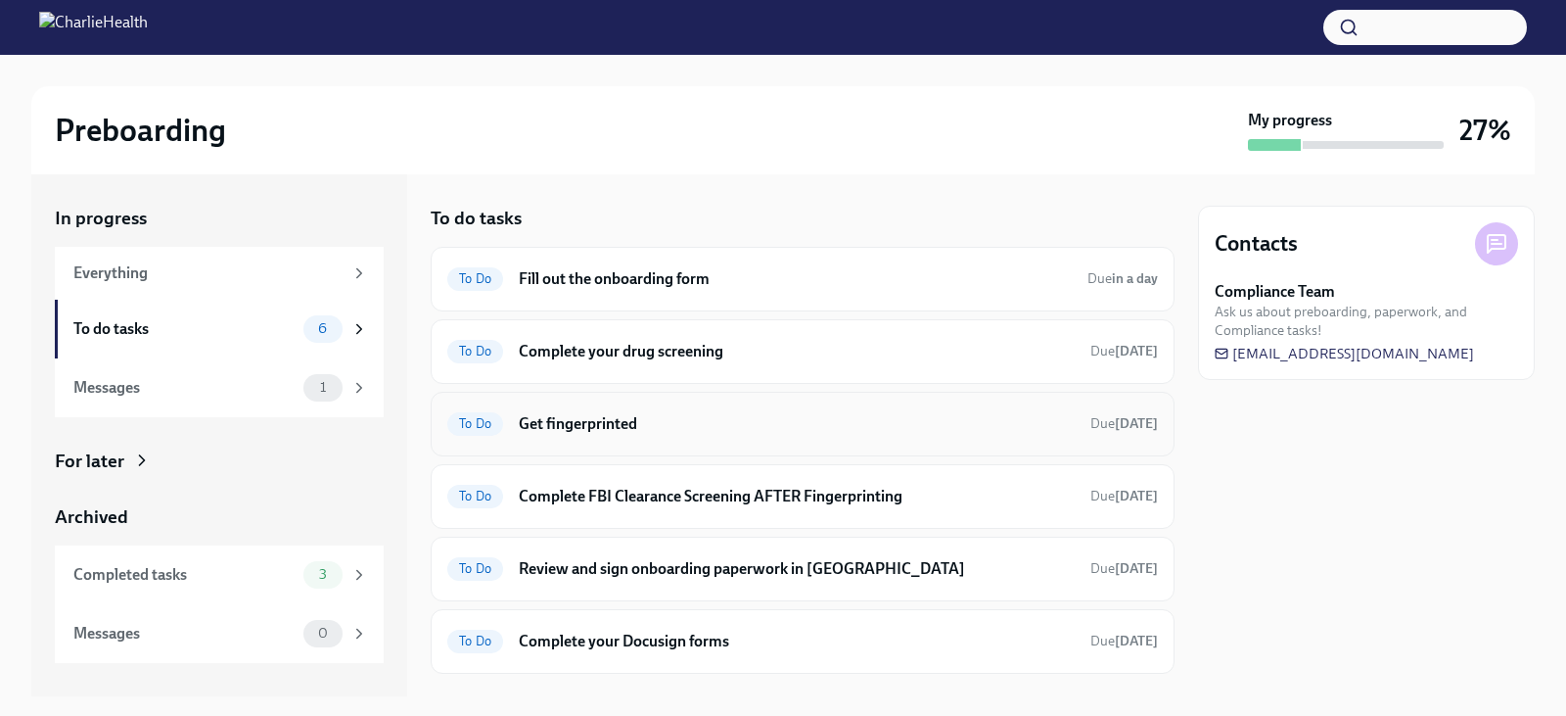
click at [747, 433] on h6 "Get fingerprinted" at bounding box center [797, 424] width 556 height 22
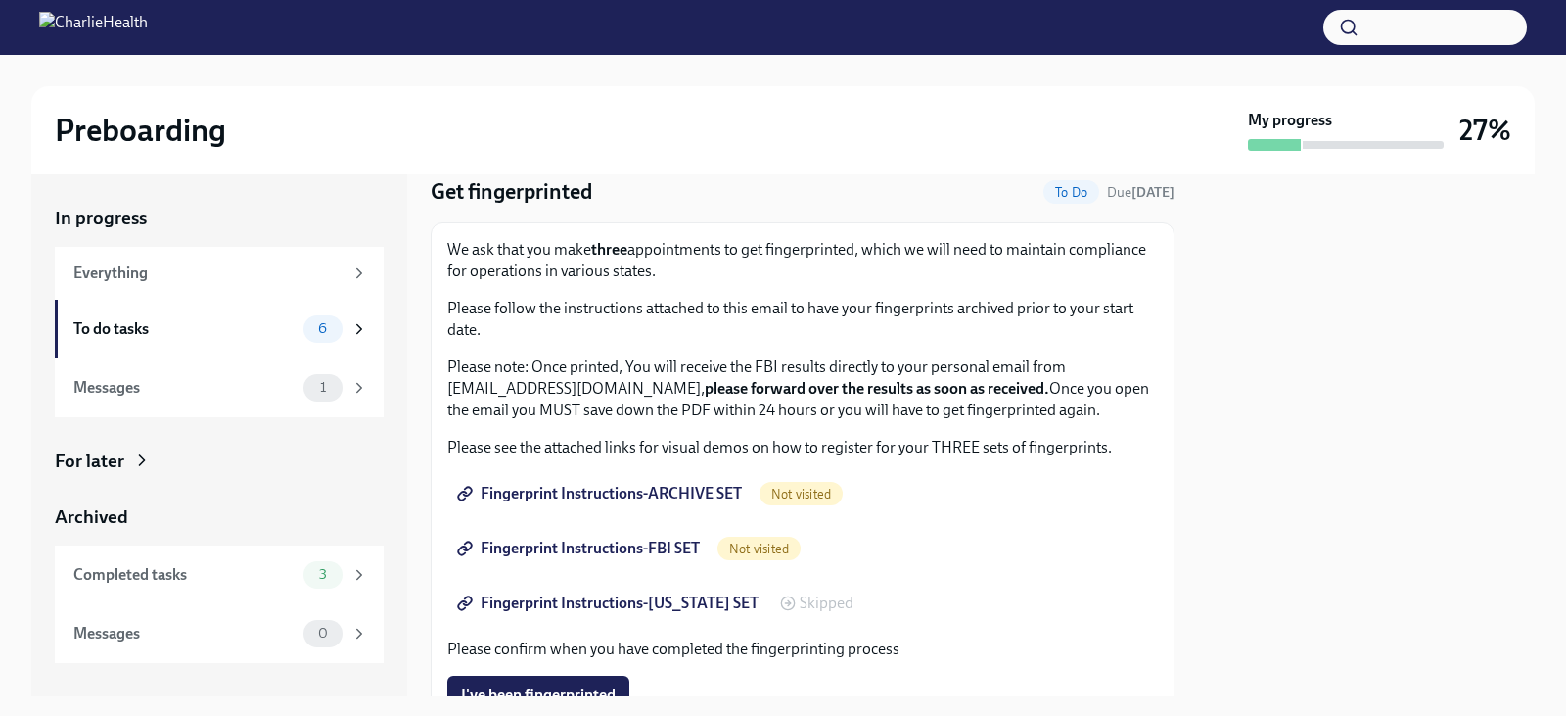
scroll to position [98, 0]
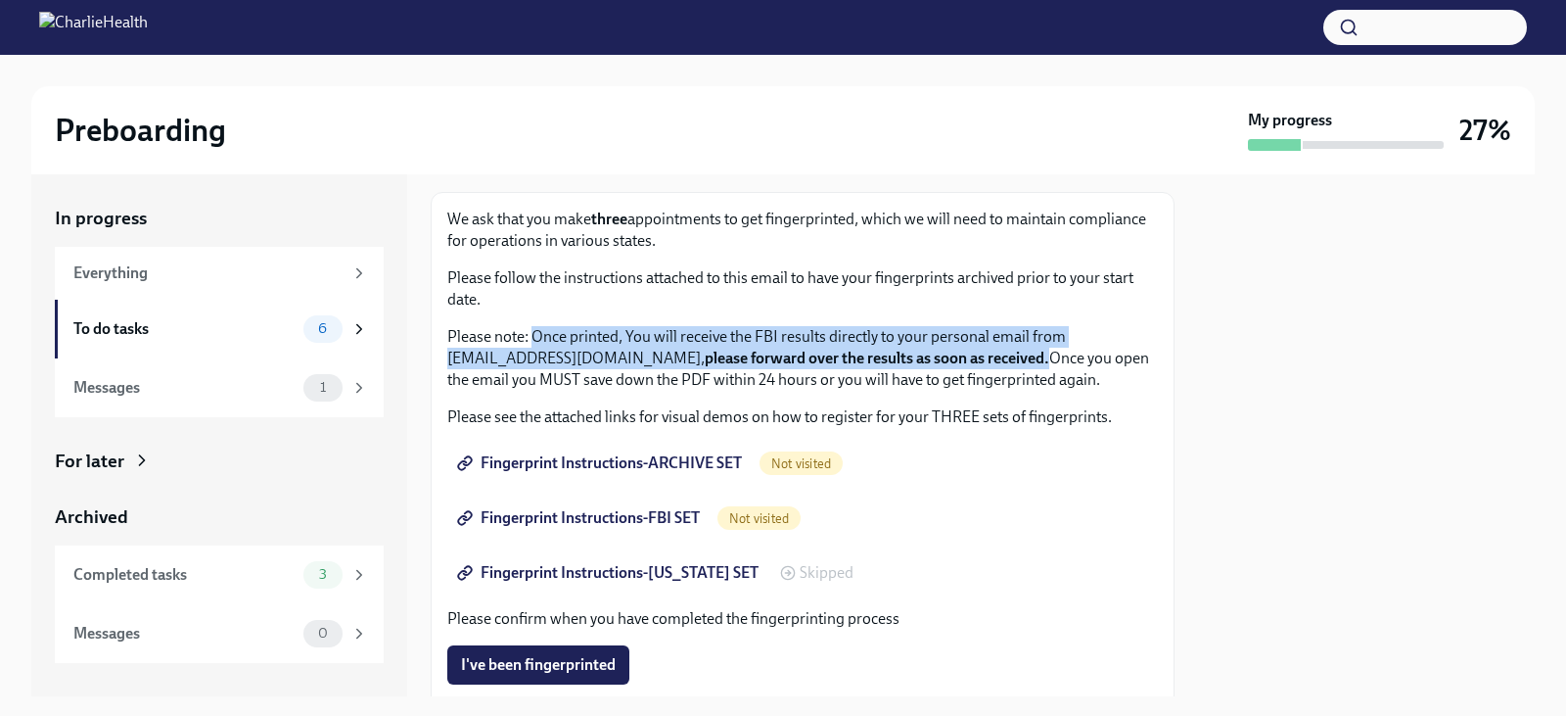
drag, startPoint x: 533, startPoint y: 336, endPoint x: 1056, endPoint y: 363, distance: 523.4
click at [1056, 363] on p "Please note: Once printed, You will receive the FBI results directly to your pe…" at bounding box center [802, 358] width 711 height 65
copy p "Once printed, You will receive the FBI results directly to your personal email …"
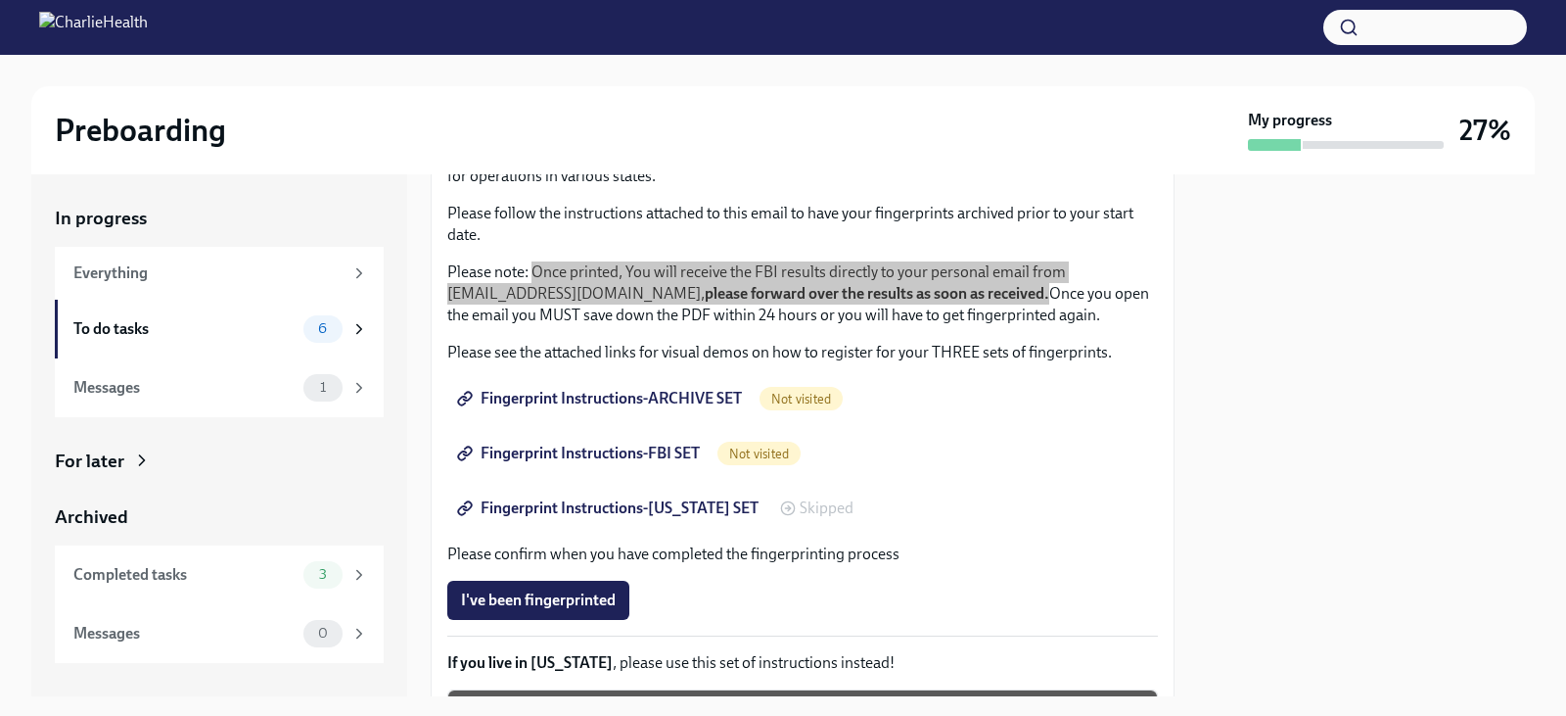
scroll to position [196, 0]
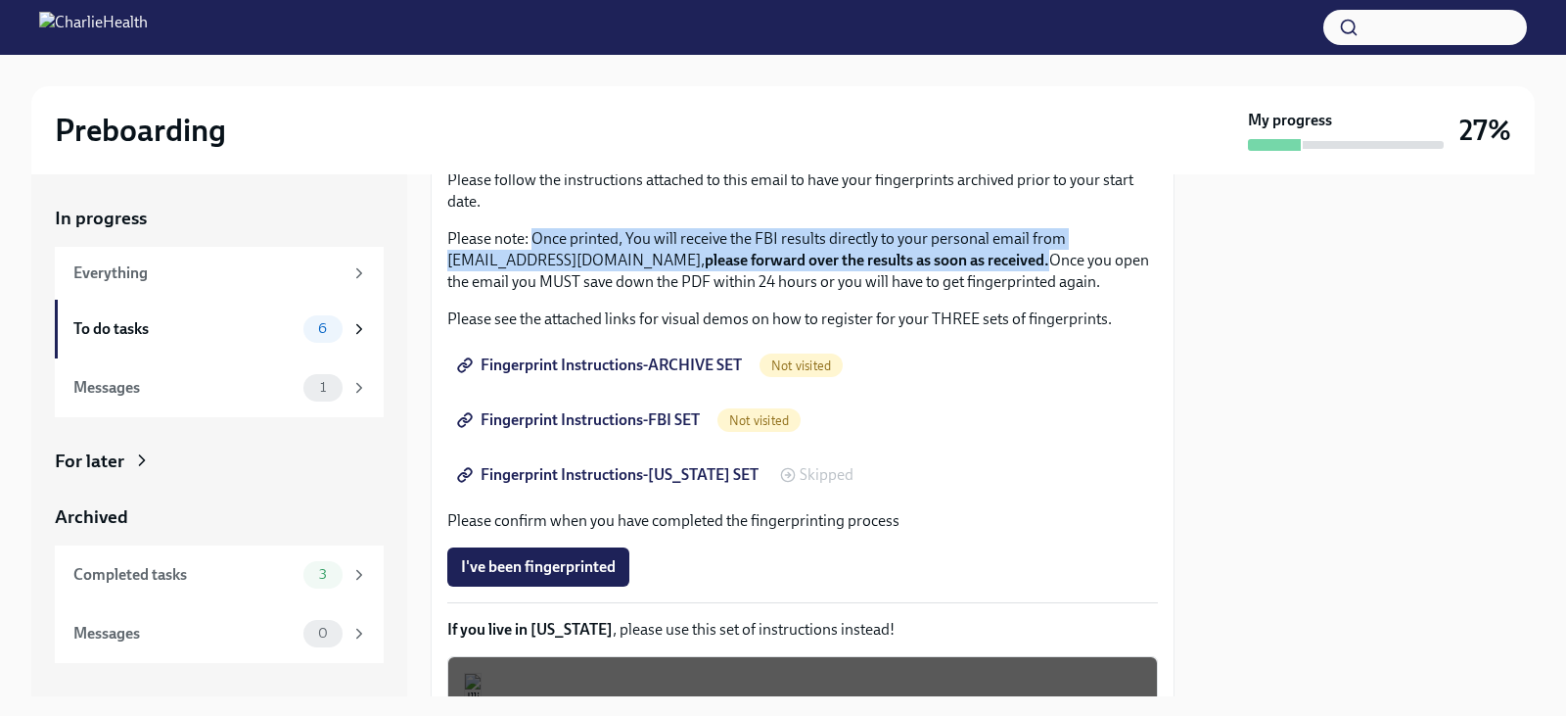
click at [678, 364] on span "Fingerprint Instructions-ARCHIVE SET" at bounding box center [601, 365] width 281 height 20
click at [662, 417] on span "Fingerprint Instructions-FBI SET" at bounding box center [580, 420] width 239 height 20
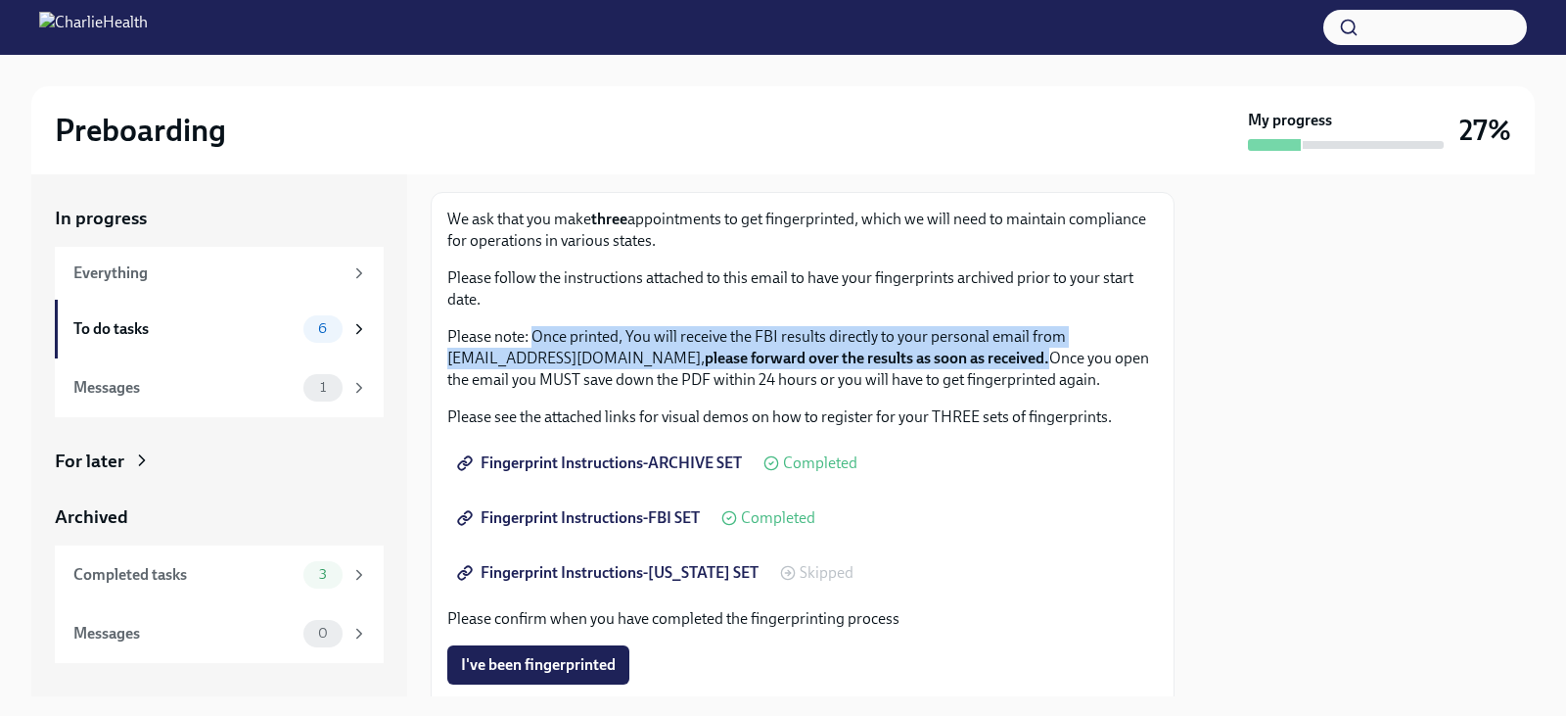
click at [882, 314] on div "We ask that you make three appointments to get fingerprinted, which we will nee…" at bounding box center [802, 300] width 711 height 182
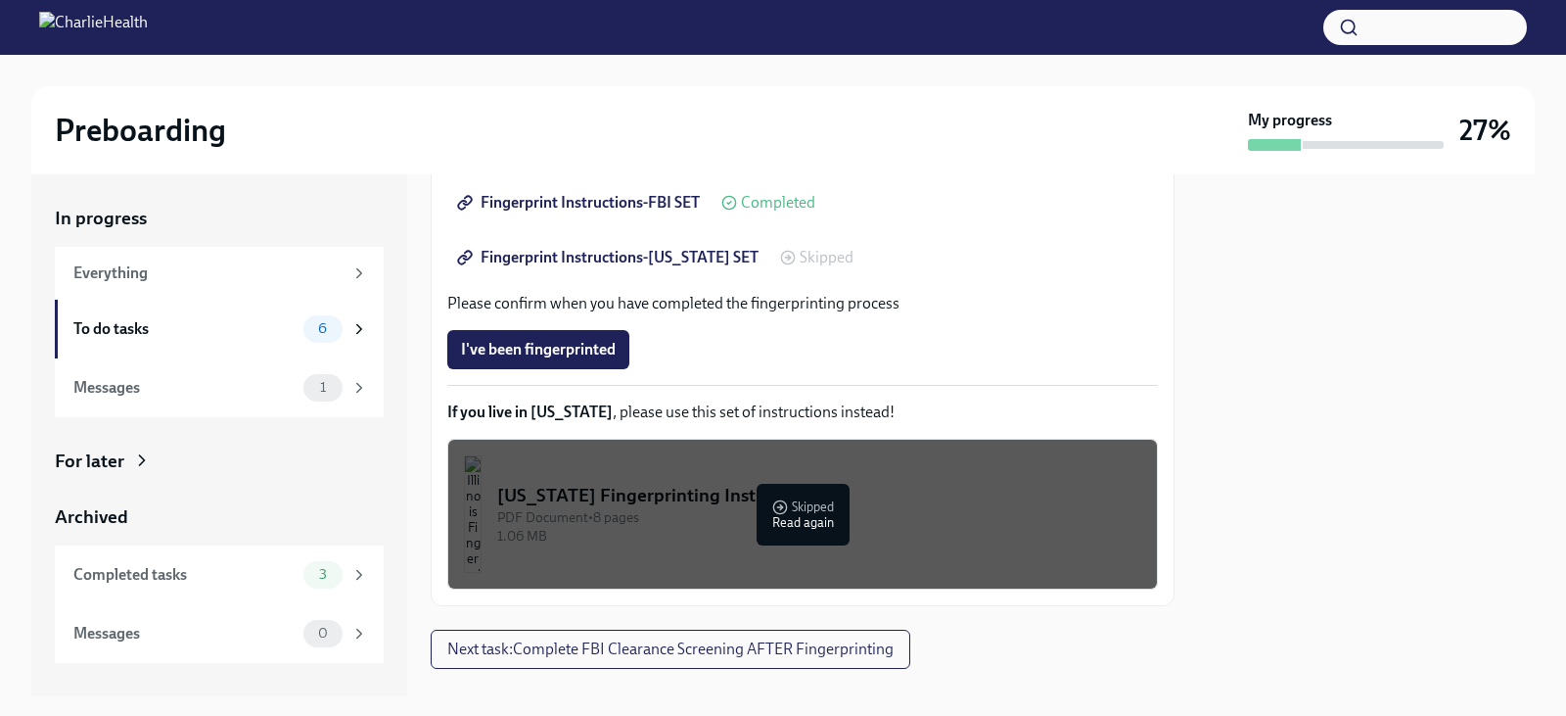
scroll to position [448, 0]
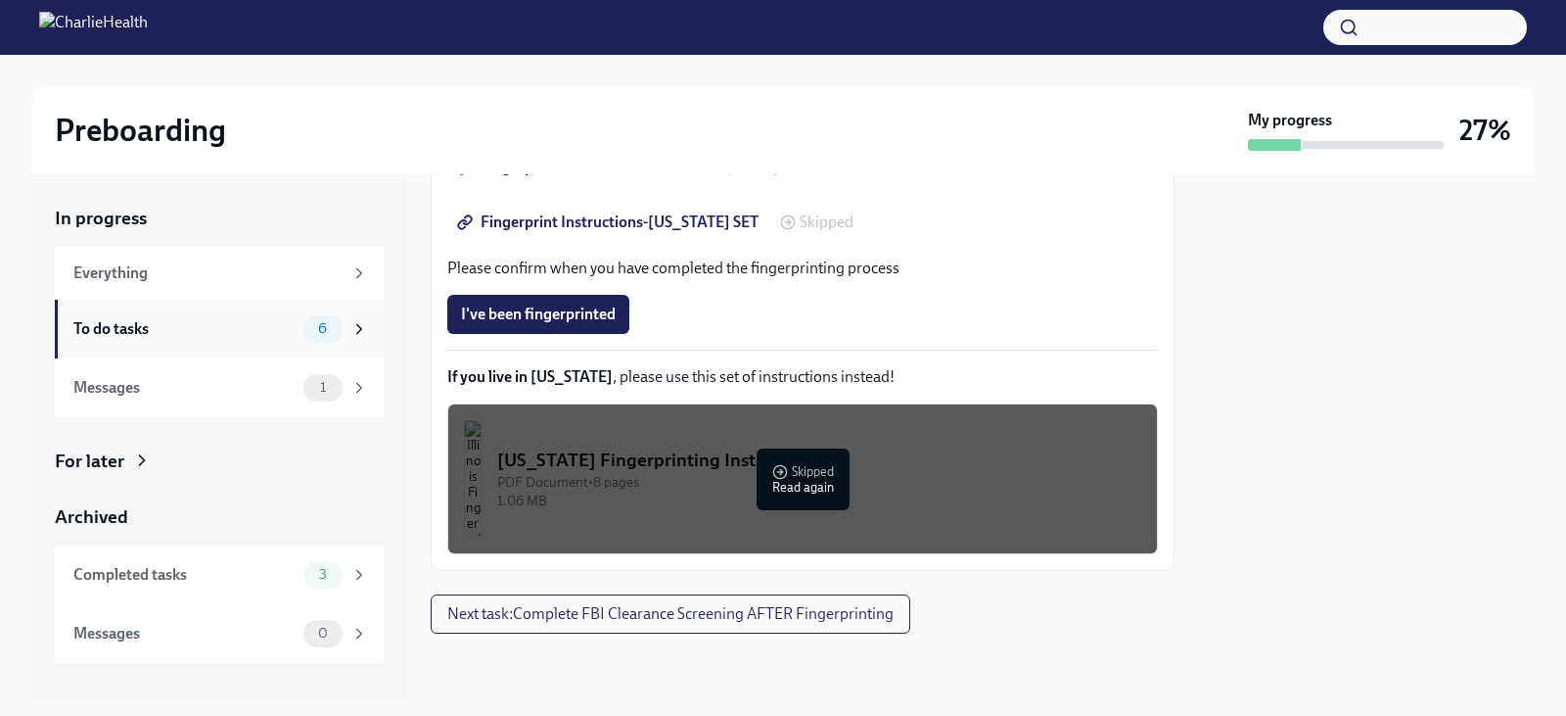
click at [230, 329] on div "To do tasks" at bounding box center [184, 329] width 222 height 22
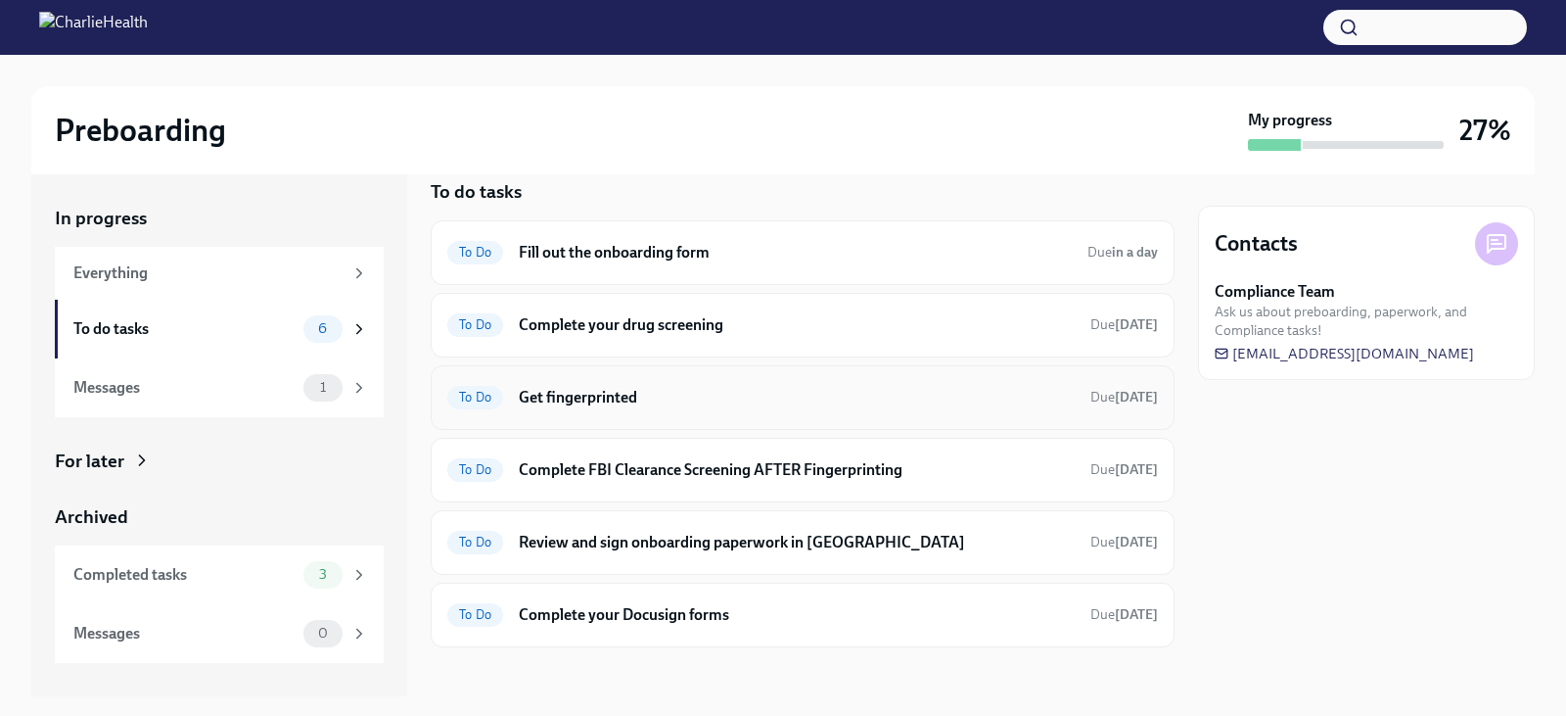
scroll to position [40, 0]
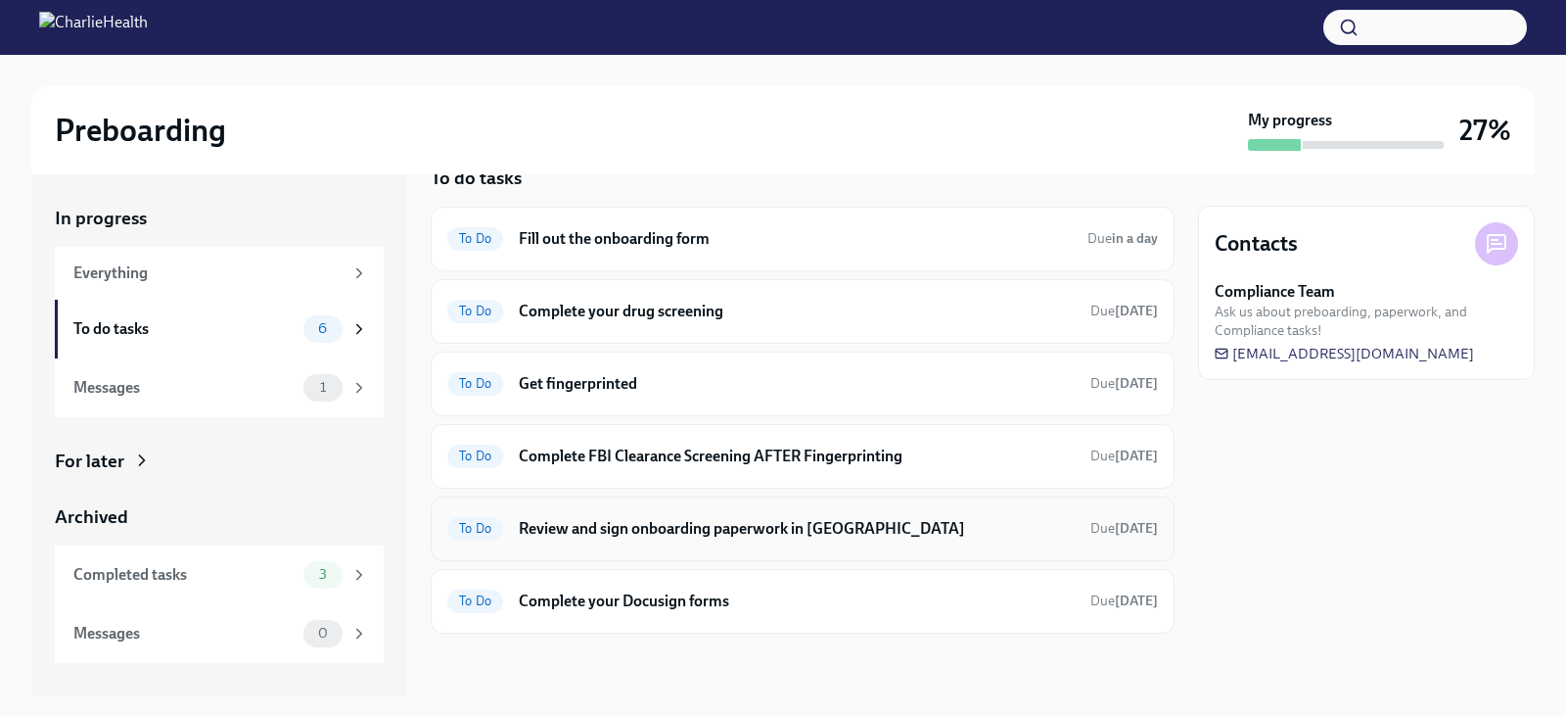
click at [902, 536] on h6 "Review and sign onboarding paperwork in [GEOGRAPHIC_DATA]" at bounding box center [797, 529] width 556 height 22
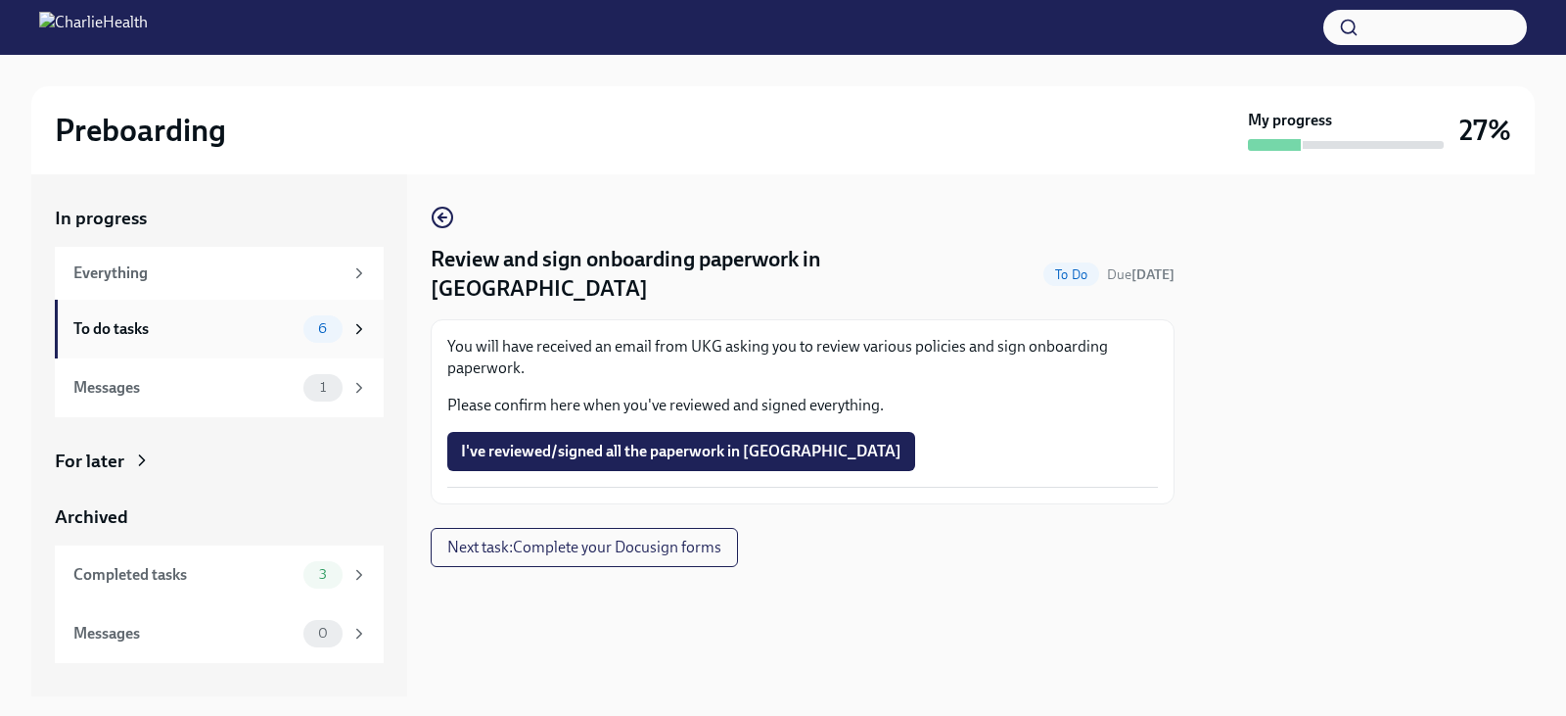
click at [145, 325] on div "To do tasks" at bounding box center [184, 329] width 222 height 22
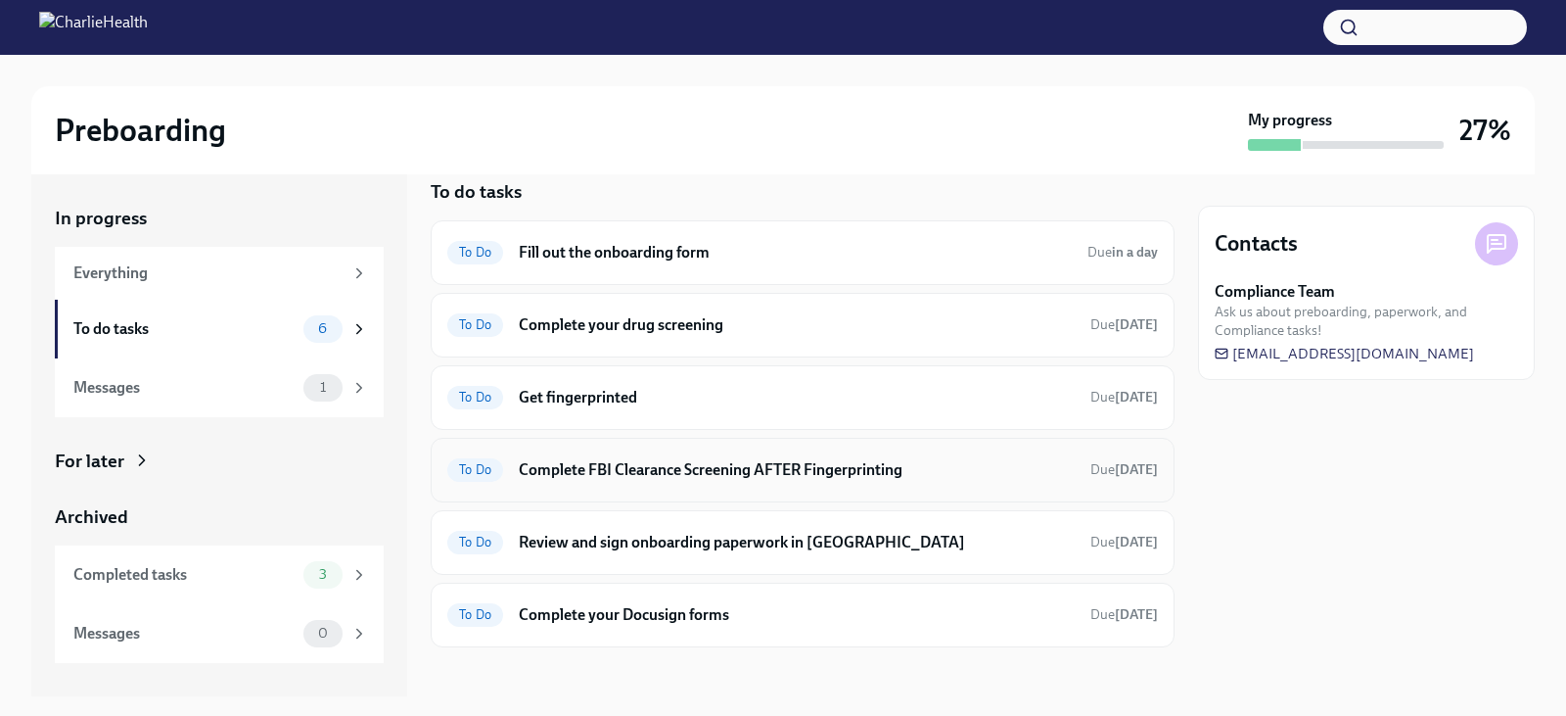
scroll to position [40, 0]
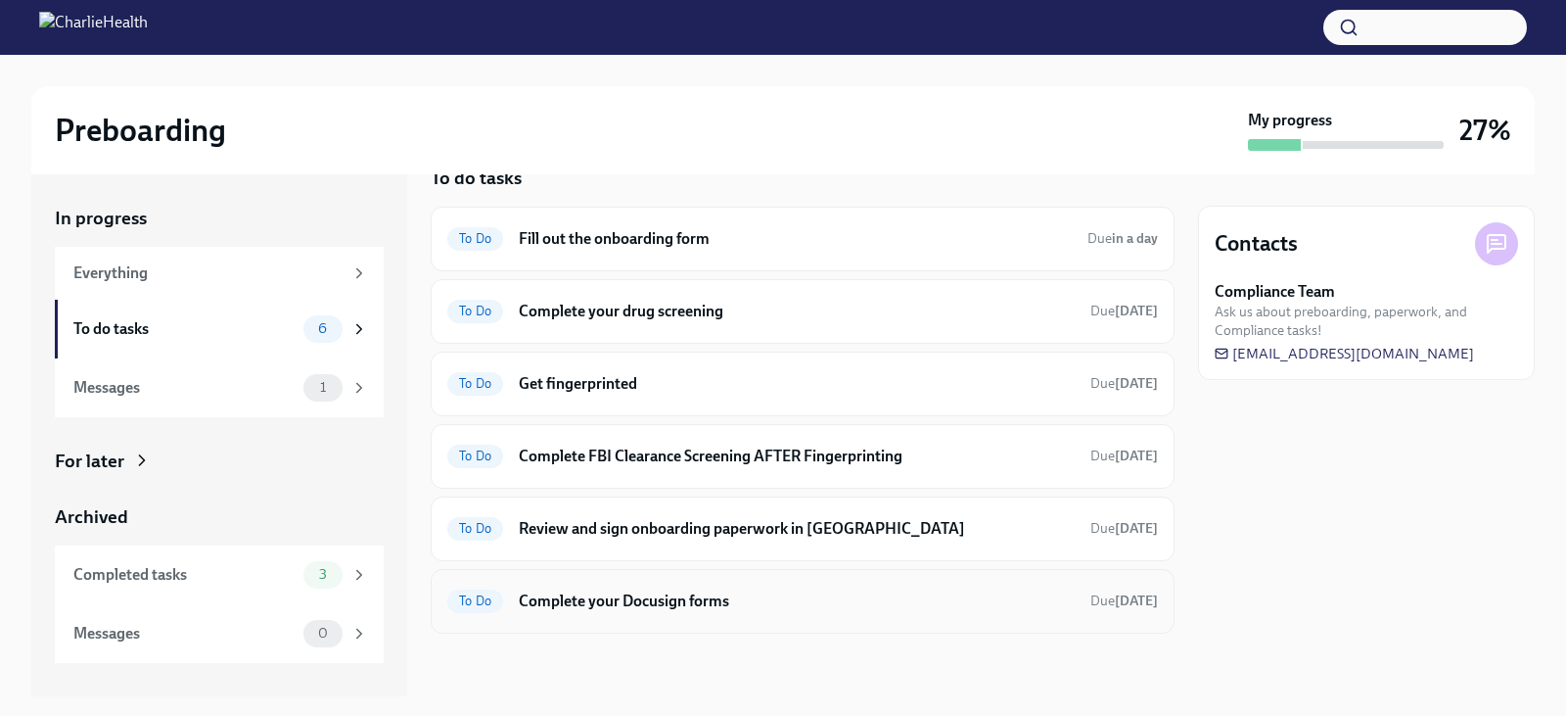
click at [852, 605] on h6 "Complete your Docusign forms" at bounding box center [797, 601] width 556 height 22
